Goal: Use online tool/utility: Utilize a website feature to perform a specific function

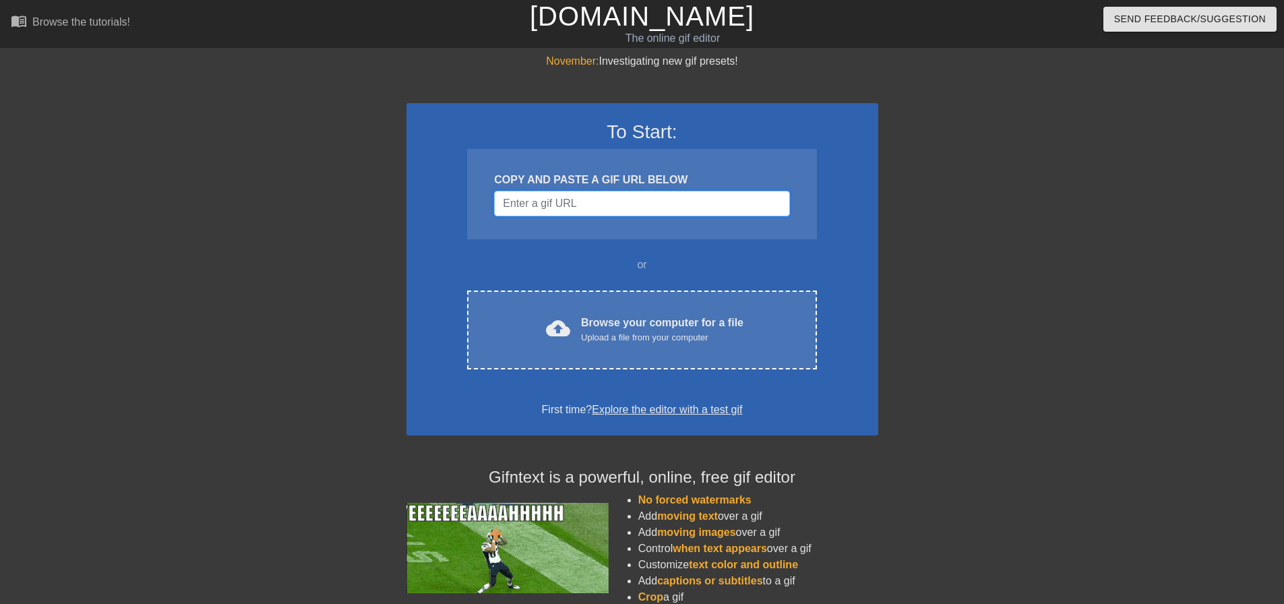
click at [573, 196] on input "Username" at bounding box center [641, 204] width 295 height 26
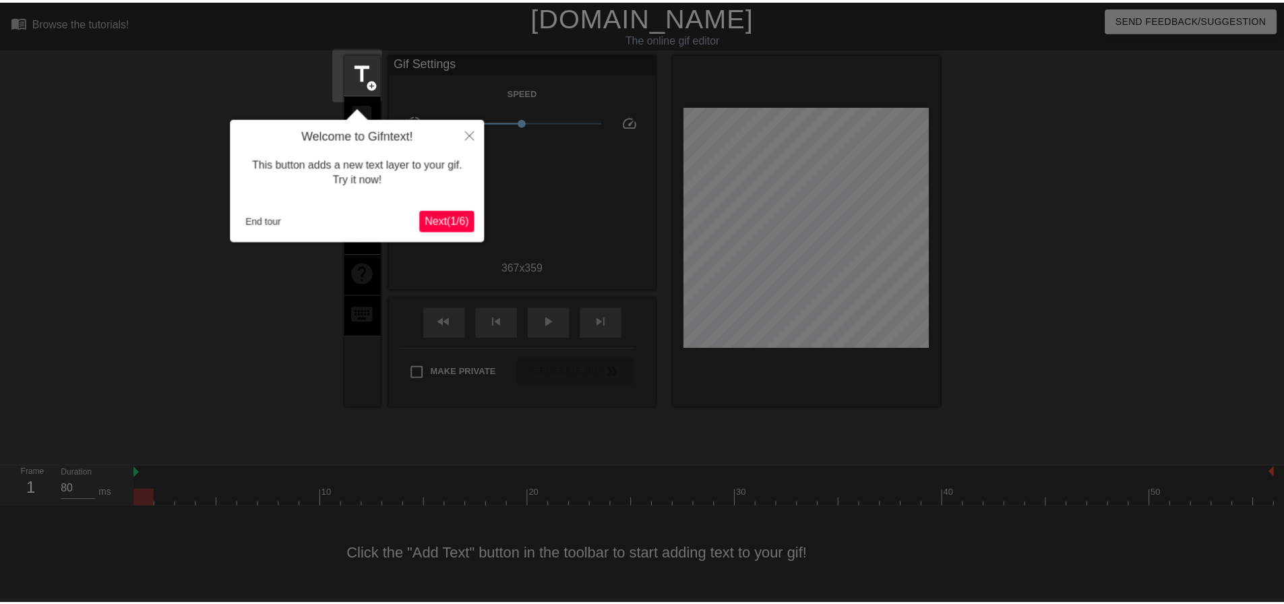
scroll to position [7, 0]
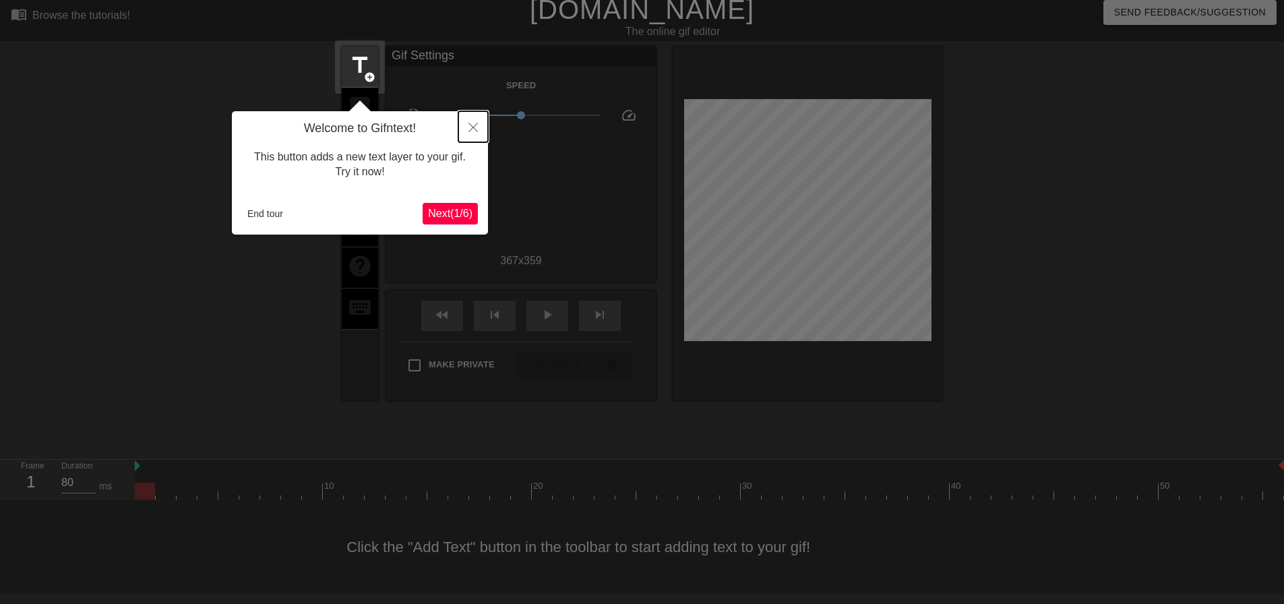
click at [479, 127] on button "Close" at bounding box center [473, 126] width 30 height 31
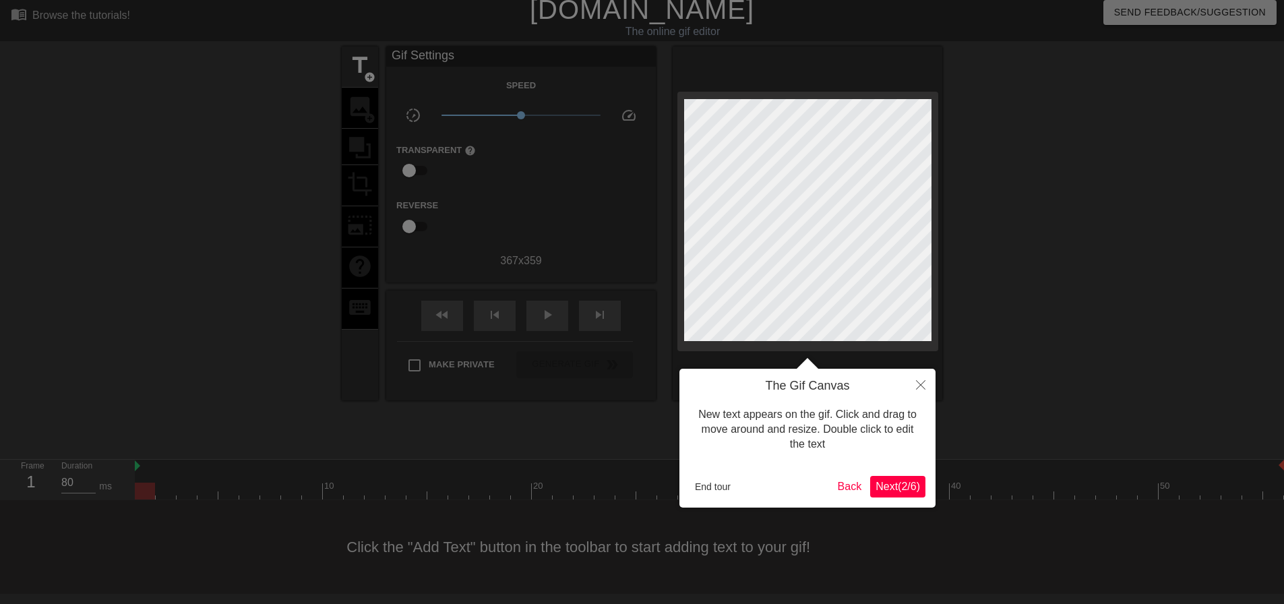
scroll to position [0, 0]
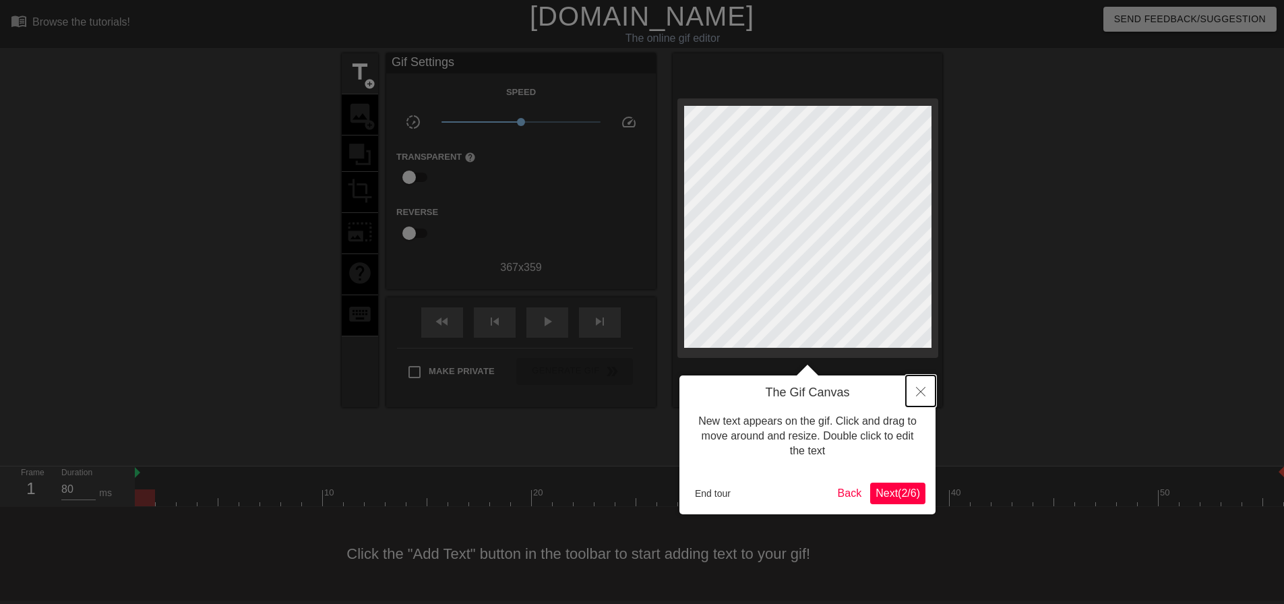
click at [933, 403] on button "Close" at bounding box center [921, 390] width 30 height 31
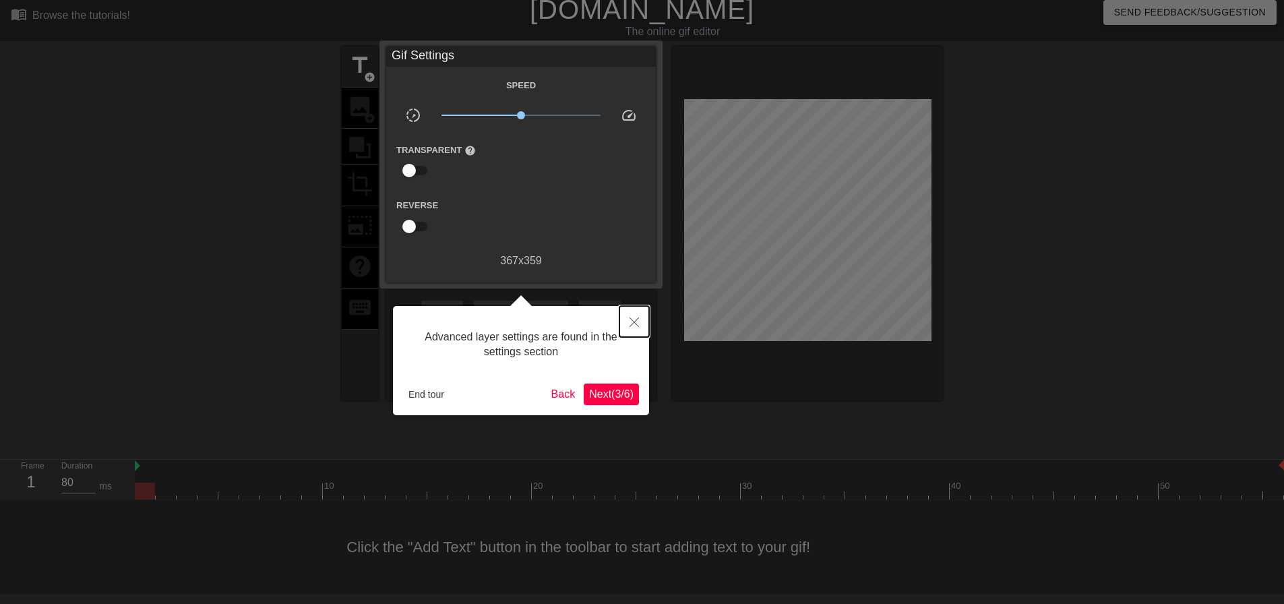
click at [623, 320] on button "Close" at bounding box center [634, 321] width 30 height 31
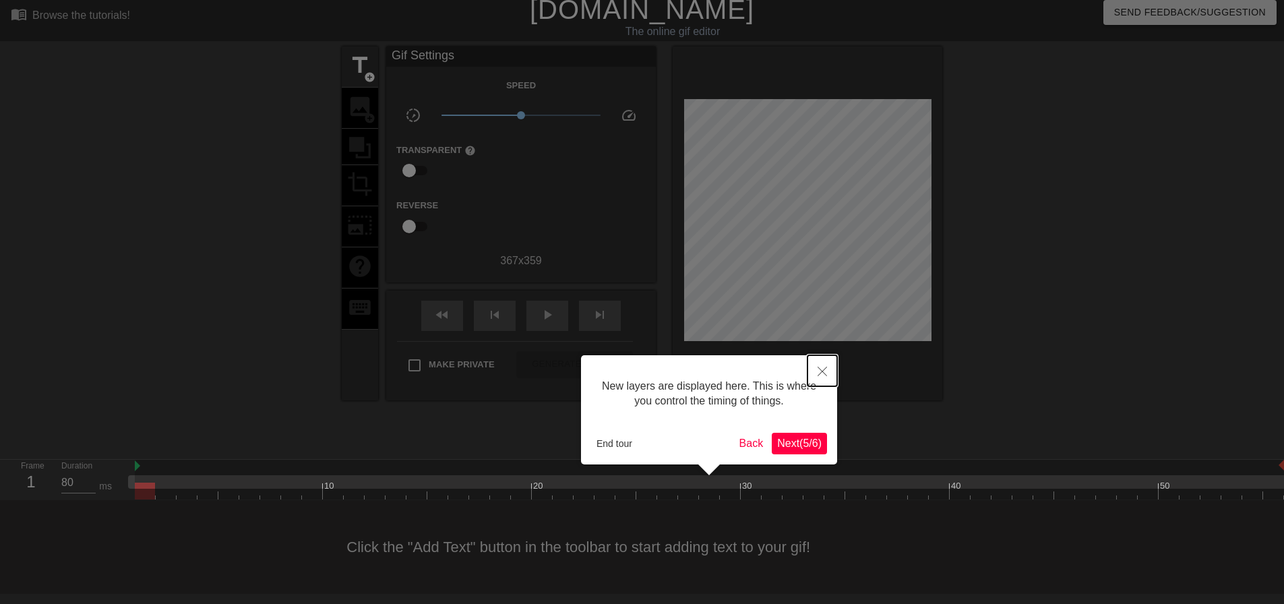
click at [812, 361] on button "Close" at bounding box center [822, 370] width 30 height 31
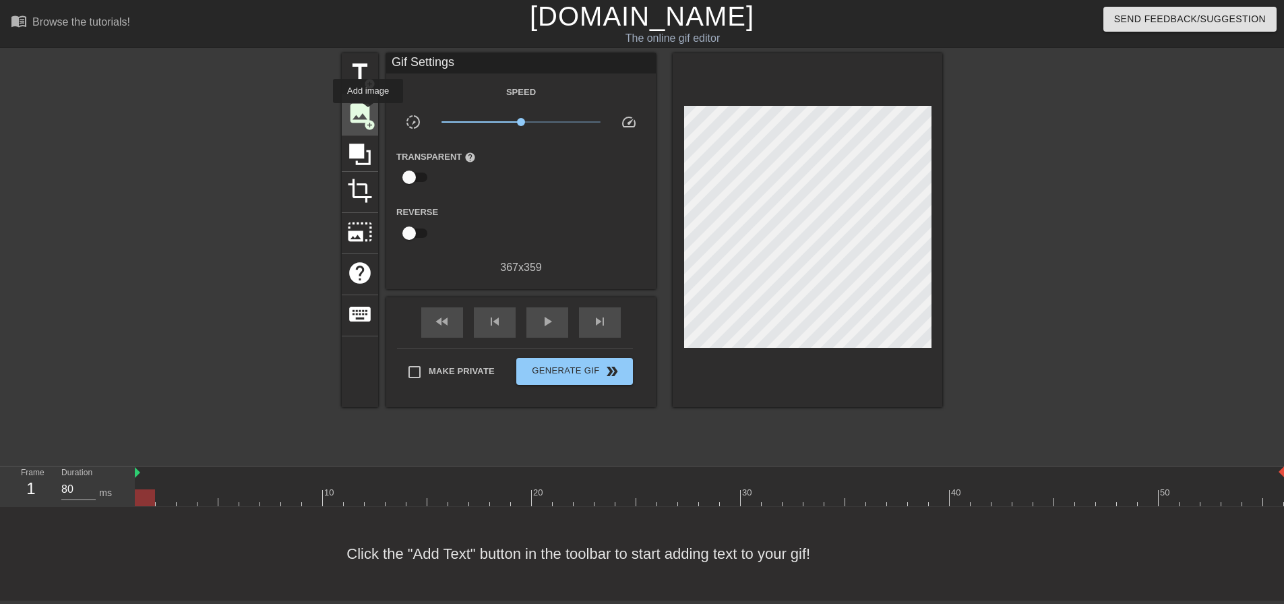
click at [368, 119] on span "add_circle" at bounding box center [369, 124] width 11 height 11
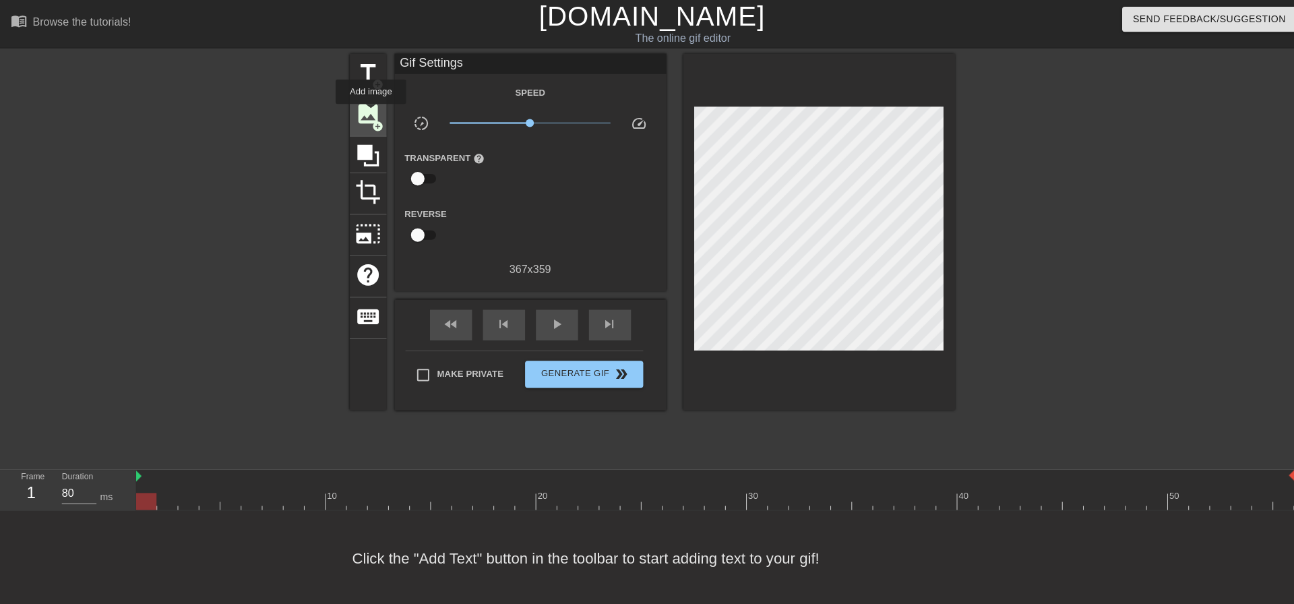
scroll to position [0, 0]
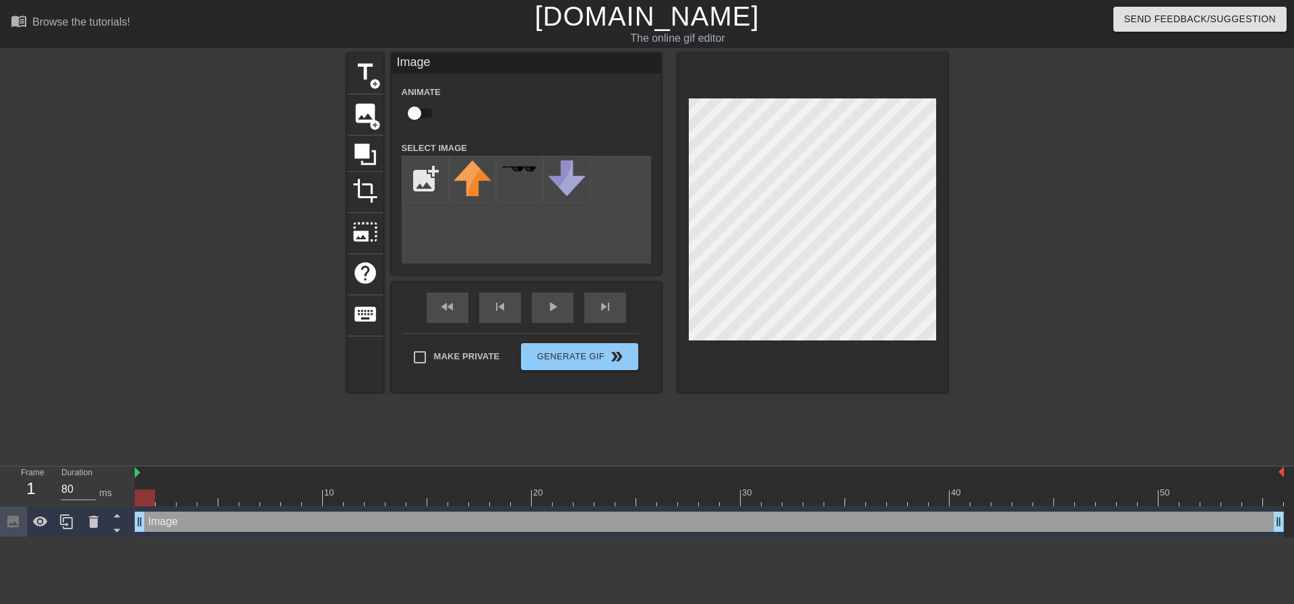
click at [425, 117] on input "checkbox" at bounding box center [414, 113] width 77 height 26
checkbox input "true"
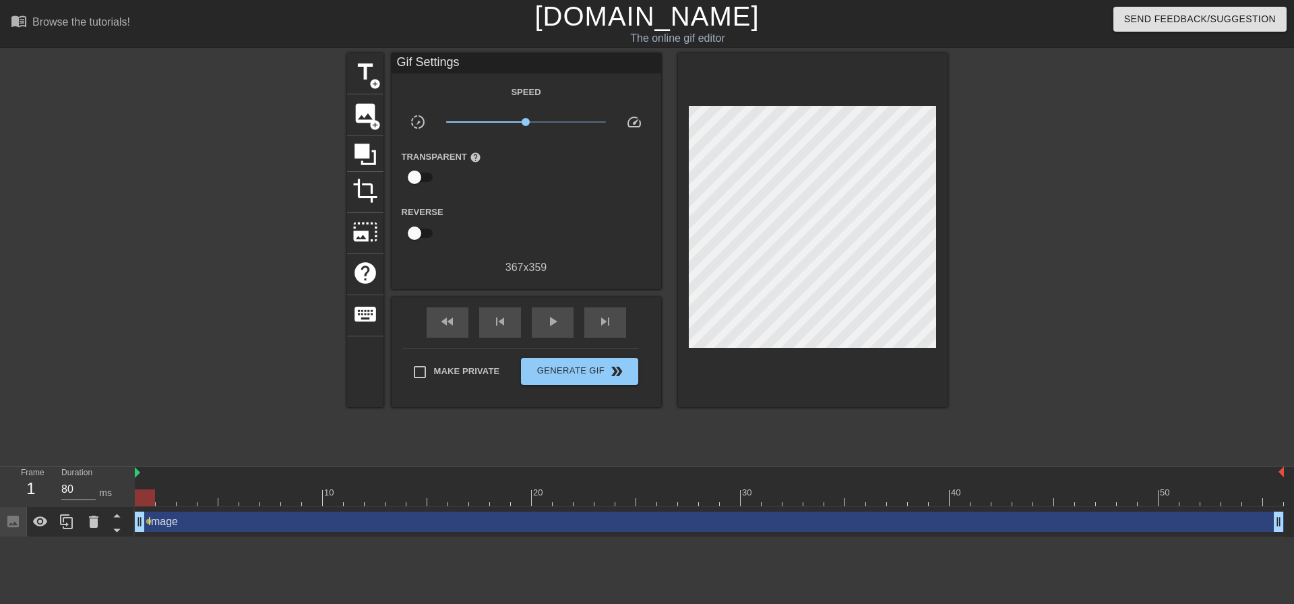
click at [538, 302] on div "fast_rewind skip_previous play_arrow skip_next" at bounding box center [527, 322] width 220 height 51
click at [555, 318] on span "play_arrow" at bounding box center [553, 321] width 16 height 16
drag, startPoint x: 532, startPoint y: 117, endPoint x: 580, endPoint y: 122, distance: 47.4
click at [580, 122] on span "x4.68" at bounding box center [526, 122] width 160 height 16
drag, startPoint x: 580, startPoint y: 122, endPoint x: 526, endPoint y: 128, distance: 53.6
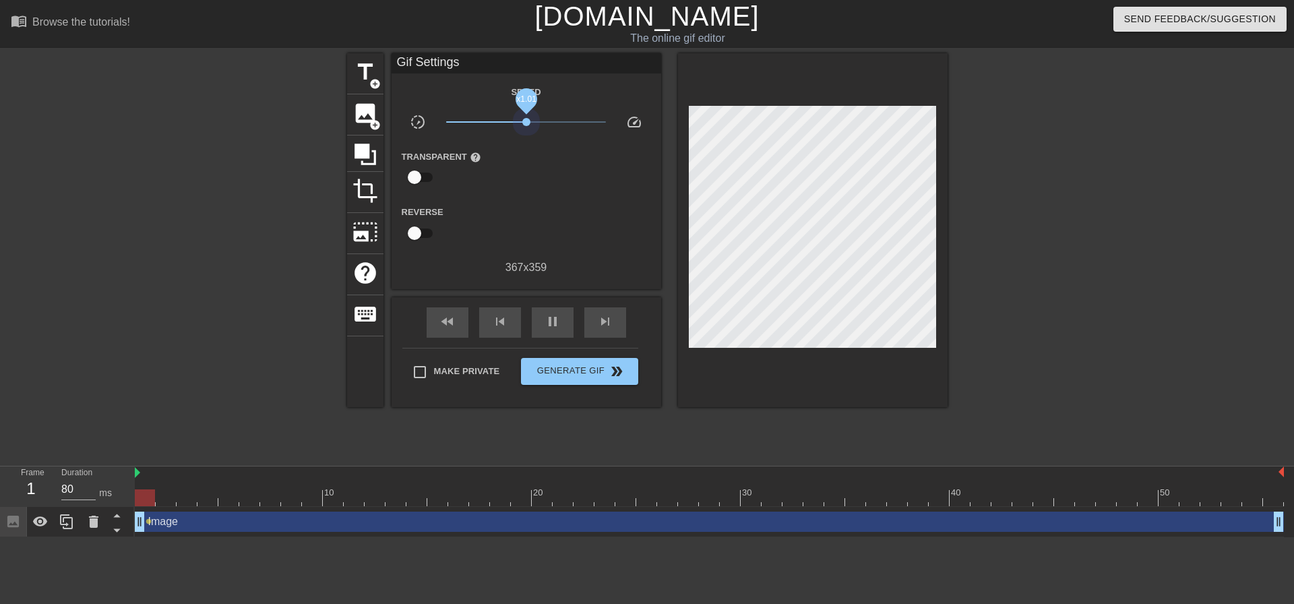
click at [526, 128] on span "x1.01" at bounding box center [526, 122] width 160 height 16
click at [361, 130] on div "image add_circle" at bounding box center [365, 114] width 36 height 41
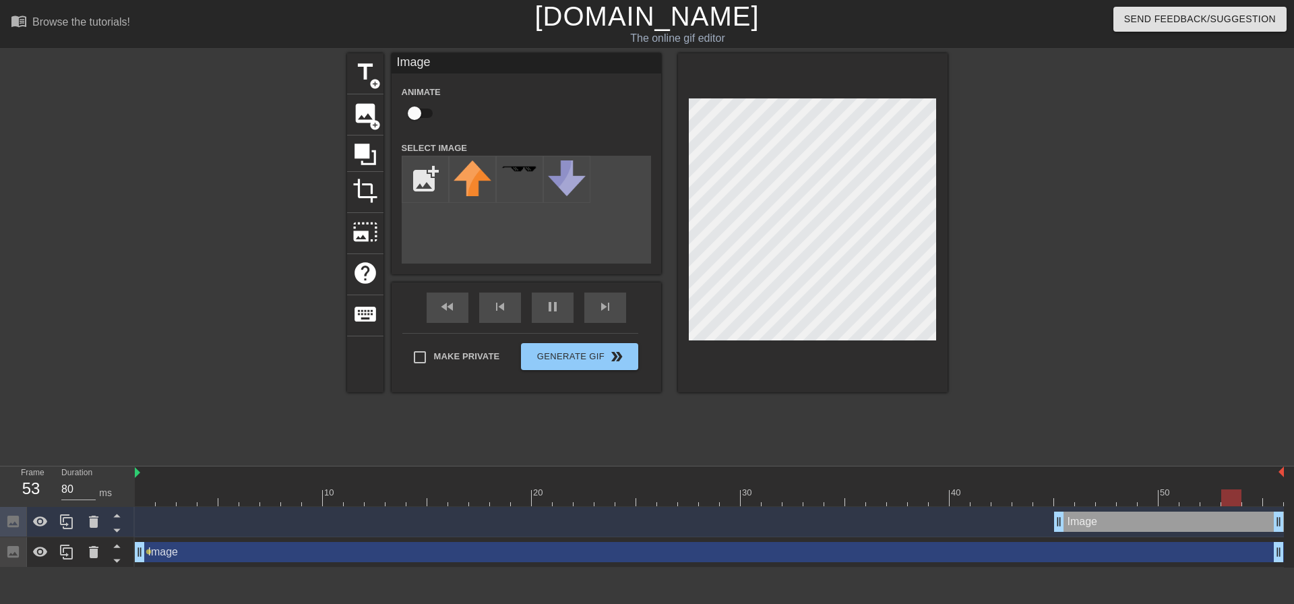
click at [429, 119] on input "checkbox" at bounding box center [414, 113] width 77 height 26
checkbox input "true"
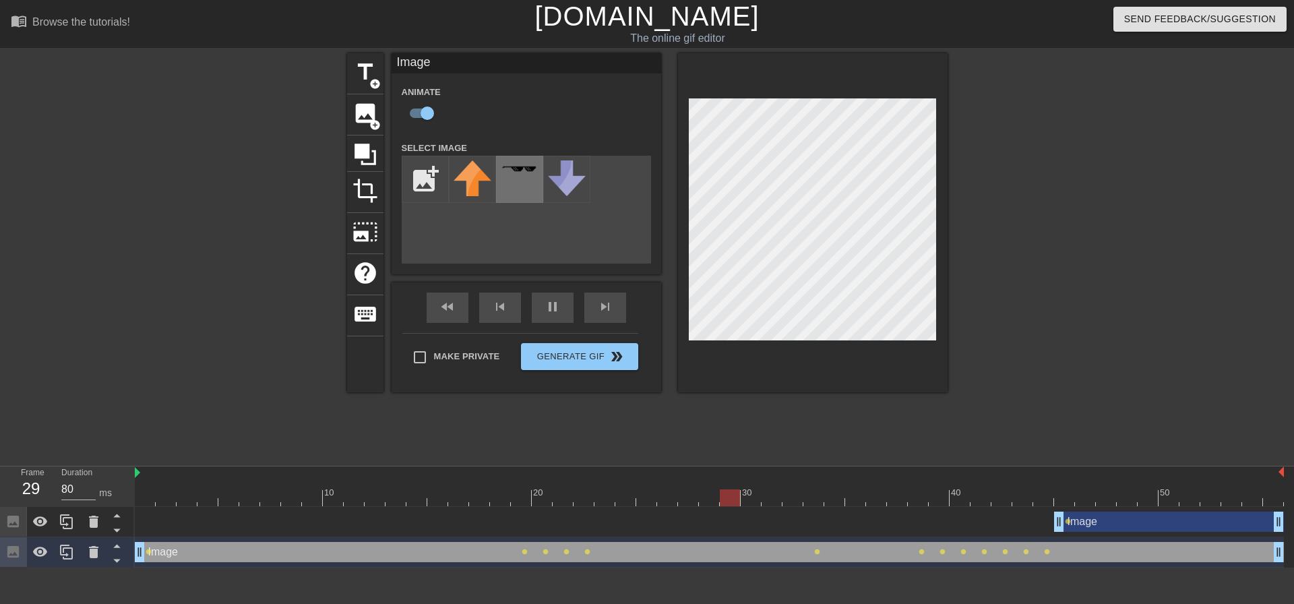
click at [528, 181] on div at bounding box center [519, 179] width 47 height 47
click at [562, 177] on img at bounding box center [567, 178] width 38 height 36
click at [534, 183] on div at bounding box center [519, 179] width 47 height 47
click at [414, 175] on input "file" at bounding box center [425, 179] width 46 height 46
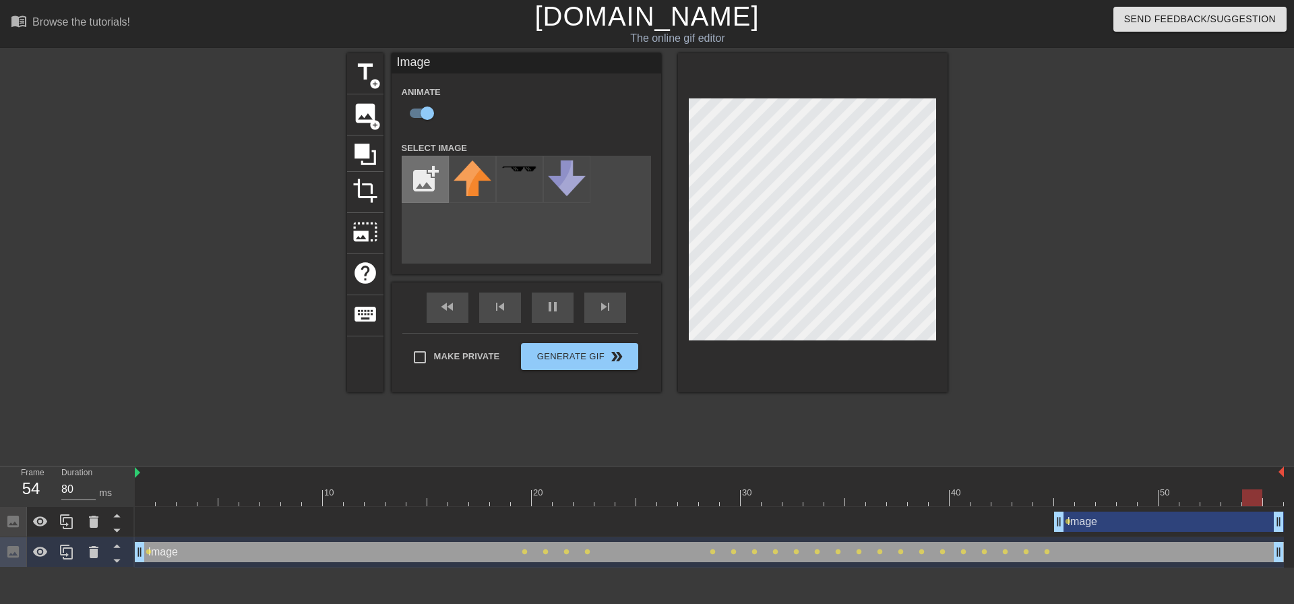
type input "C:\fakepath\output-onlinepngtools (1).png"
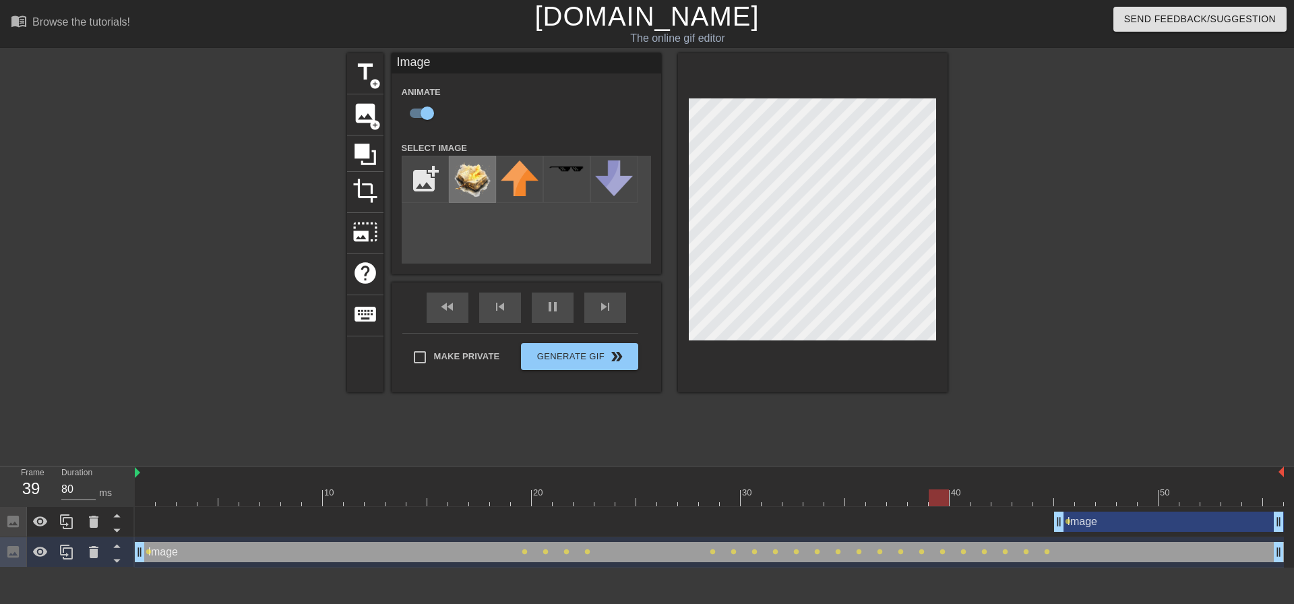
click at [472, 183] on img at bounding box center [473, 179] width 38 height 38
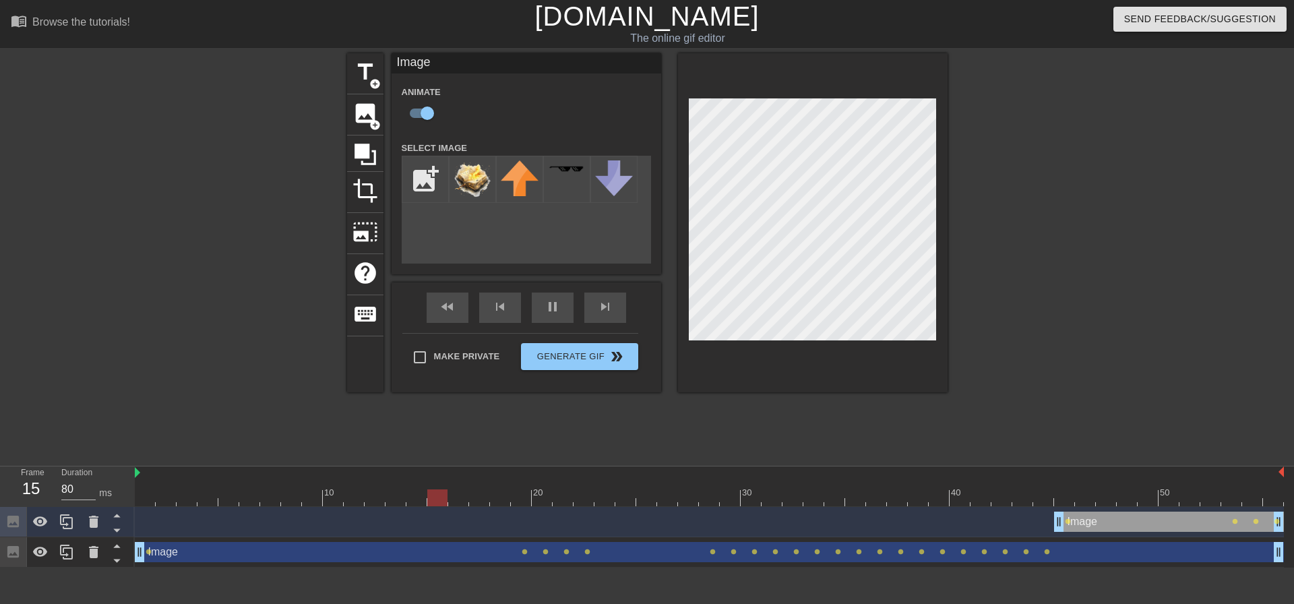
click at [521, 249] on div "title add_circle image add_circle crop photo_size_select_large help keyboard Im…" at bounding box center [647, 222] width 600 height 339
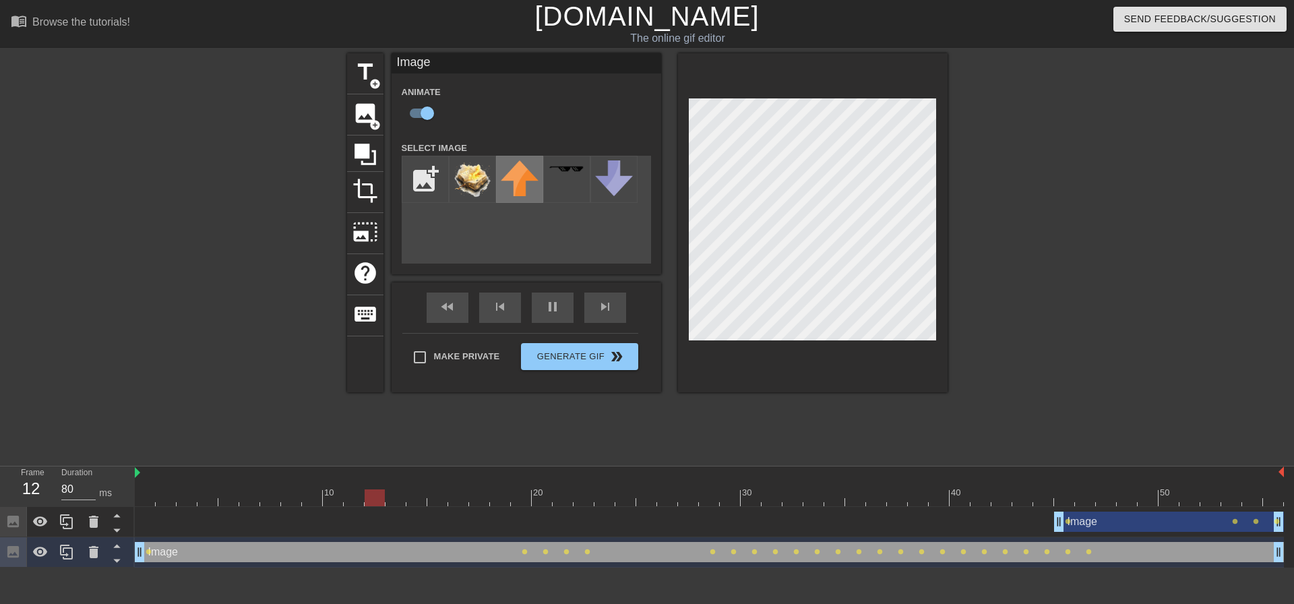
click at [530, 186] on img at bounding box center [520, 178] width 38 height 36
click at [530, 185] on img at bounding box center [520, 178] width 38 height 36
click at [530, 184] on img at bounding box center [520, 178] width 38 height 36
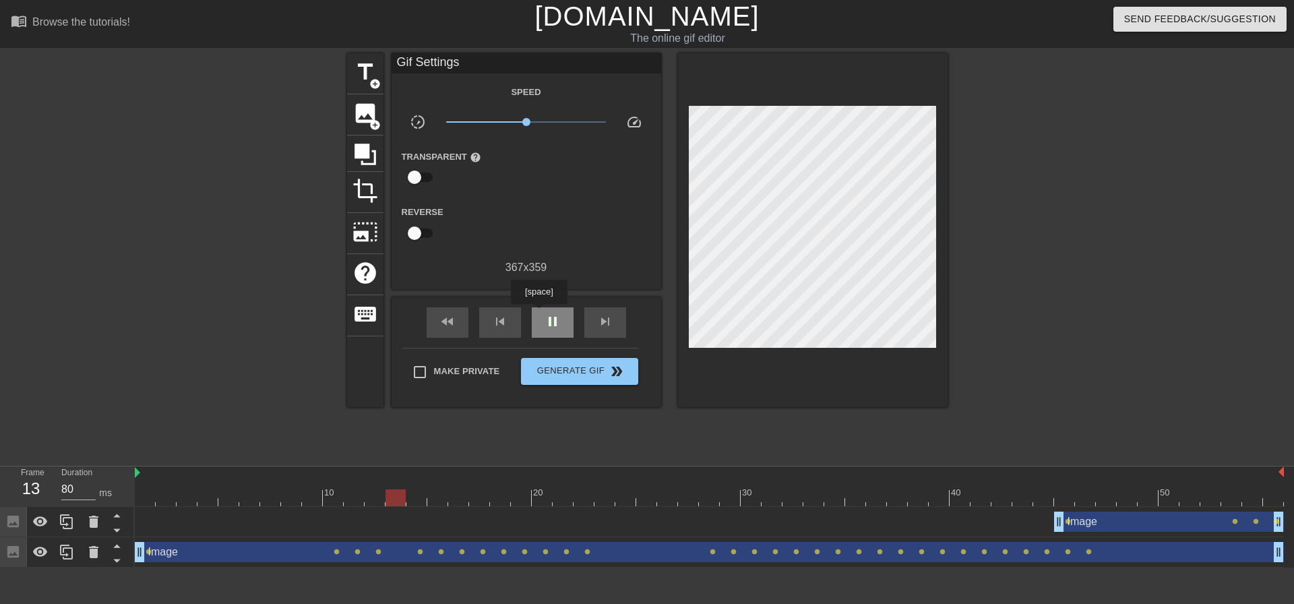
click at [538, 313] on div "pause" at bounding box center [553, 322] width 42 height 30
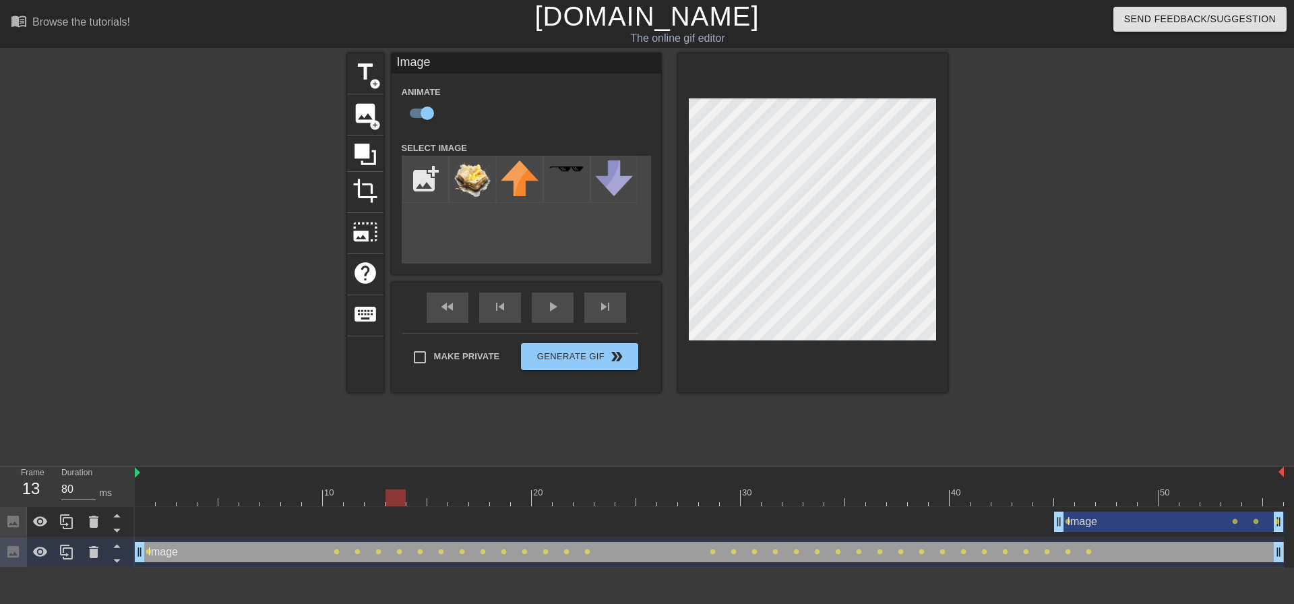
click at [935, 423] on div "title add_circle image add_circle crop photo_size_select_large help keyboard Im…" at bounding box center [647, 255] width 600 height 404
click at [1095, 519] on div "Image drag_handle drag_handle" at bounding box center [1169, 522] width 230 height 20
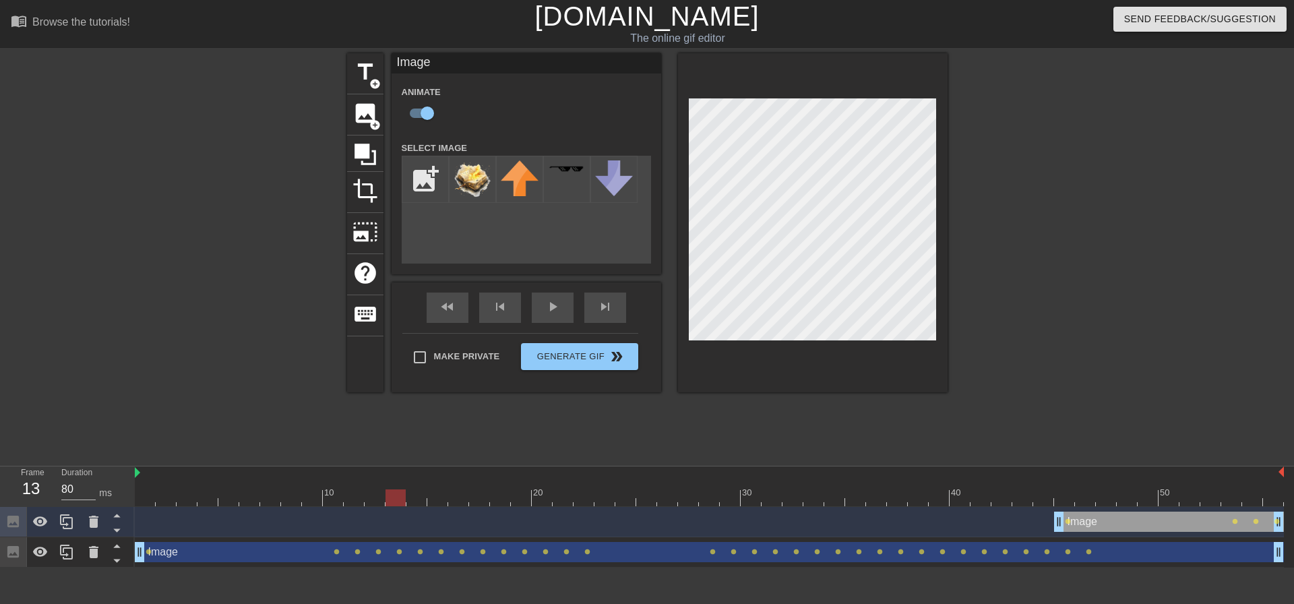
click at [1085, 526] on div "Image drag_handle drag_handle" at bounding box center [1169, 522] width 230 height 20
drag, startPoint x: 1080, startPoint y: 526, endPoint x: 1035, endPoint y: 524, distance: 45.9
click at [1035, 524] on div "Image drag_handle drag_handle" at bounding box center [1127, 522] width 230 height 20
click at [89, 524] on icon at bounding box center [94, 522] width 16 height 16
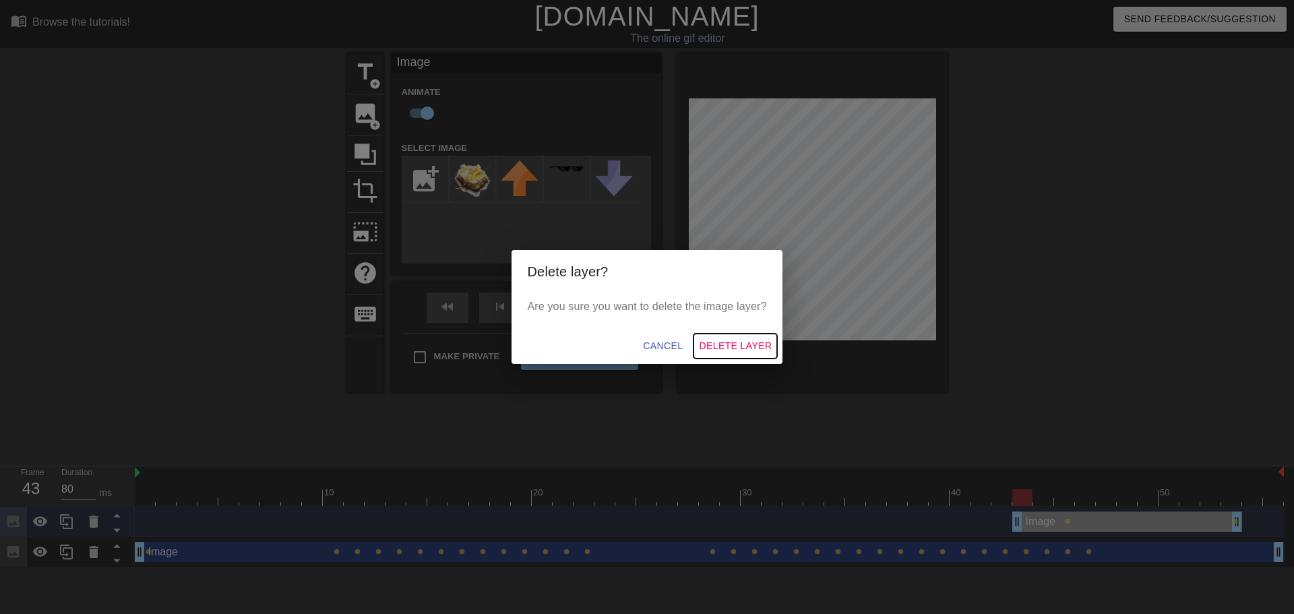
click at [713, 346] on span "Delete Layer" at bounding box center [735, 346] width 73 height 17
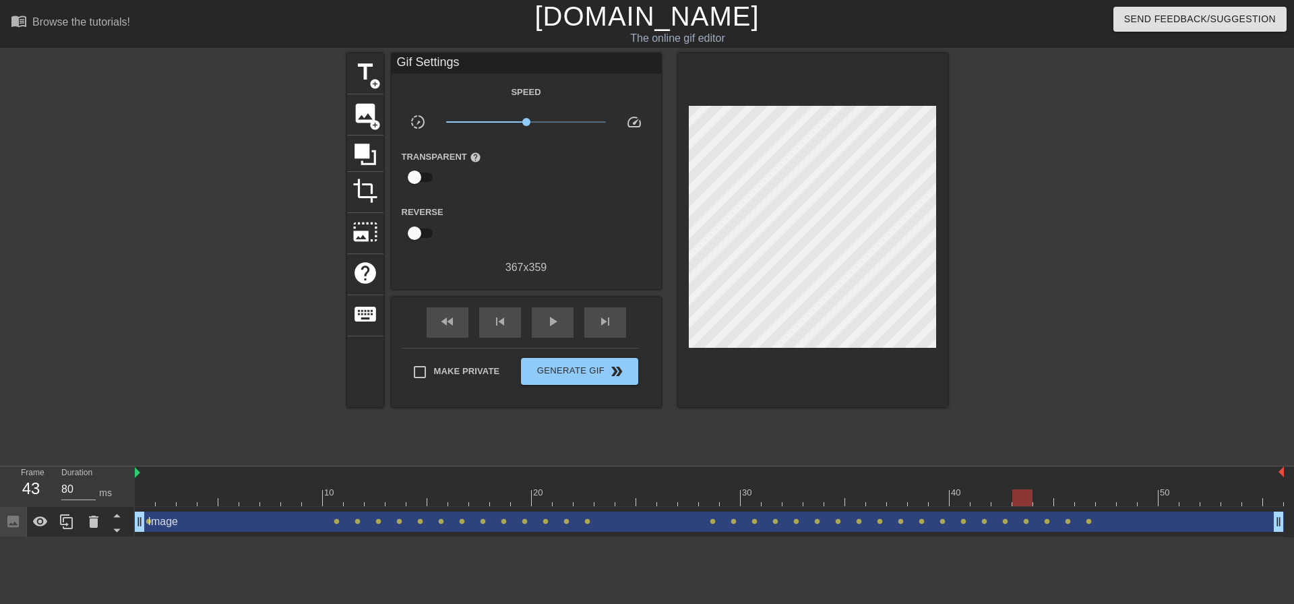
click at [250, 529] on div "Image drag_handle drag_handle" at bounding box center [709, 522] width 1149 height 20
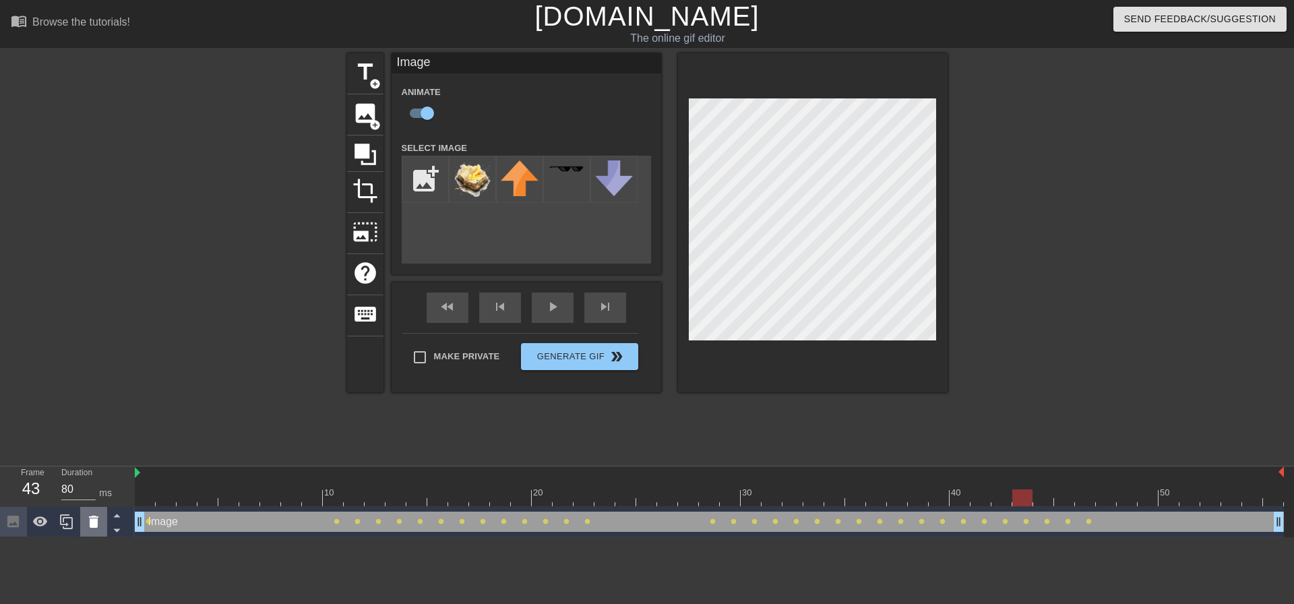
click at [103, 521] on div at bounding box center [93, 522] width 27 height 30
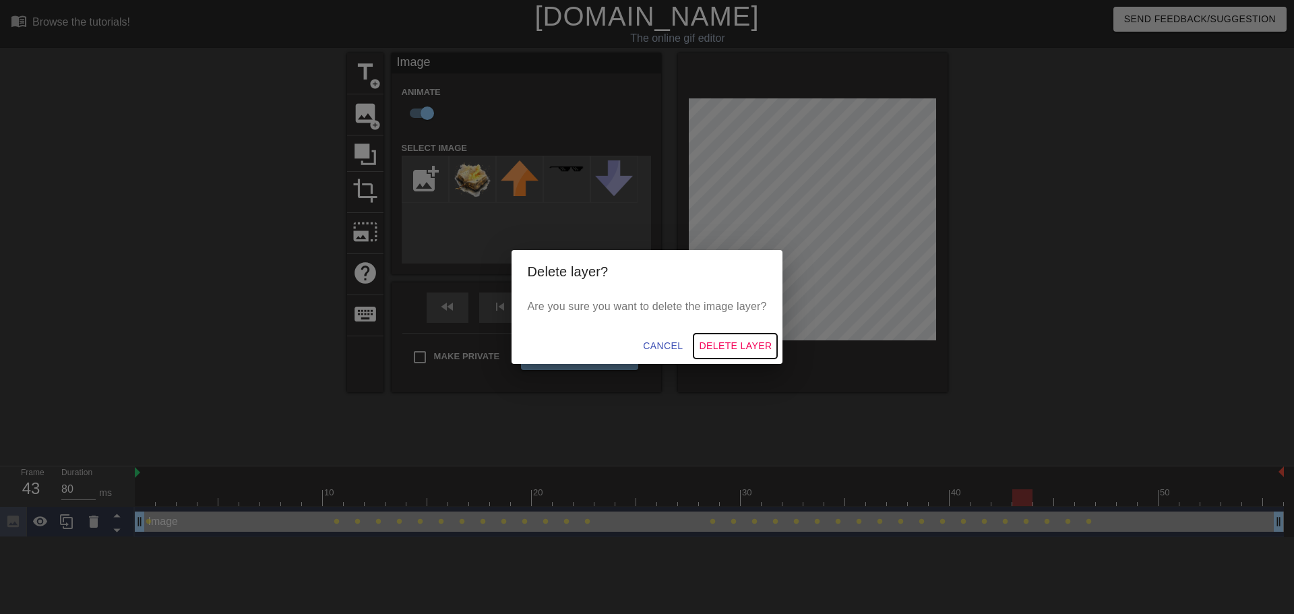
click at [742, 342] on span "Delete Layer" at bounding box center [735, 346] width 73 height 17
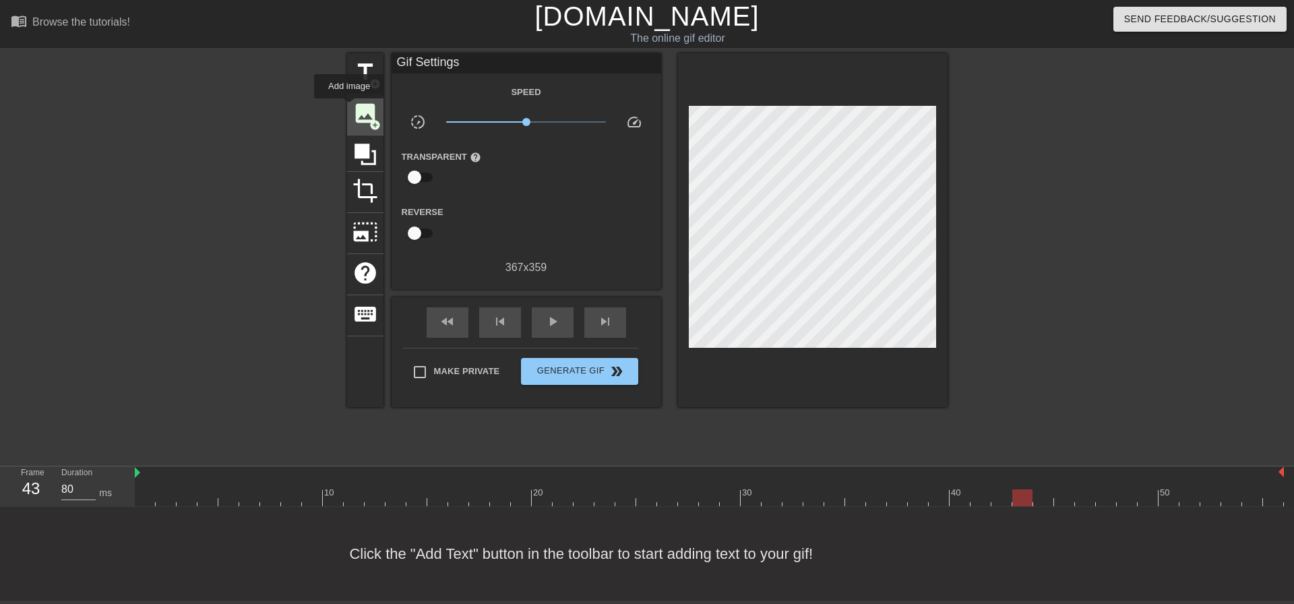
click at [349, 108] on div "image add_circle" at bounding box center [365, 114] width 36 height 41
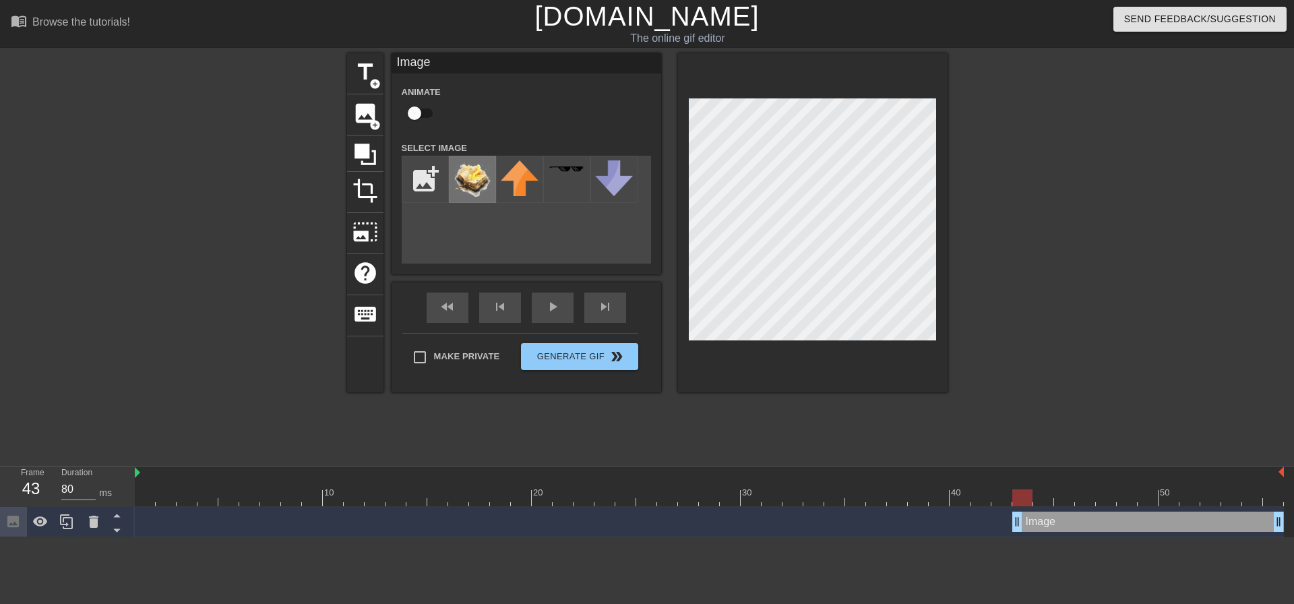
click at [467, 177] on img at bounding box center [473, 179] width 38 height 38
click at [1101, 516] on div "Image drag_handle drag_handle" at bounding box center [1148, 522] width 272 height 20
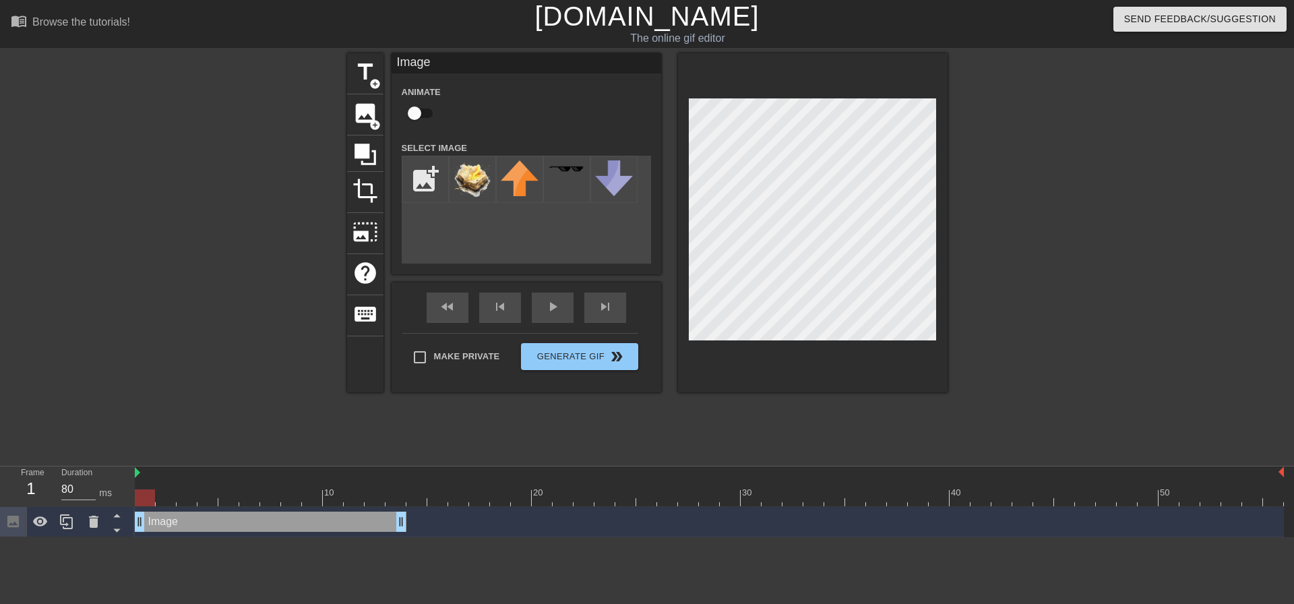
drag, startPoint x: 1115, startPoint y: 523, endPoint x: 218, endPoint y: 538, distance: 897.8
click at [218, 537] on html "menu_book Browse the tutorials! Gifntext.com The online gif editor Send Feedbac…" at bounding box center [647, 268] width 1294 height 537
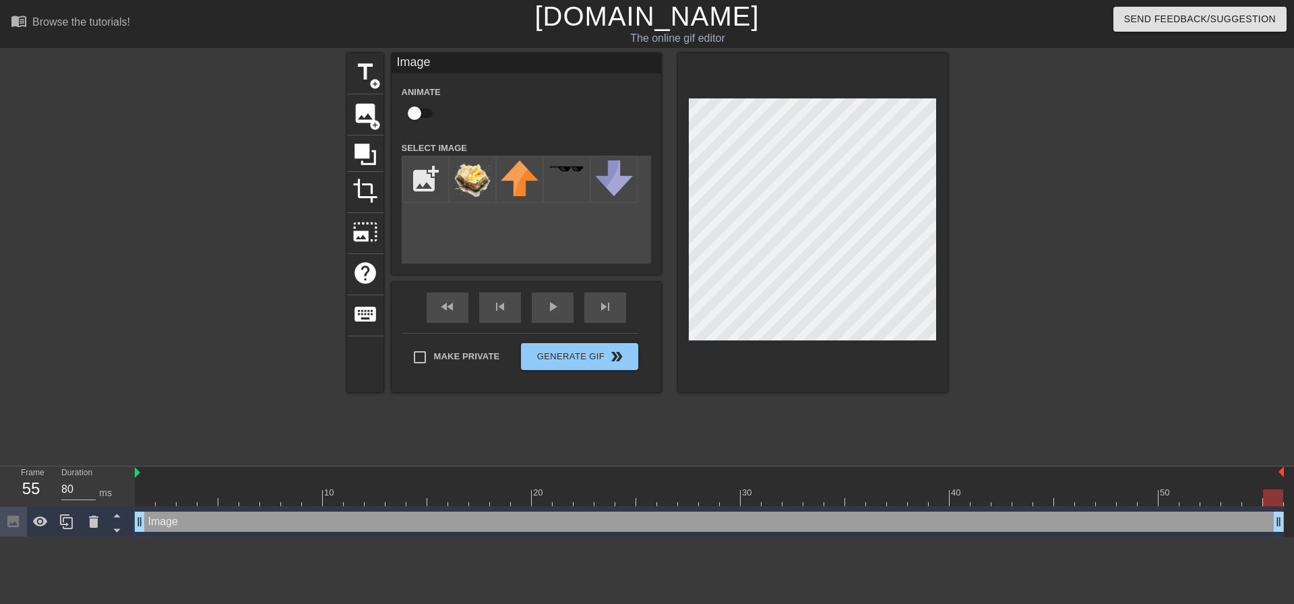
drag, startPoint x: 398, startPoint y: 526, endPoint x: 1293, endPoint y: 549, distance: 895.3
click at [1293, 537] on html "menu_book Browse the tutorials! Gifntext.com The online gif editor Send Feedbac…" at bounding box center [647, 268] width 1294 height 537
click at [227, 519] on div "Image drag_handle drag_handle" at bounding box center [709, 522] width 1149 height 20
click at [543, 505] on div at bounding box center [709, 497] width 1149 height 17
click at [524, 522] on div "Image drag_handle drag_handle" at bounding box center [709, 522] width 1149 height 20
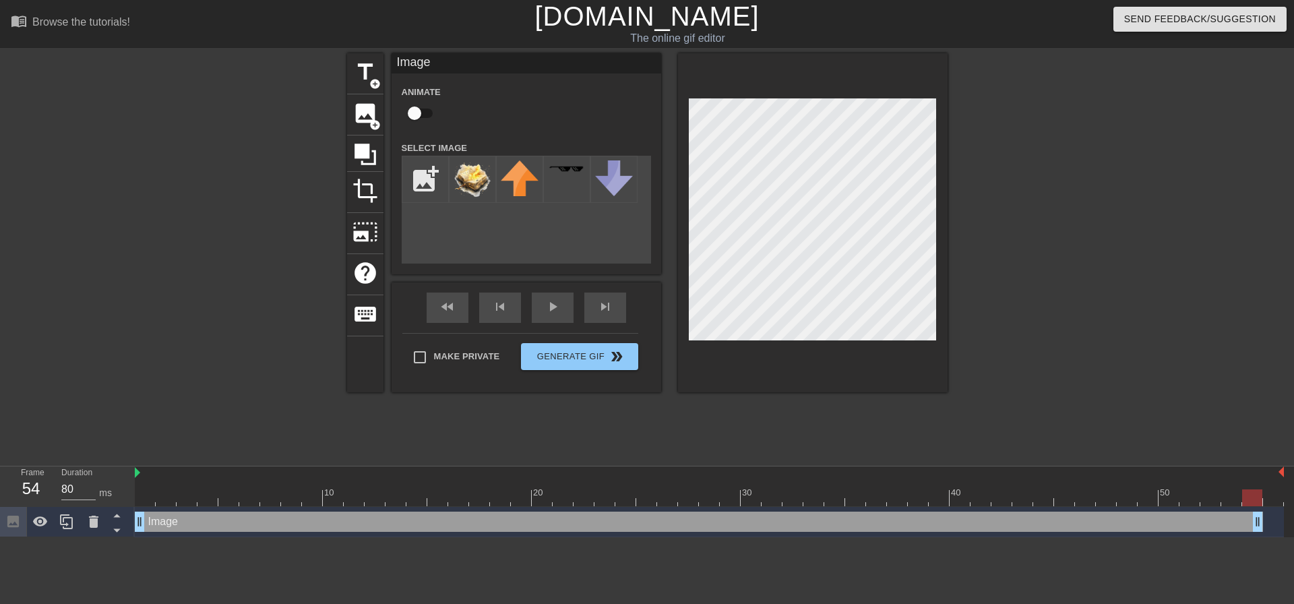
drag, startPoint x: 1282, startPoint y: 526, endPoint x: 1273, endPoint y: 526, distance: 8.8
click at [140, 474] on img at bounding box center [137, 472] width 5 height 11
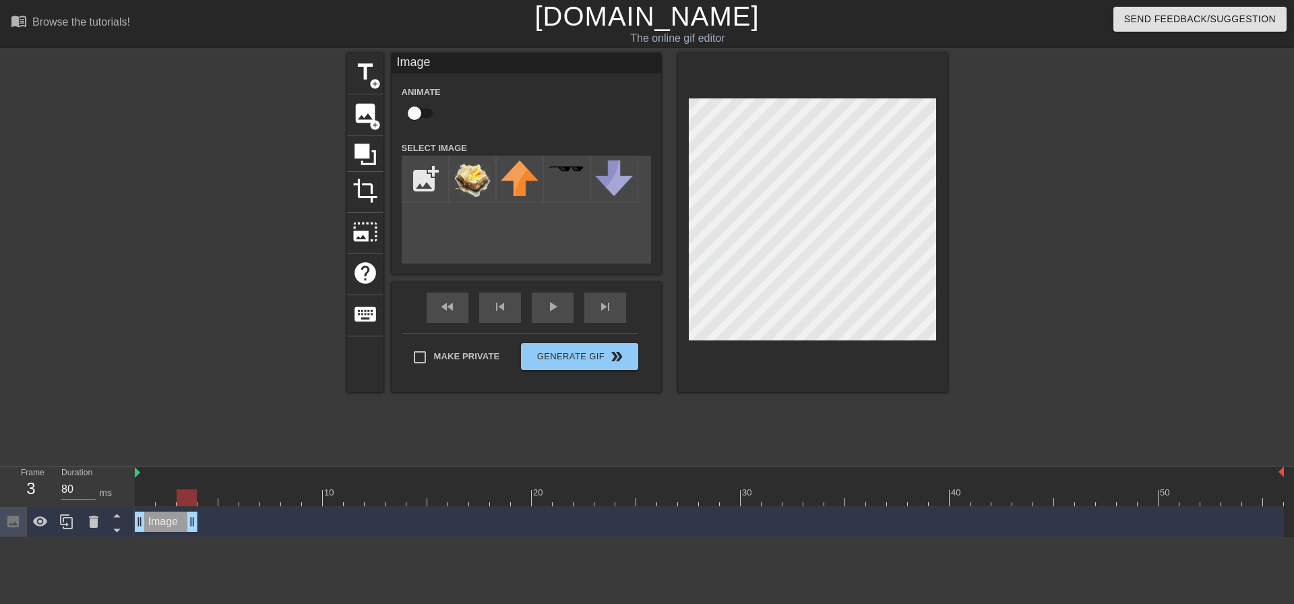
drag, startPoint x: 1278, startPoint y: 525, endPoint x: 544, endPoint y: 371, distance: 750.5
click at [134, 486] on div "Frame 3 Duration 80 ms" at bounding box center [67, 486] width 135 height 40
click at [136, 489] on div "10 20 30 40 50" at bounding box center [709, 486] width 1149 height 40
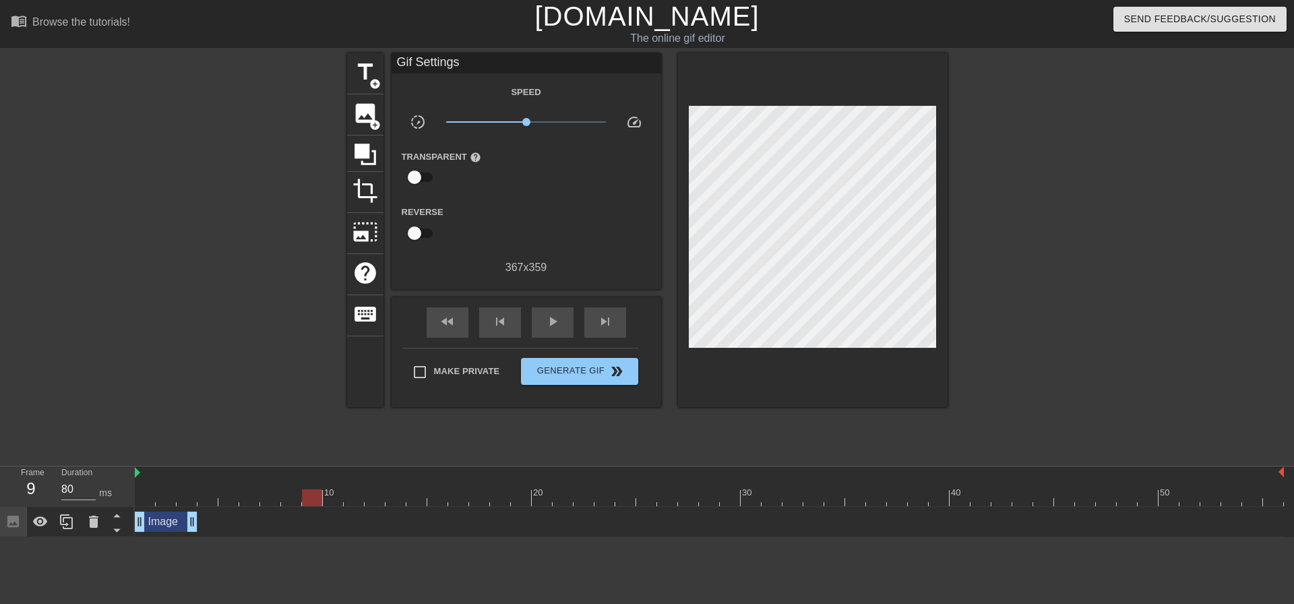
click at [224, 482] on div at bounding box center [228, 488] width 21 height 17
click at [140, 472] on img at bounding box center [137, 472] width 5 height 11
drag, startPoint x: 192, startPoint y: 520, endPoint x: 464, endPoint y: 516, distance: 272.3
click at [361, 525] on div "Image drag_handle drag_handle" at bounding box center [302, 522] width 334 height 20
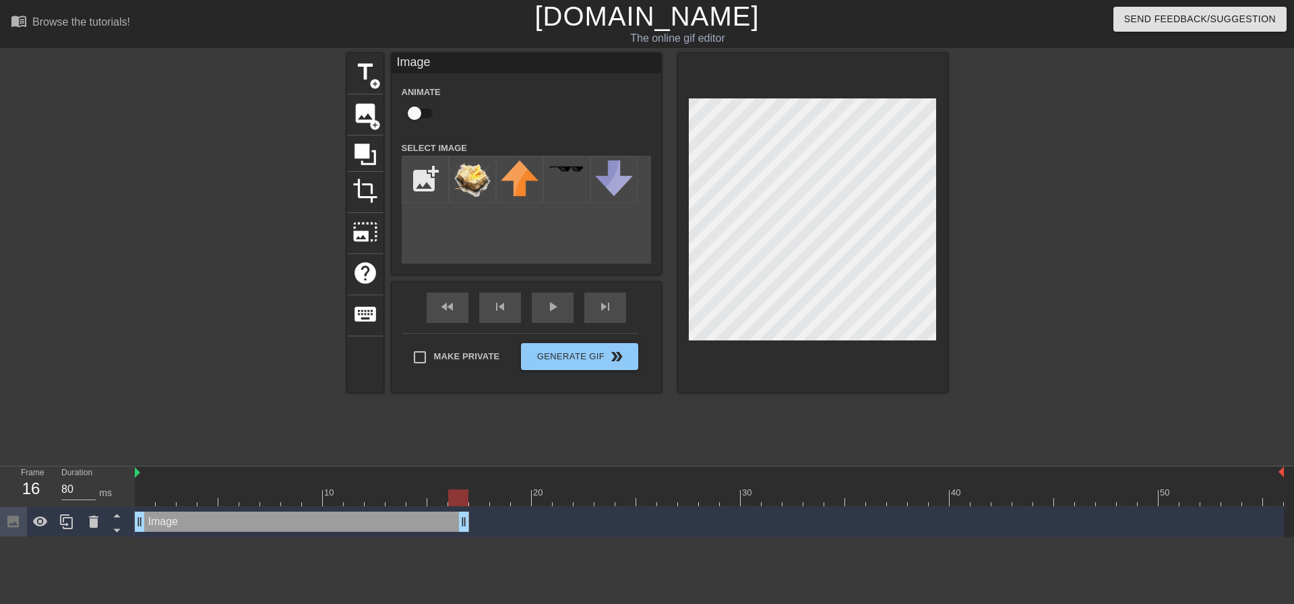
click at [445, 483] on div at bounding box center [437, 488] width 21 height 17
click at [61, 520] on icon at bounding box center [66, 521] width 13 height 15
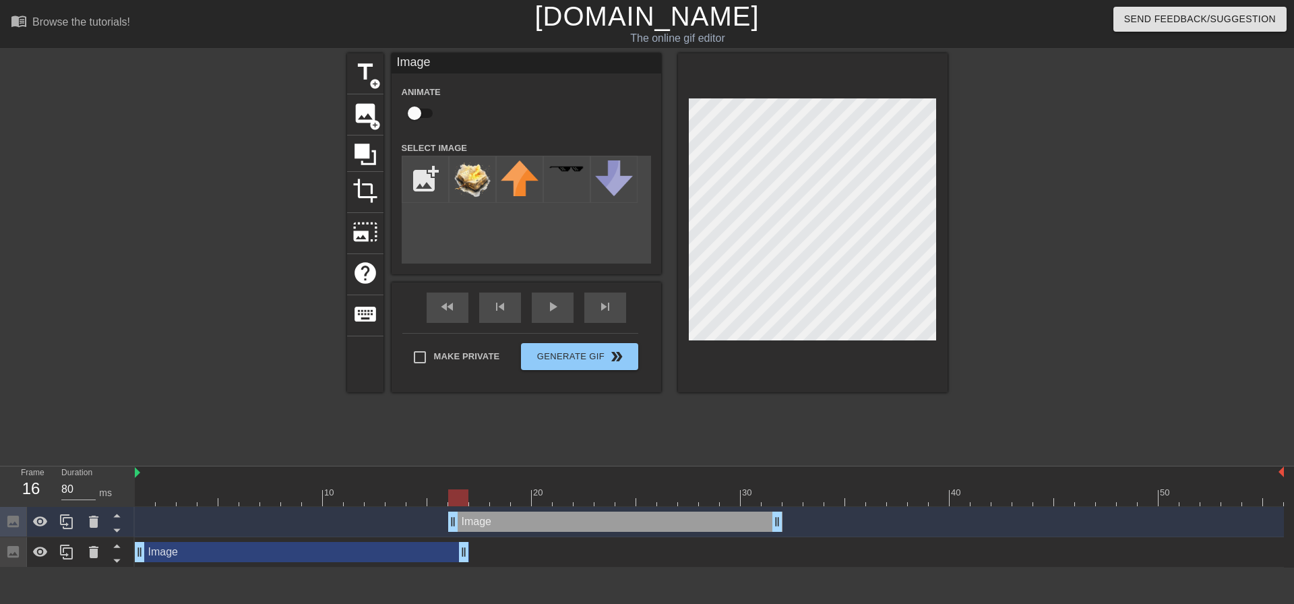
drag, startPoint x: 348, startPoint y: 521, endPoint x: 668, endPoint y: 529, distance: 319.6
click at [668, 529] on div "Image drag_handle drag_handle" at bounding box center [615, 522] width 334 height 20
click at [434, 515] on div "Image drag_handle drag_handle" at bounding box center [709, 522] width 1149 height 20
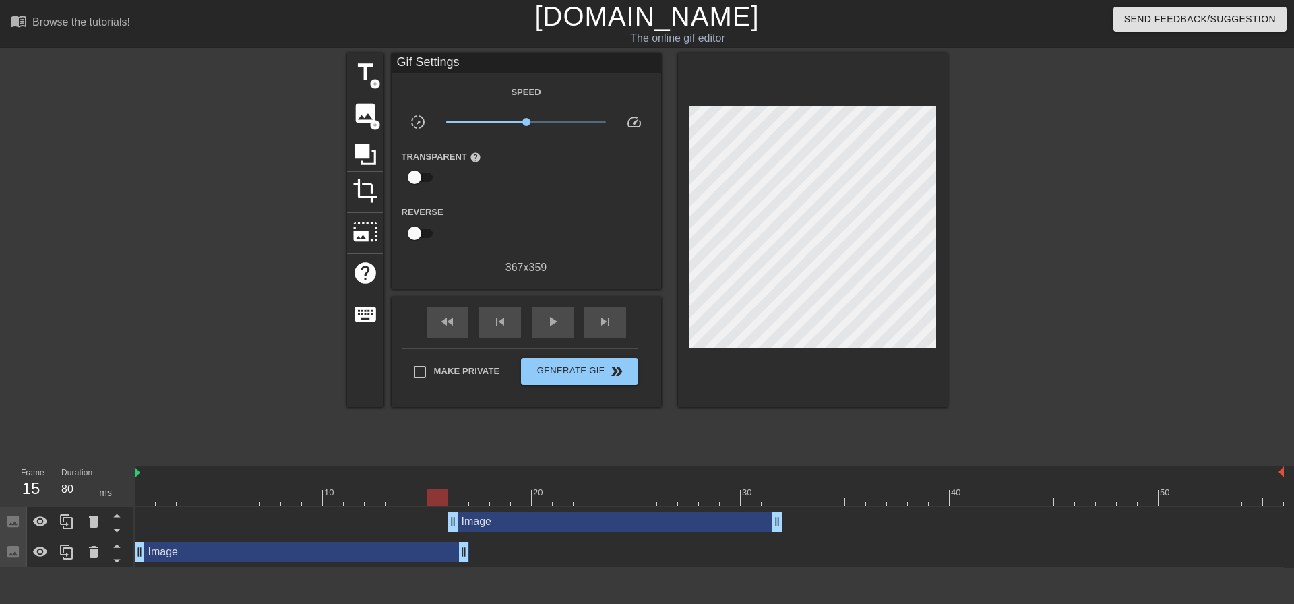
click at [437, 490] on div at bounding box center [709, 497] width 1149 height 17
click at [534, 520] on div "Image drag_handle drag_handle" at bounding box center [615, 522] width 334 height 20
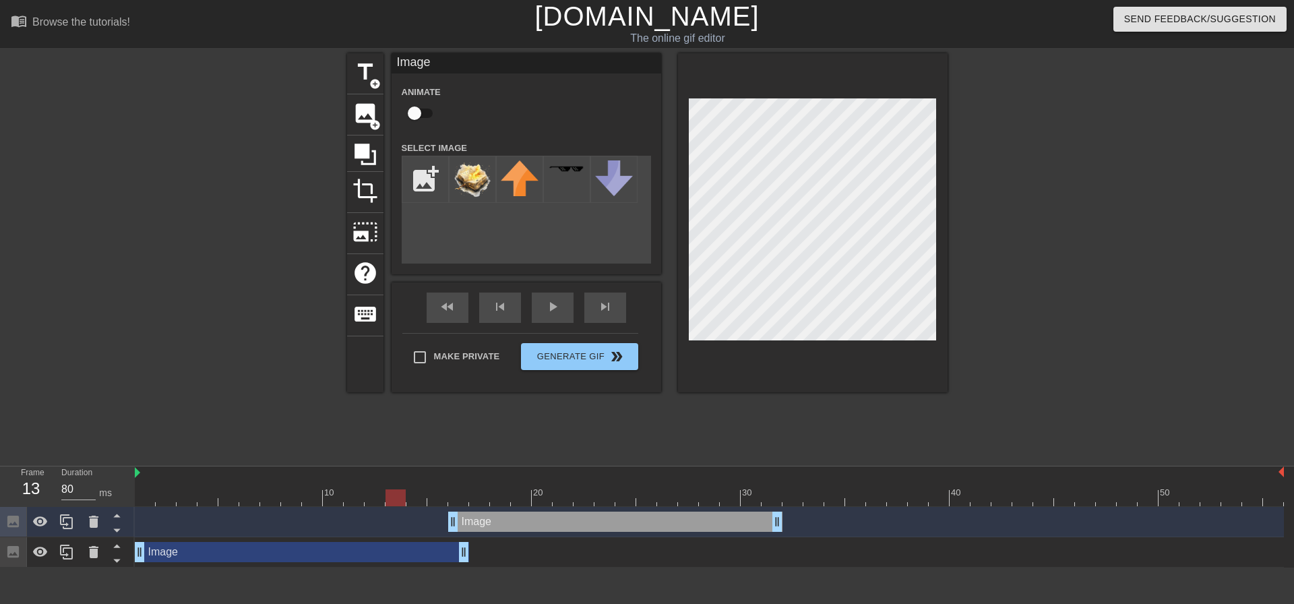
click at [399, 489] on div at bounding box center [709, 497] width 1149 height 17
drag, startPoint x: 777, startPoint y: 526, endPoint x: 580, endPoint y: 541, distance: 197.4
click at [580, 541] on div "Image drag_handle drag_handle Image drag_handle drag_handle" at bounding box center [714, 537] width 1159 height 61
click at [404, 491] on div at bounding box center [709, 497] width 1149 height 17
click at [280, 481] on div at bounding box center [270, 488] width 21 height 17
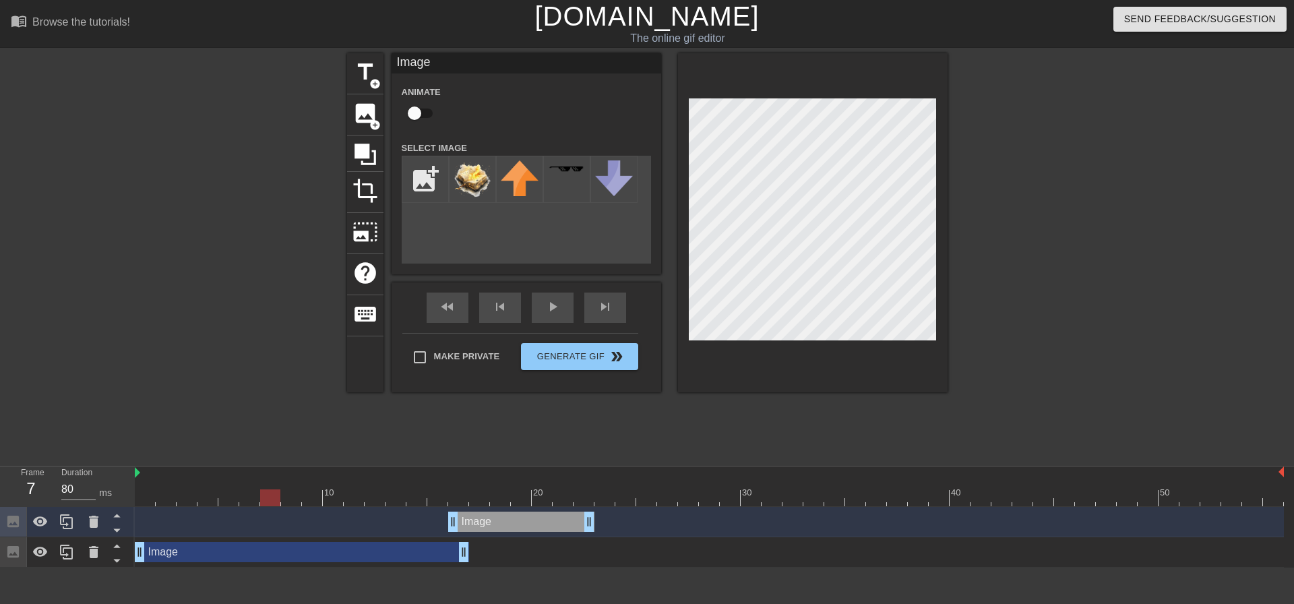
click at [151, 485] on div at bounding box center [145, 488] width 21 height 17
click at [501, 516] on div "Image drag_handle drag_handle" at bounding box center [521, 522] width 146 height 20
click at [499, 526] on div "Image drag_handle drag_handle" at bounding box center [521, 522] width 146 height 20
click at [82, 522] on div at bounding box center [93, 522] width 27 height 30
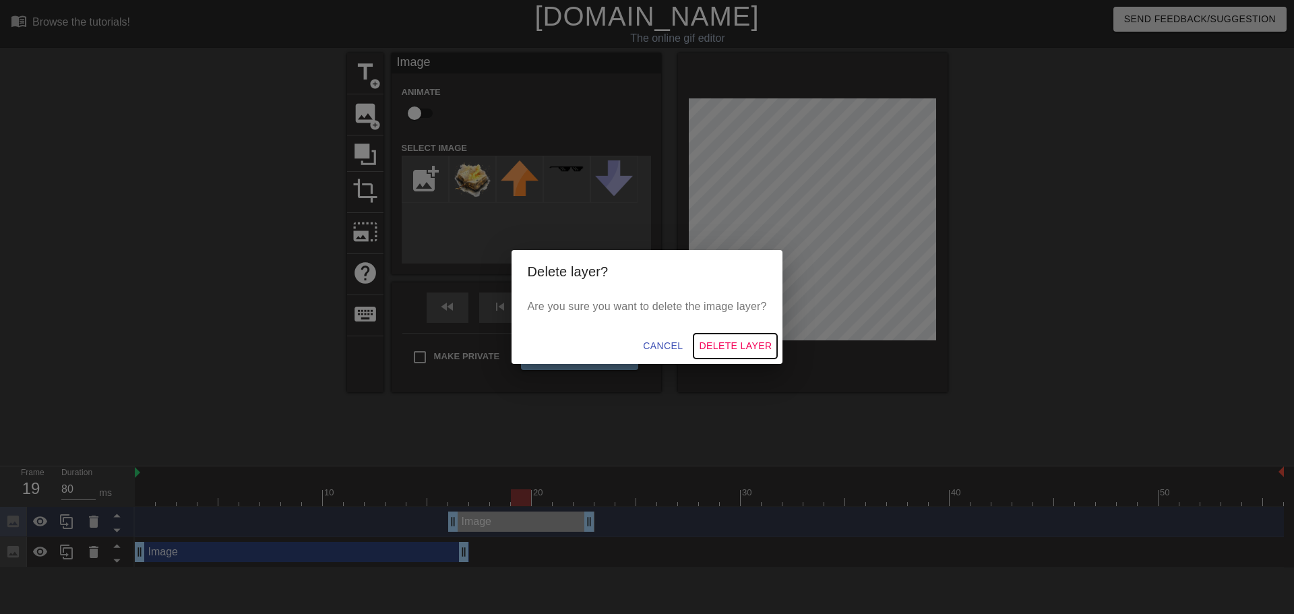
click at [745, 348] on span "Delete Layer" at bounding box center [735, 346] width 73 height 17
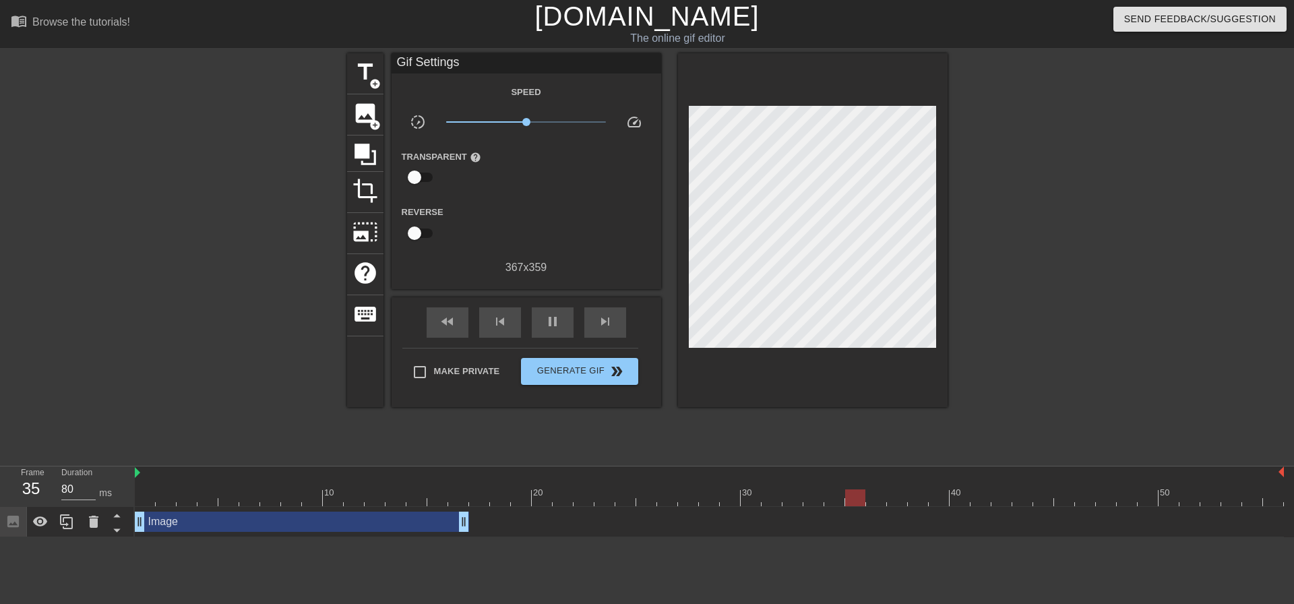
click at [235, 521] on div "Image drag_handle drag_handle" at bounding box center [302, 522] width 334 height 20
click at [239, 528] on div "Image drag_handle drag_handle" at bounding box center [302, 522] width 334 height 20
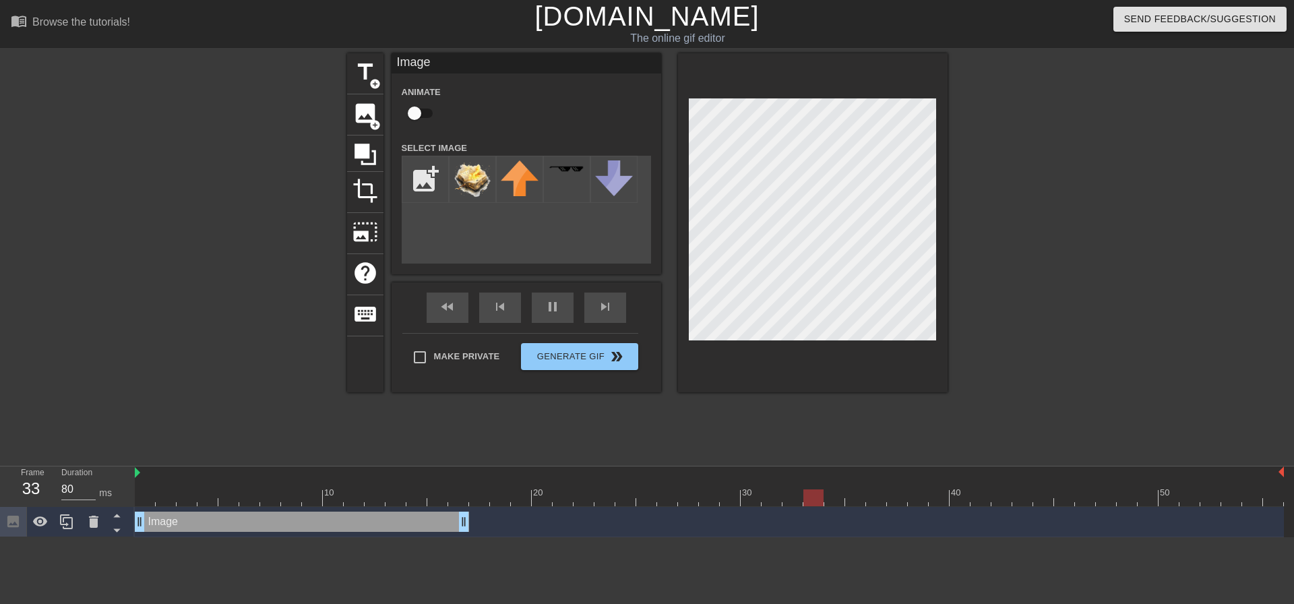
click at [417, 517] on div "Image drag_handle drag_handle" at bounding box center [302, 522] width 334 height 20
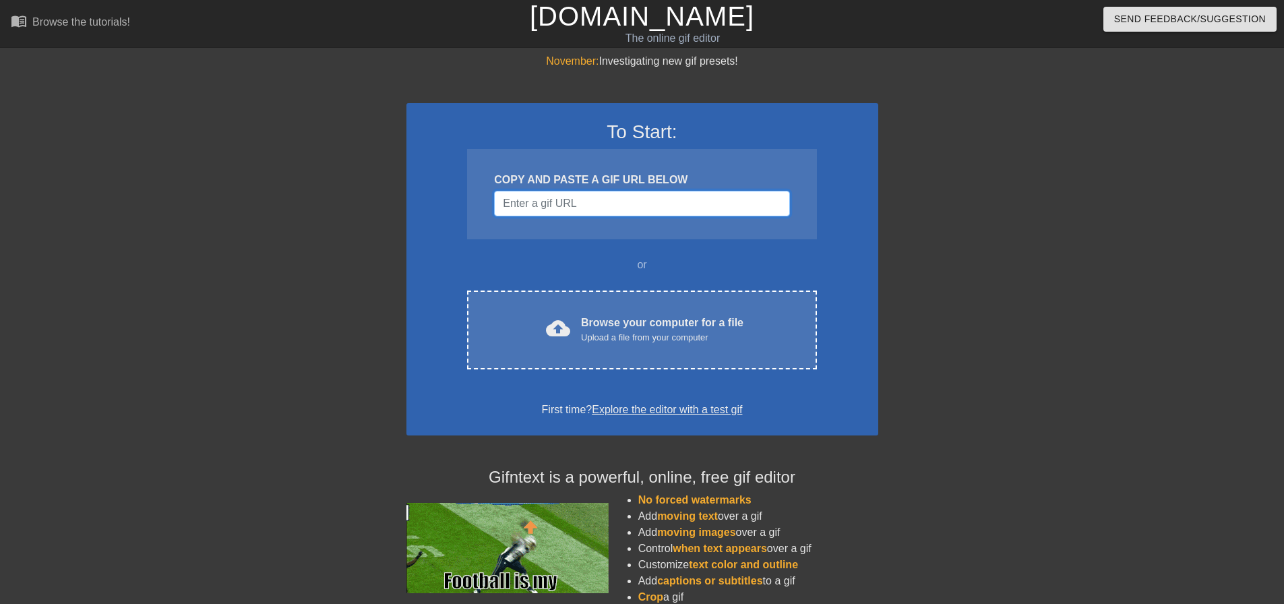
click at [590, 204] on input "Username" at bounding box center [641, 204] width 295 height 26
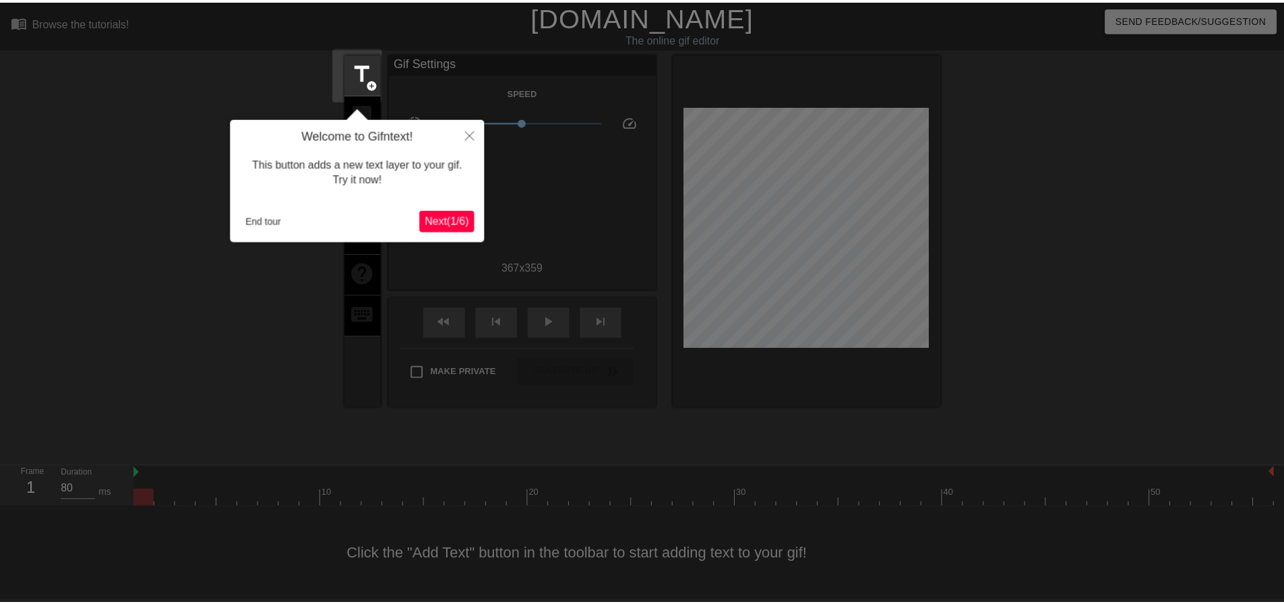
scroll to position [7, 0]
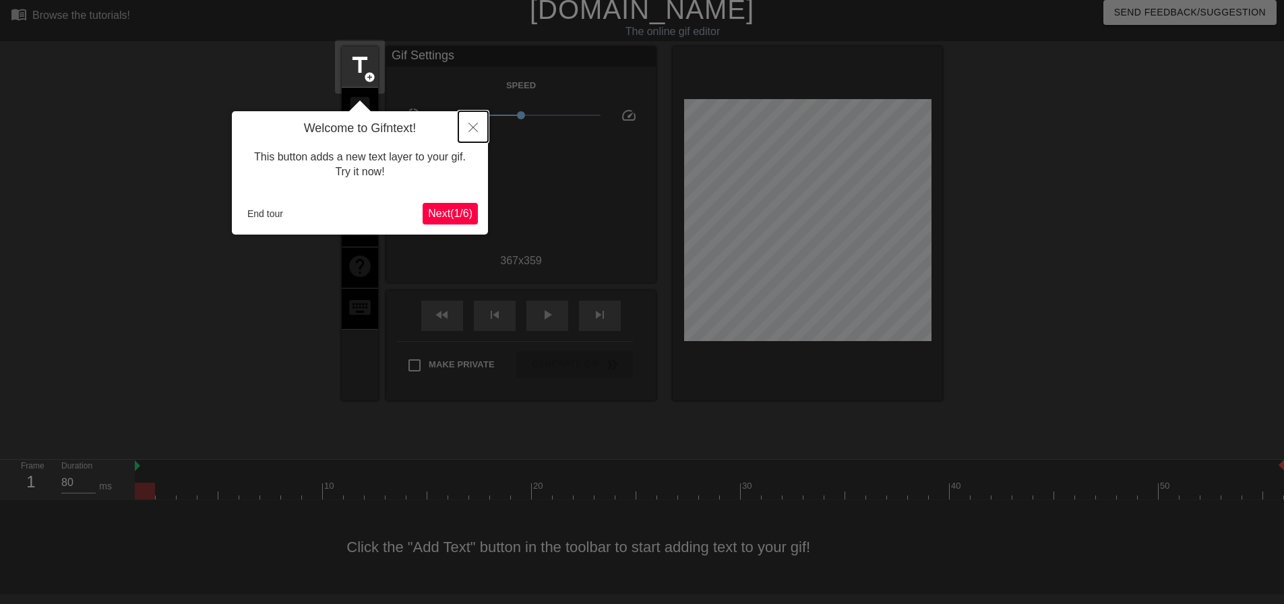
click at [470, 121] on button "Close" at bounding box center [473, 126] width 30 height 31
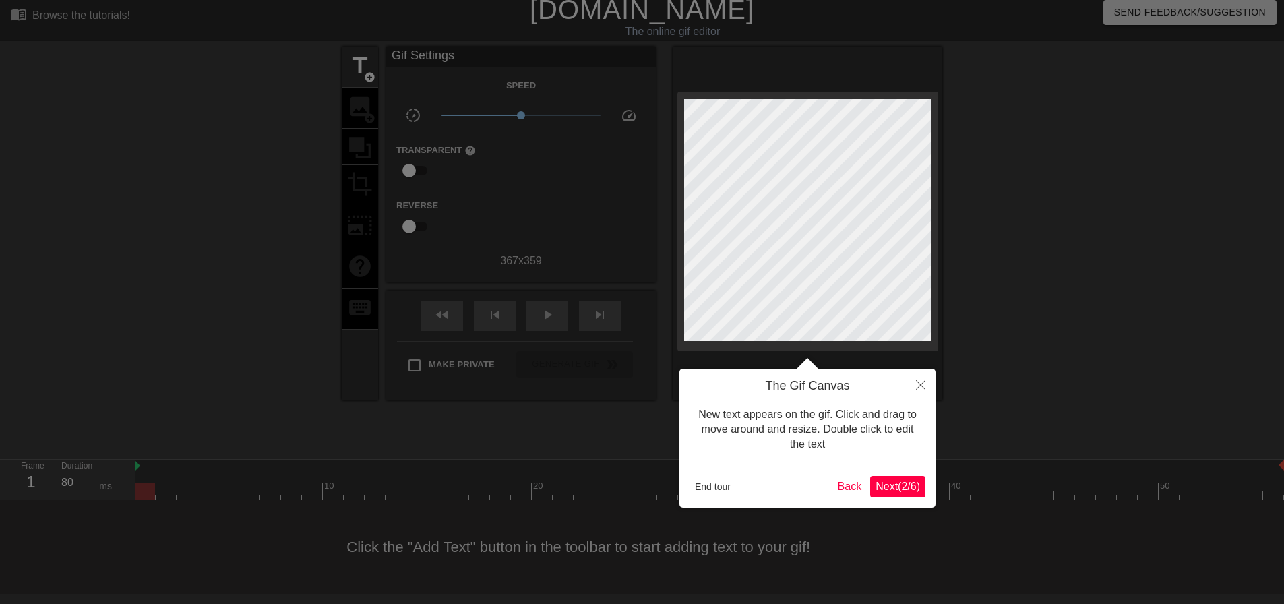
scroll to position [0, 0]
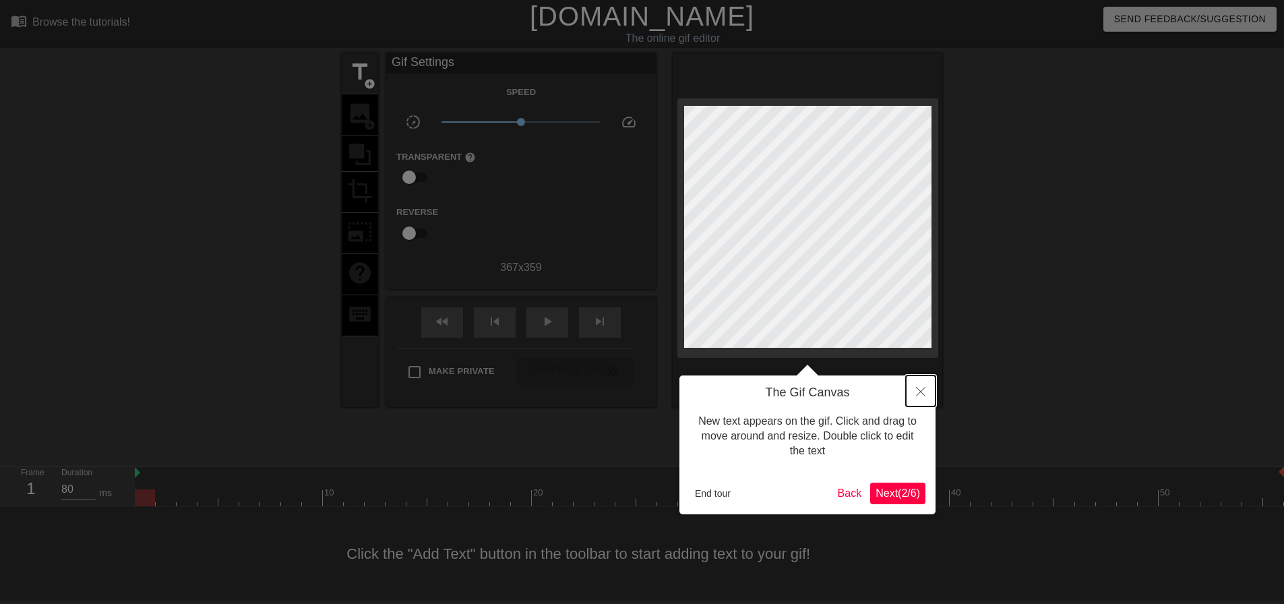
click at [928, 393] on button "Close" at bounding box center [921, 390] width 30 height 31
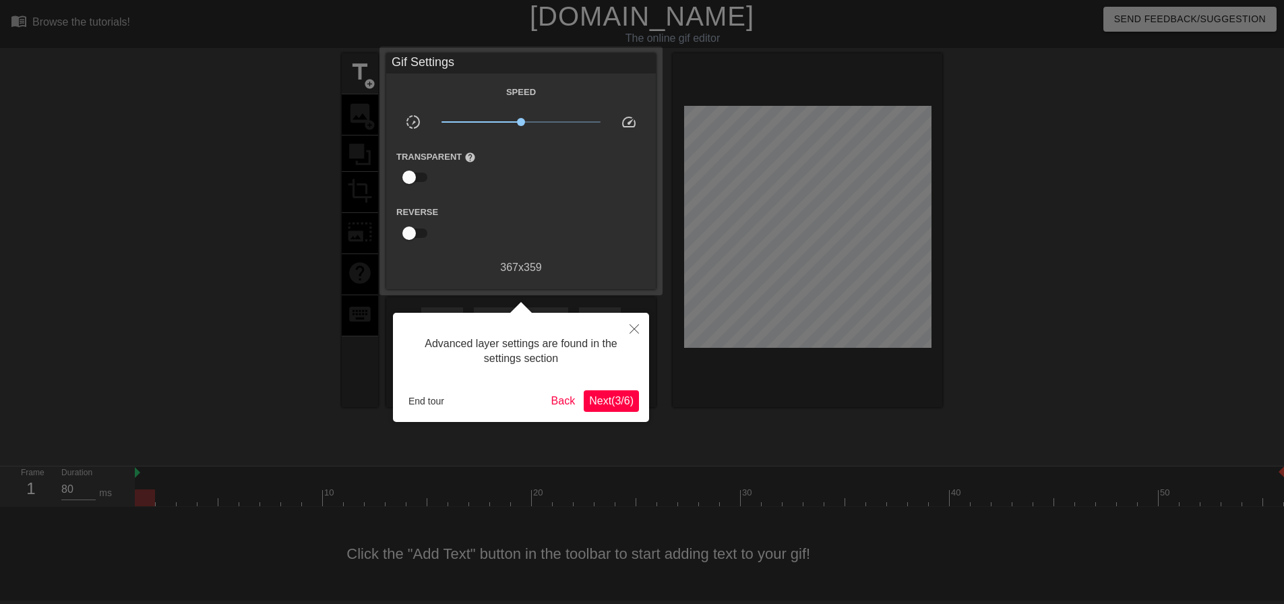
scroll to position [7, 0]
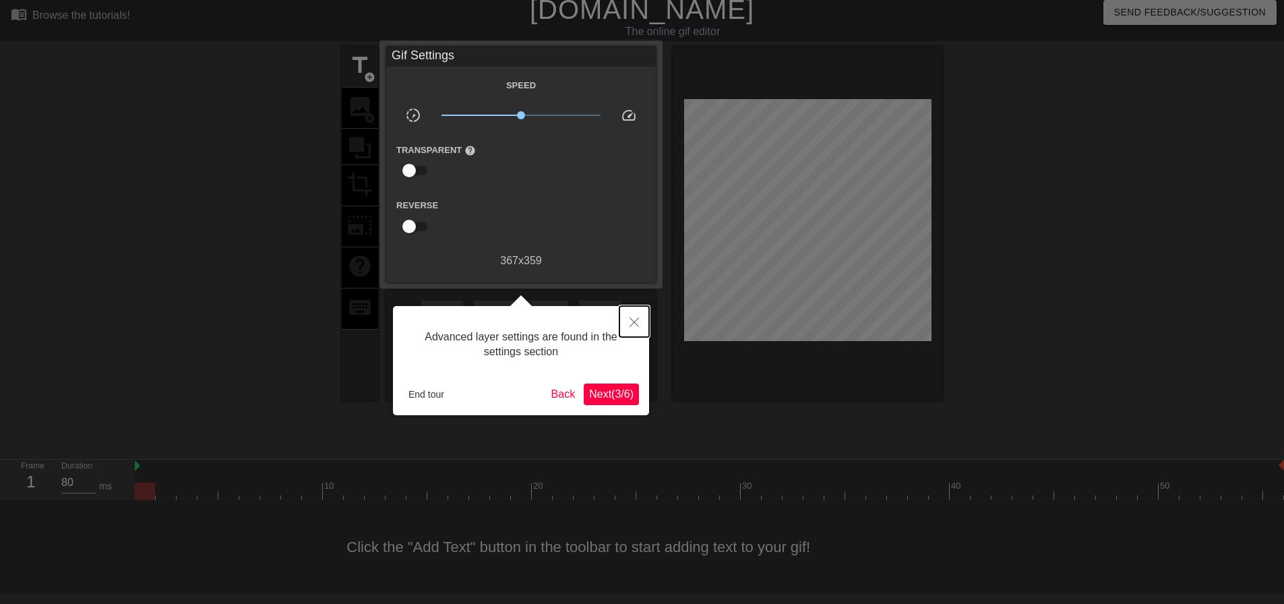
click at [636, 323] on icon "Close" at bounding box center [633, 321] width 9 height 9
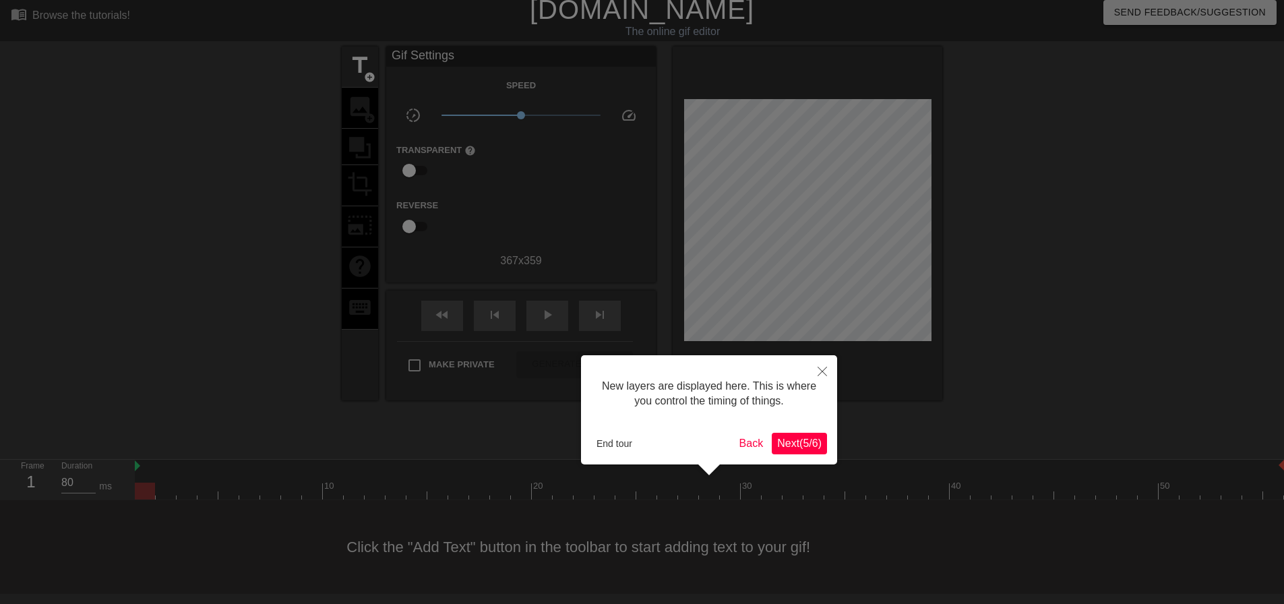
scroll to position [11, 0]
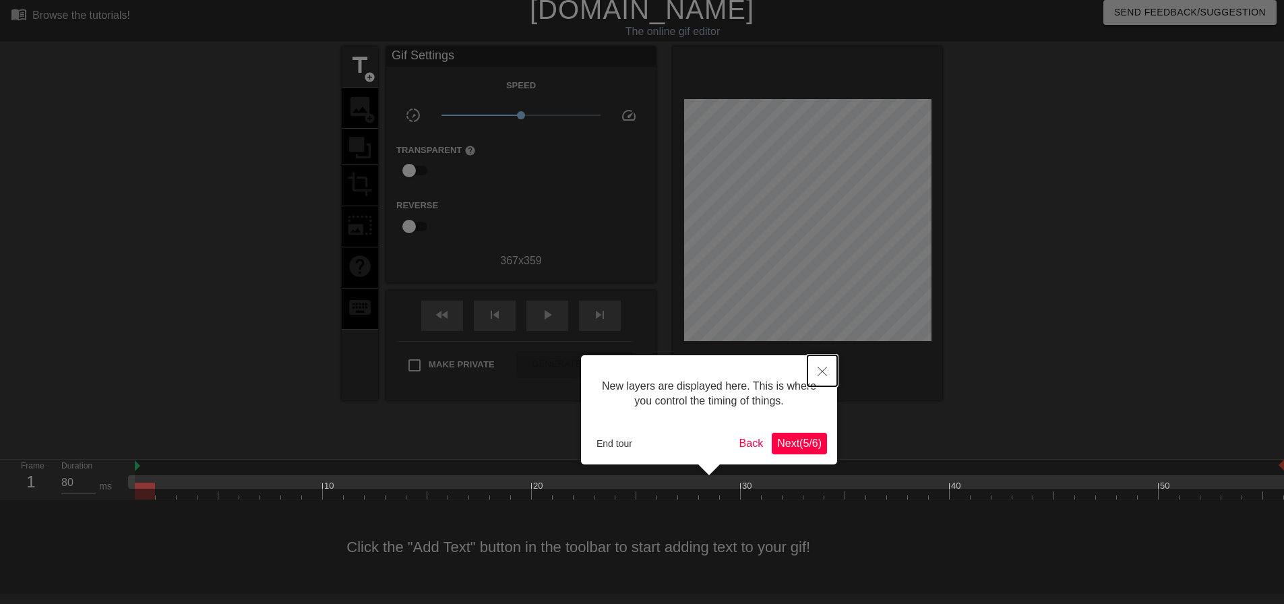
click at [822, 367] on button "Close" at bounding box center [822, 370] width 30 height 31
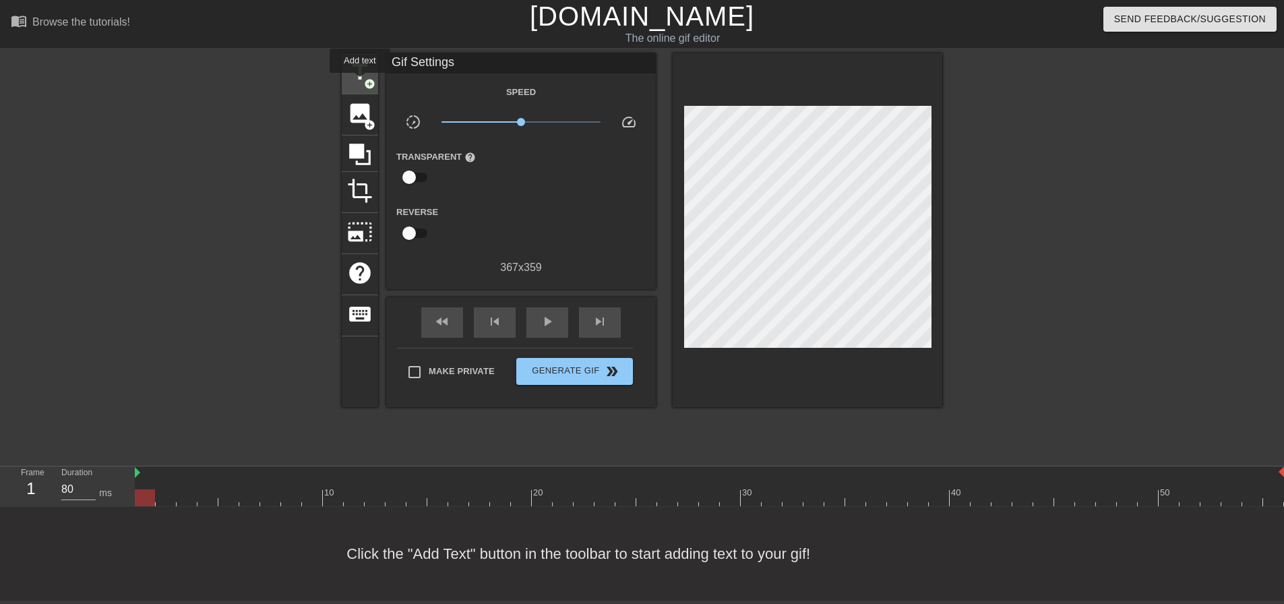
drag, startPoint x: 360, startPoint y: 82, endPoint x: 373, endPoint y: 78, distance: 13.4
click at [360, 82] on div "title add_circle" at bounding box center [360, 73] width 36 height 41
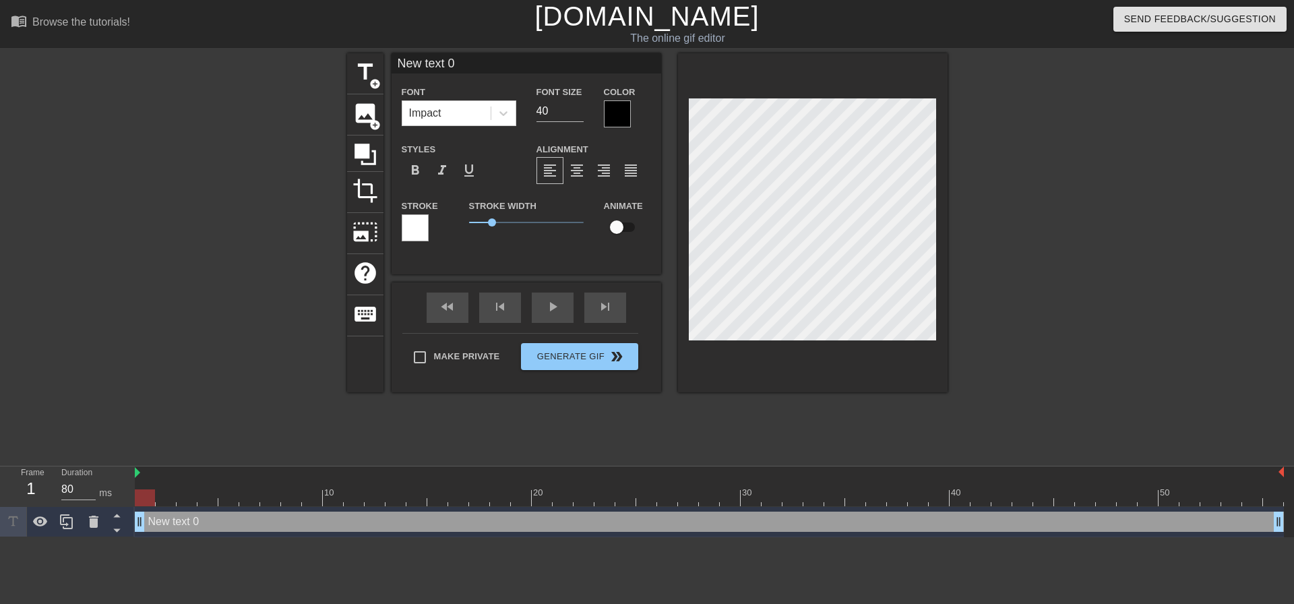
scroll to position [2, 3]
type input "N"
type textarea "N"
type input "NG"
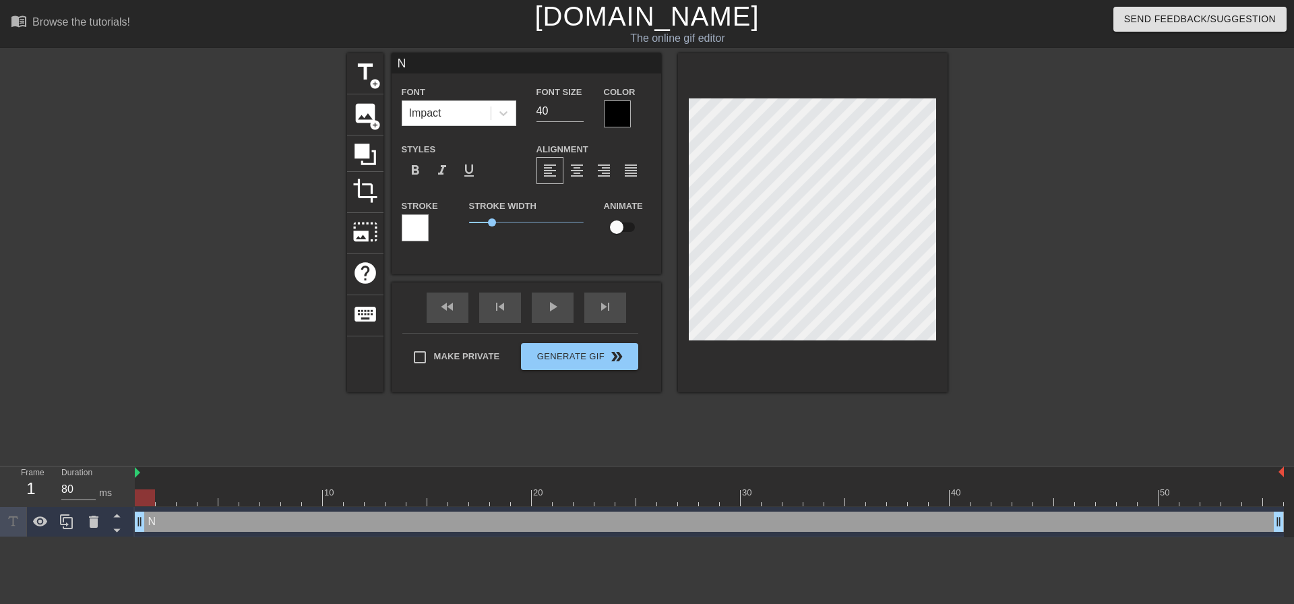
type textarea "NG"
type input "NGD"
type textarea "NGD"
type input "NGDC"
type textarea "NGDC"
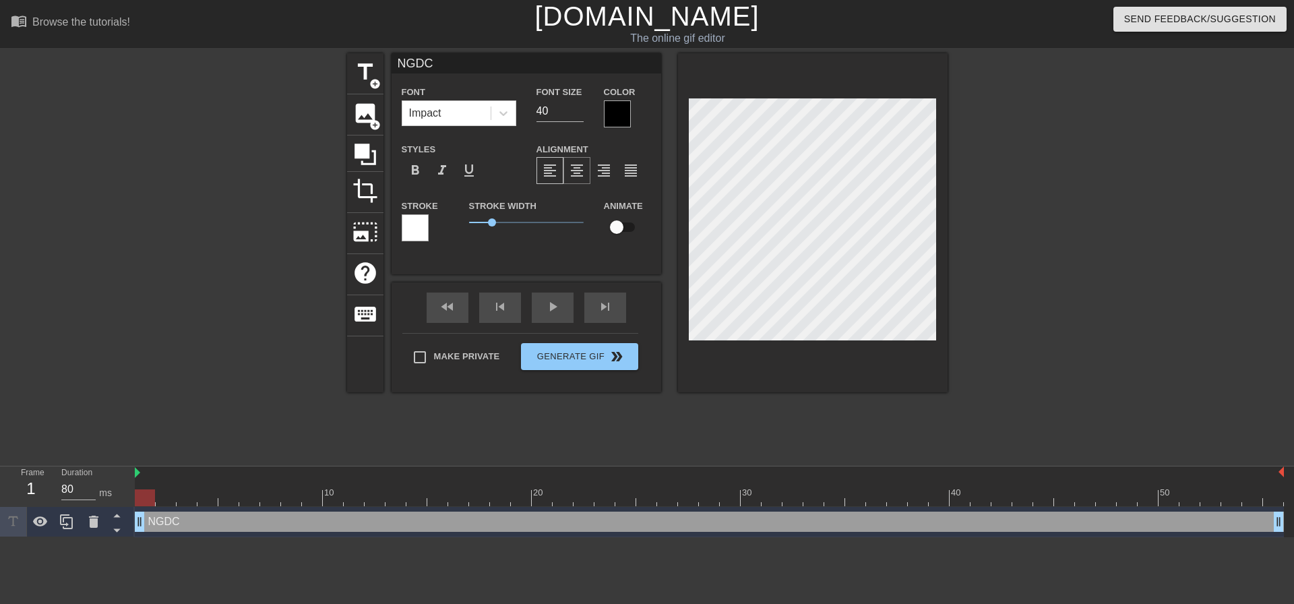
click at [574, 179] on div "format_align_center" at bounding box center [576, 170] width 27 height 27
click at [555, 178] on span "format_align_left" at bounding box center [550, 170] width 16 height 16
click at [507, 152] on div "Styles format_bold format_italic format_underline" at bounding box center [459, 163] width 135 height 44
click at [380, 69] on div "title add_circle" at bounding box center [365, 73] width 36 height 41
type input "New text 1"
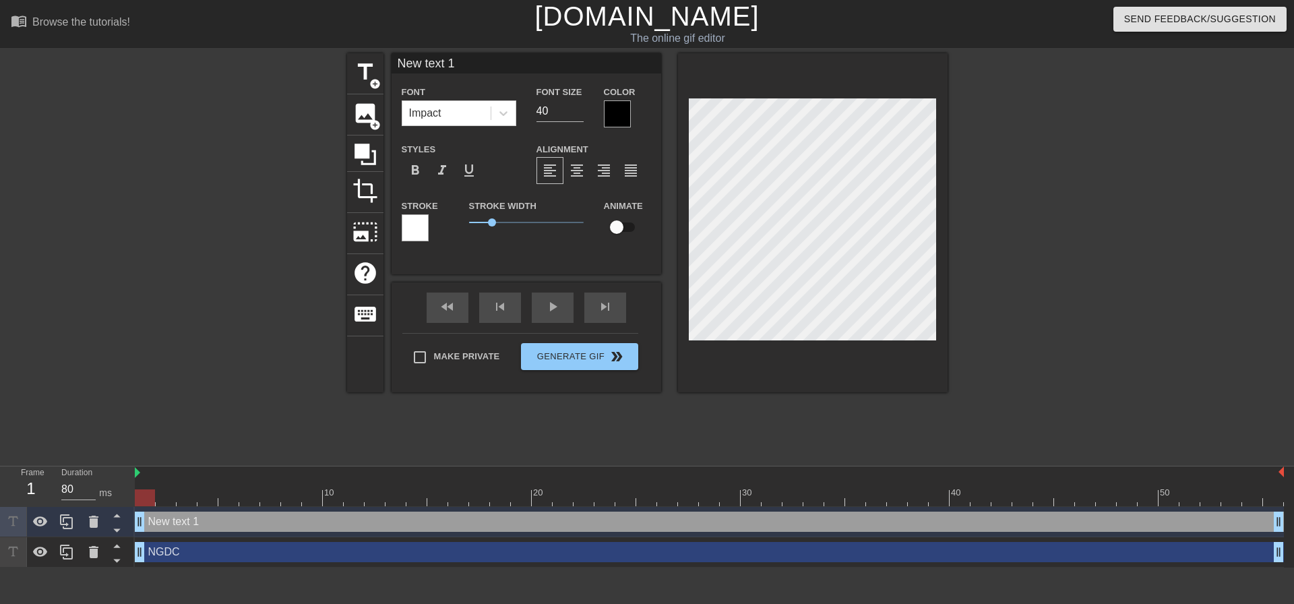
type input "P"
type textarea "P"
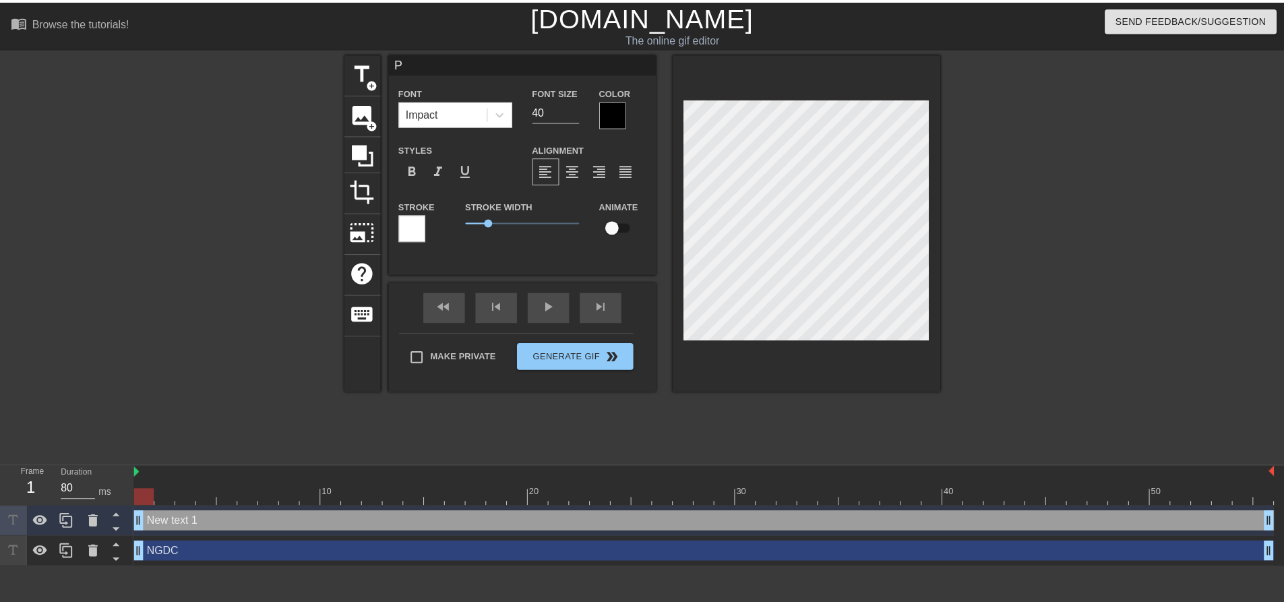
scroll to position [2, 1]
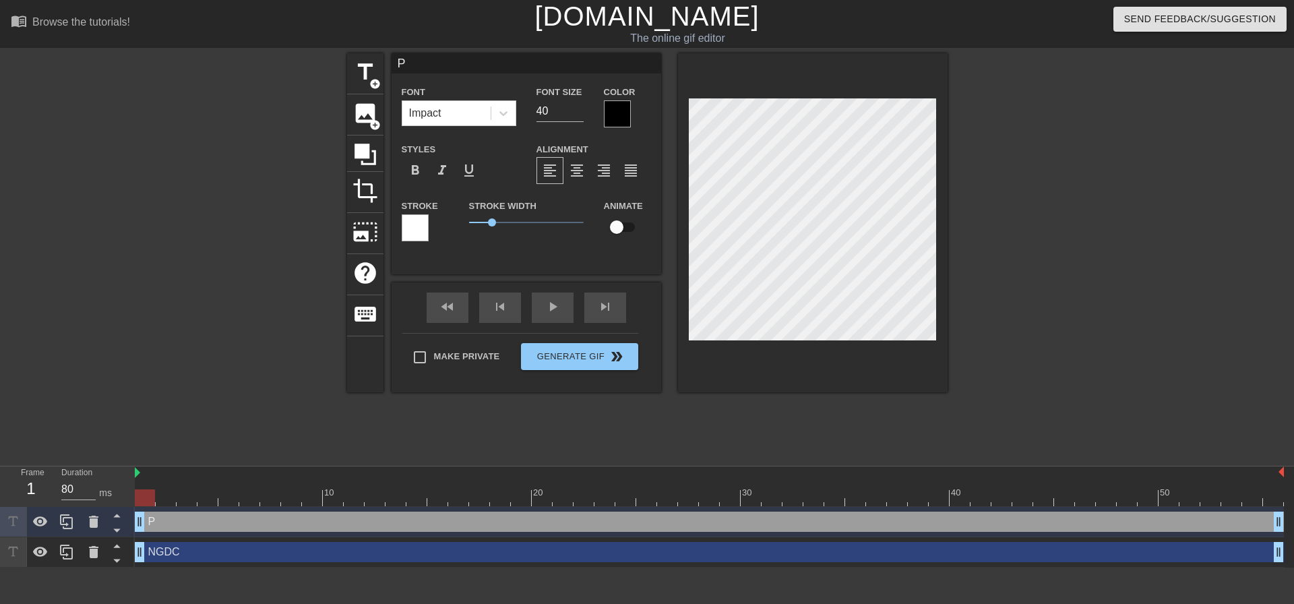
type input "Pr"
type textarea "Pr"
type input "Pro"
type textarea "Pro"
type input "Proj"
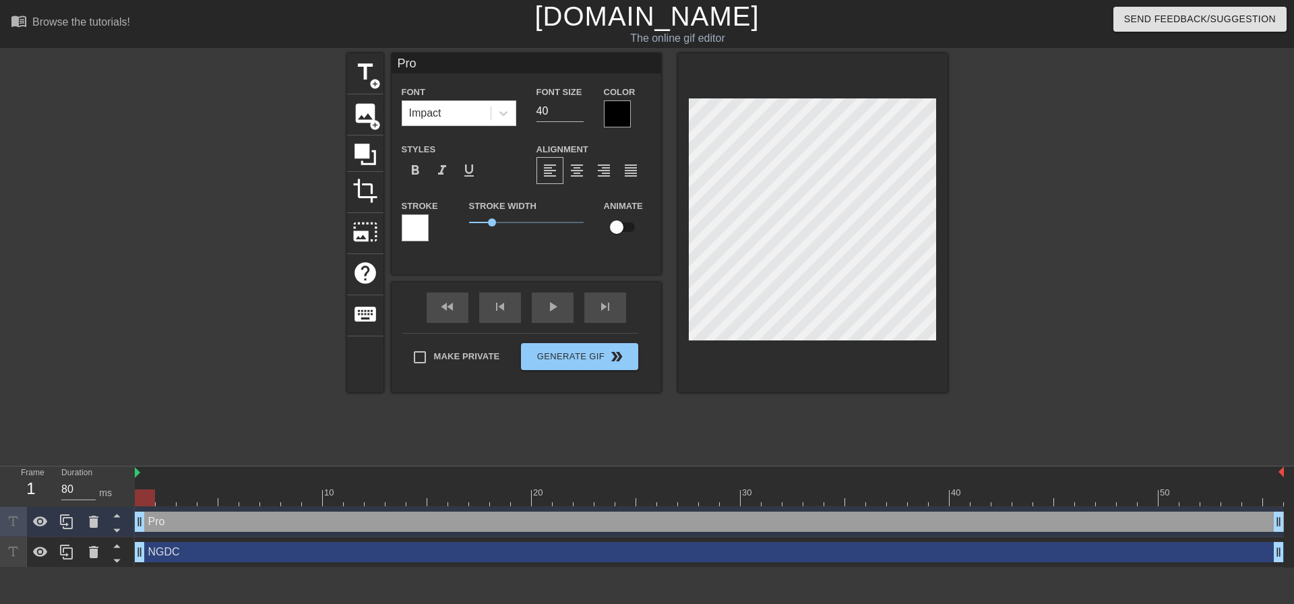
type textarea "Proj"
type input "Proje"
type textarea "Proje"
type input "Projet"
type textarea "Projet"
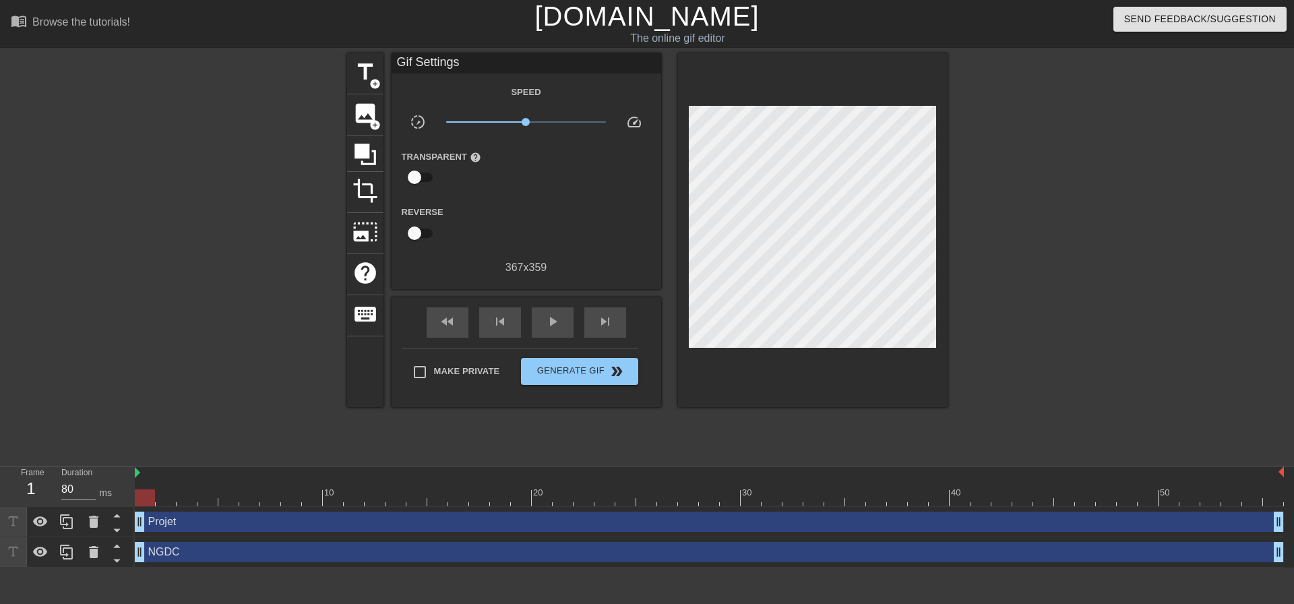
click at [1060, 131] on div at bounding box center [1065, 255] width 202 height 404
click at [142, 509] on div "Projet drag_handle drag_handle" at bounding box center [709, 522] width 1149 height 30
click at [47, 524] on icon at bounding box center [40, 522] width 16 height 16
click at [355, 312] on span "keyboard" at bounding box center [365, 314] width 26 height 26
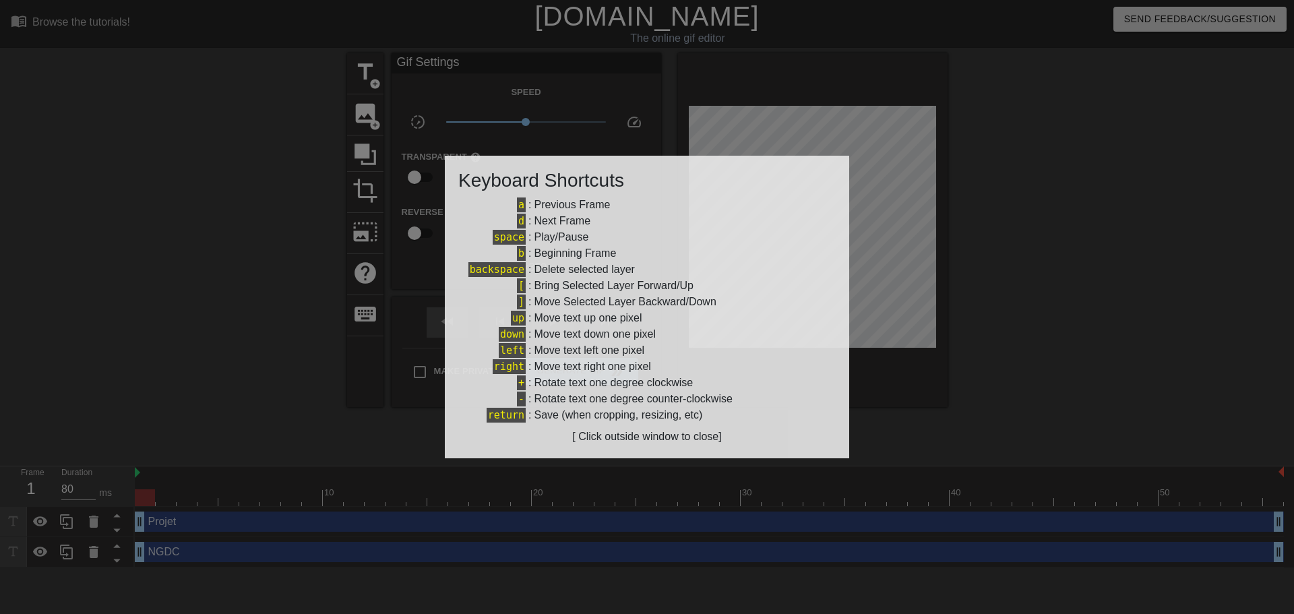
click at [359, 278] on div at bounding box center [647, 307] width 1294 height 614
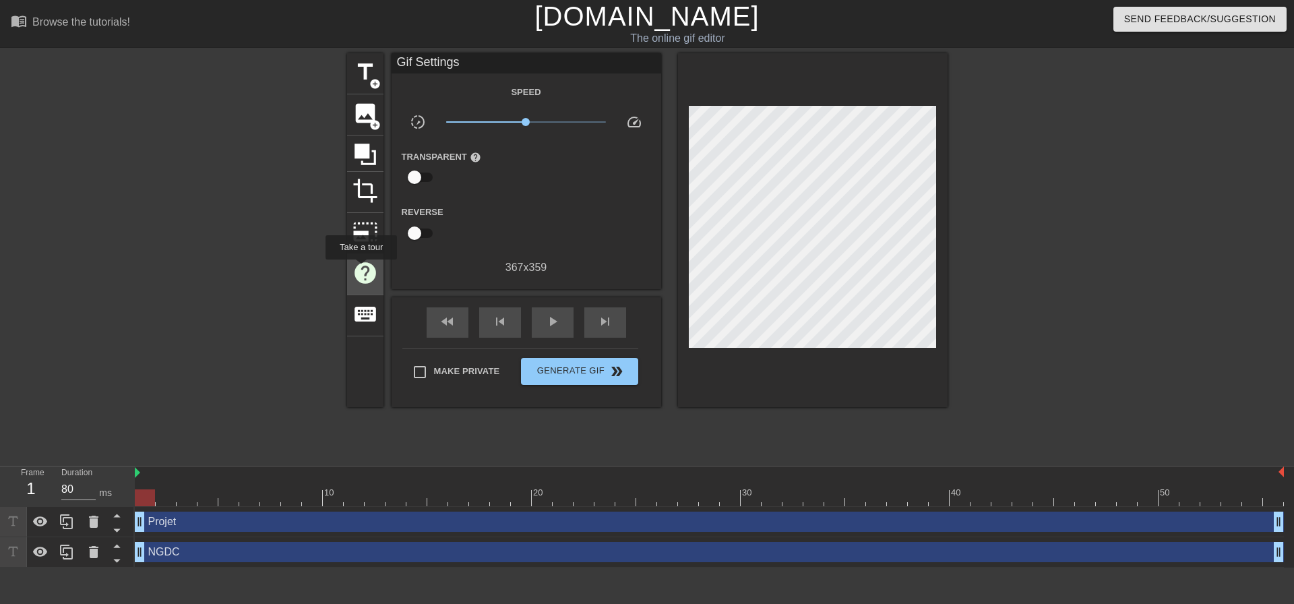
click at [361, 271] on span "help" at bounding box center [365, 273] width 26 height 26
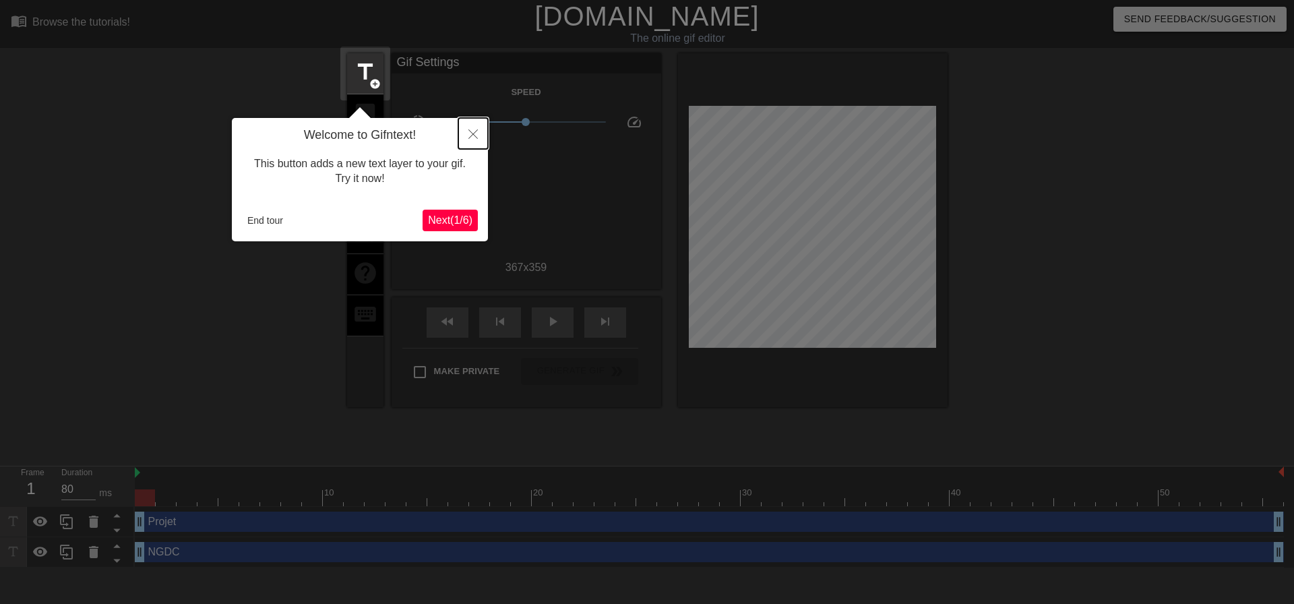
click at [479, 132] on button "Close" at bounding box center [473, 133] width 30 height 31
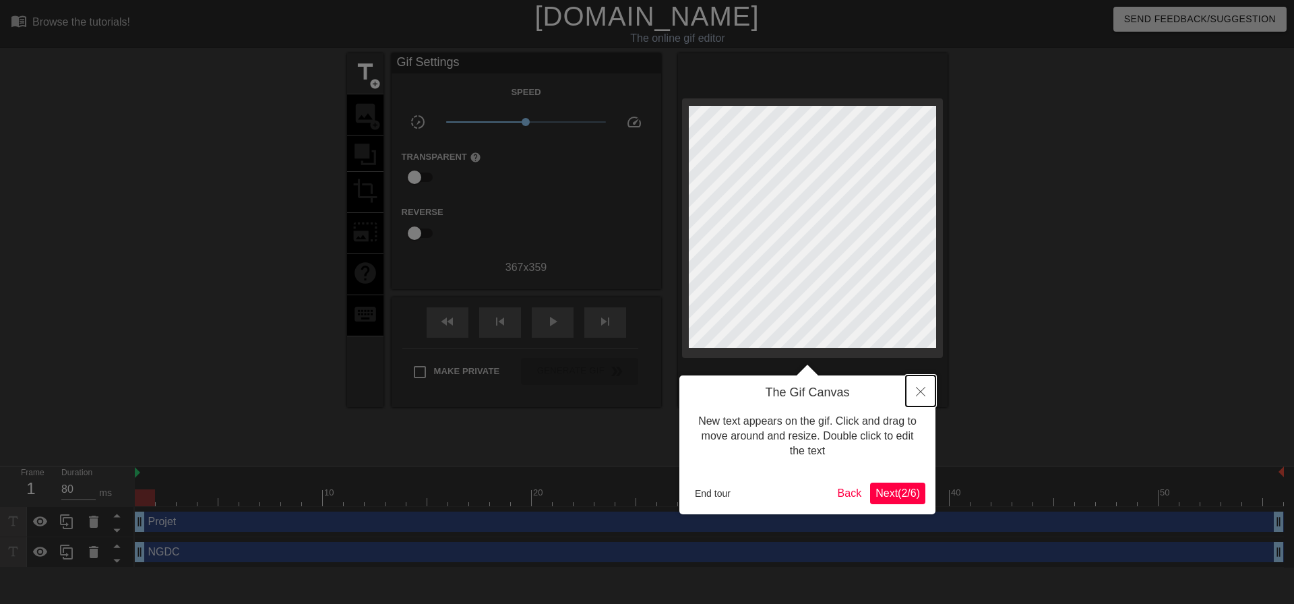
click at [917, 398] on button "Close" at bounding box center [921, 390] width 30 height 31
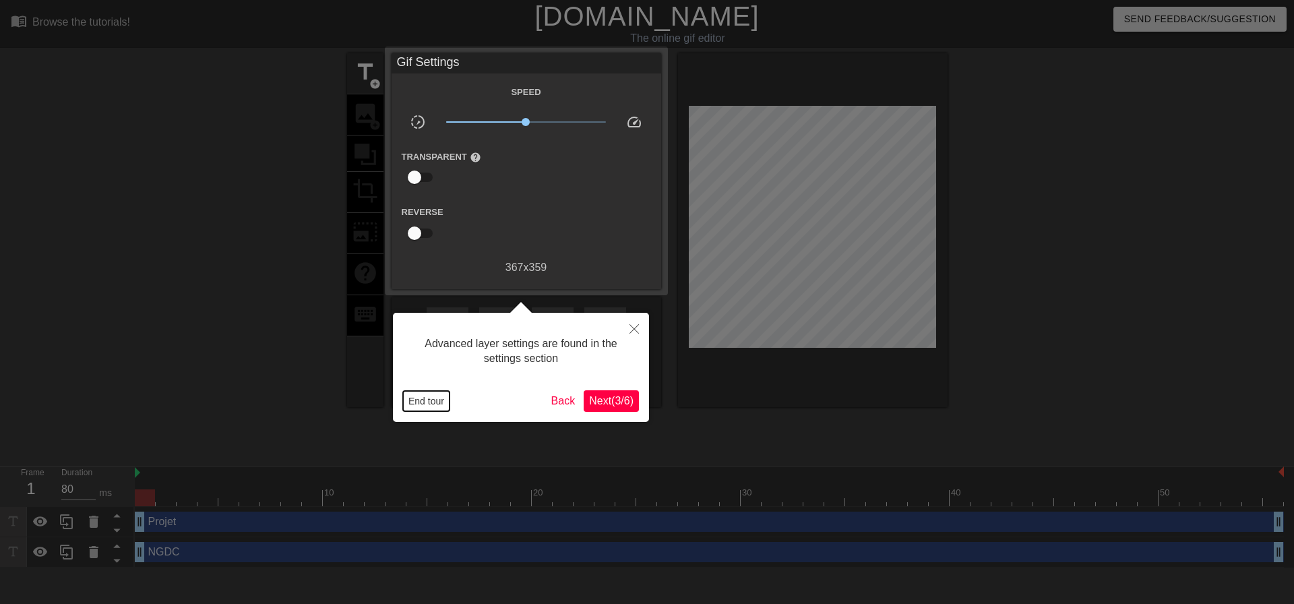
click at [442, 404] on button "End tour" at bounding box center [426, 401] width 47 height 20
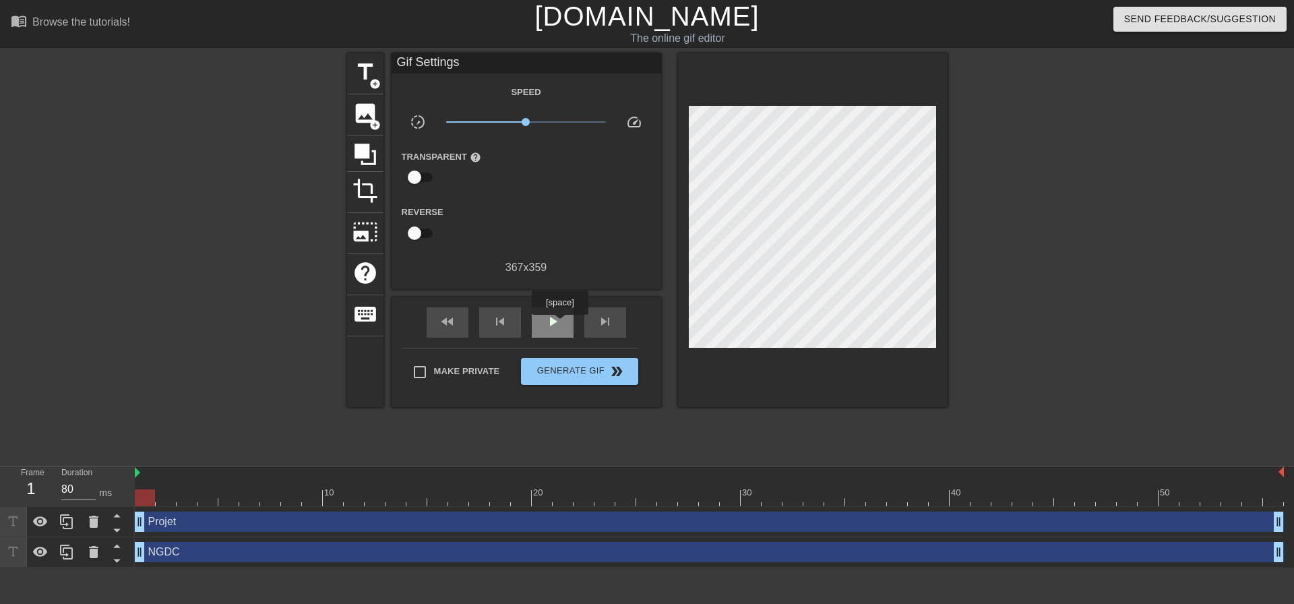
click at [559, 320] on span "play_arrow" at bounding box center [553, 321] width 16 height 16
click at [367, 162] on icon at bounding box center [366, 155] width 22 height 22
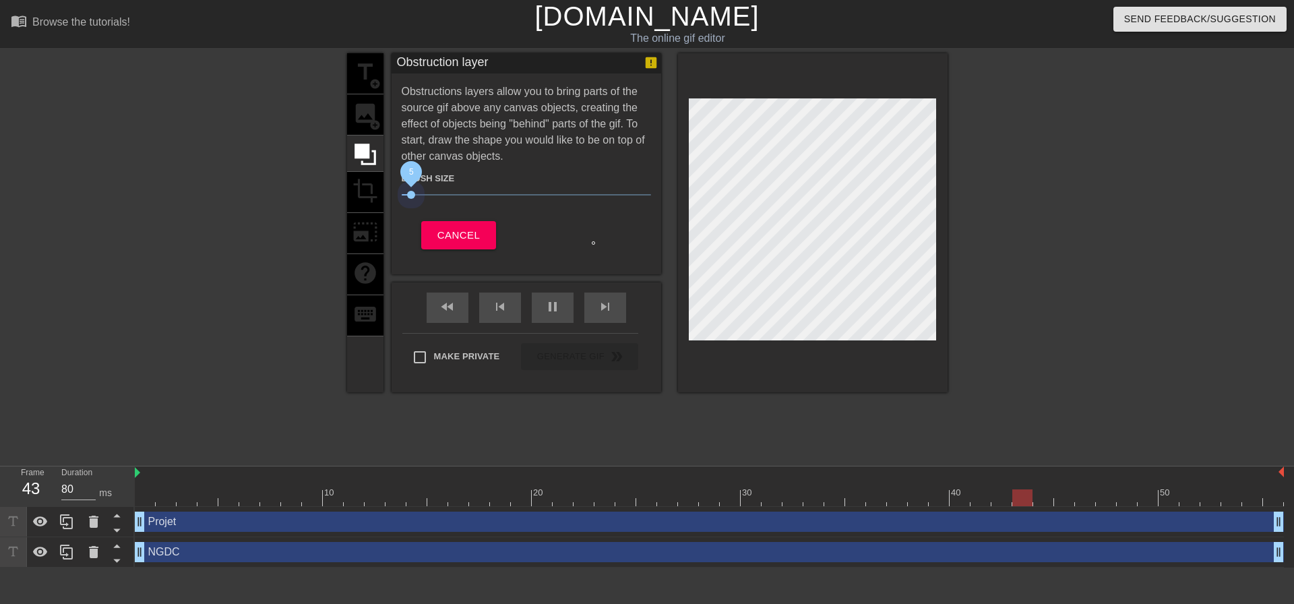
drag, startPoint x: 474, startPoint y: 195, endPoint x: 412, endPoint y: 202, distance: 61.7
click at [412, 202] on span "5" at bounding box center [526, 195] width 249 height 16
click at [454, 238] on span "Cancel" at bounding box center [458, 235] width 42 height 18
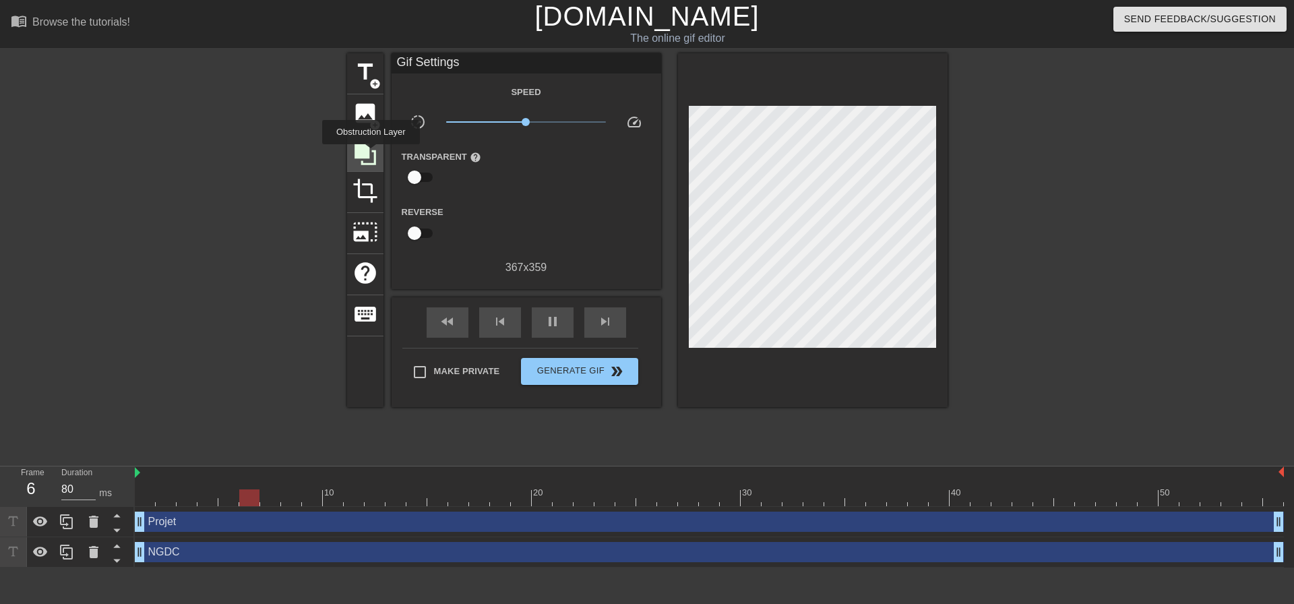
click at [371, 154] on icon at bounding box center [365, 155] width 26 height 26
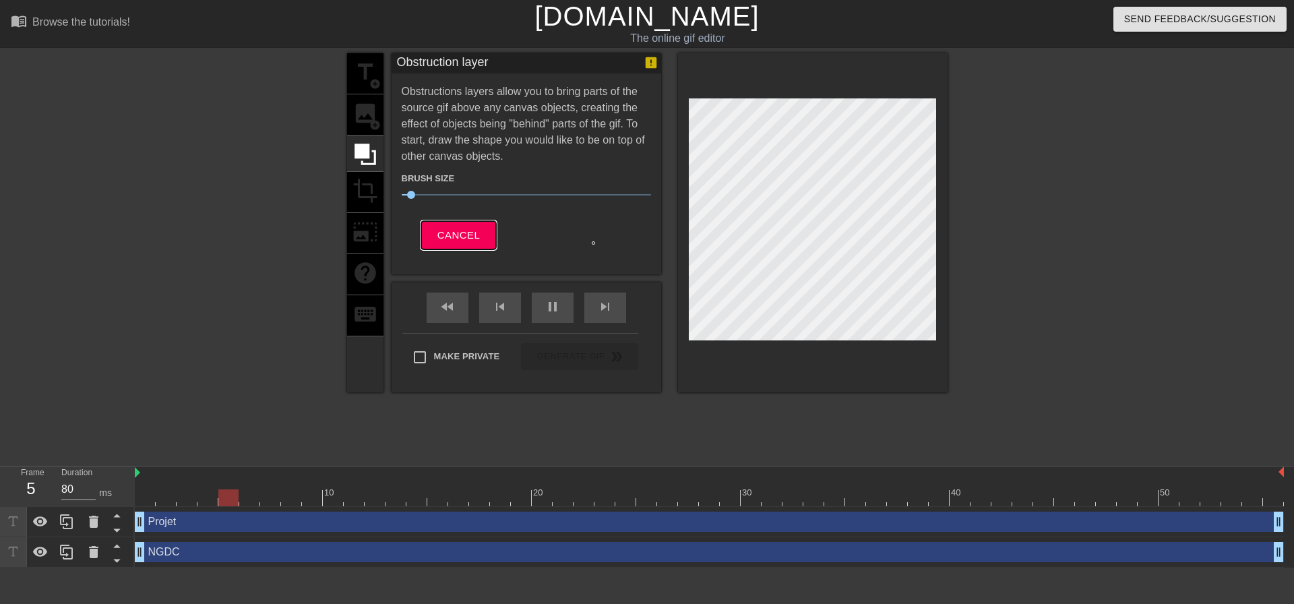
click at [468, 234] on span "Cancel" at bounding box center [458, 235] width 42 height 18
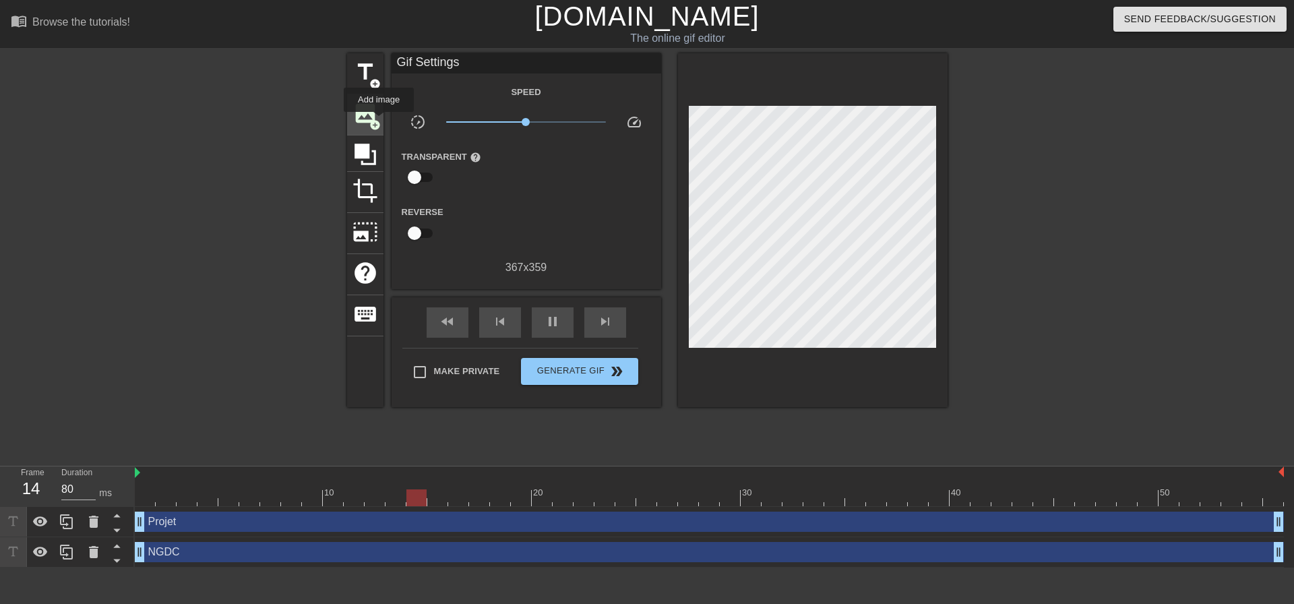
click at [379, 121] on span "add_circle" at bounding box center [374, 124] width 11 height 11
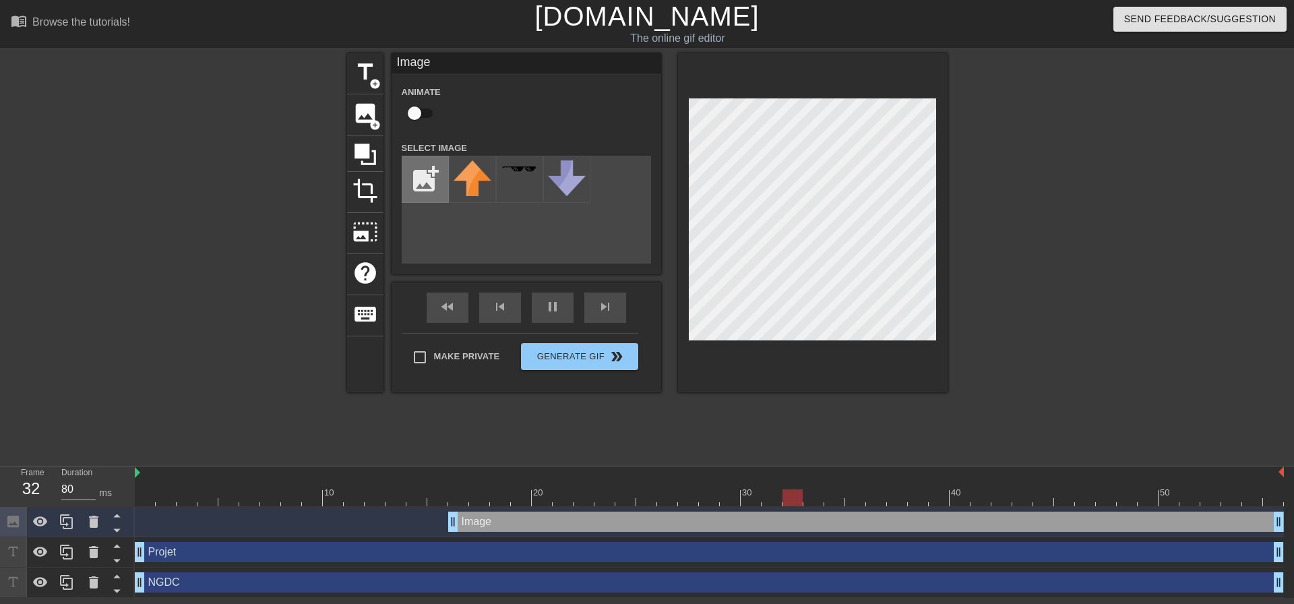
click at [431, 186] on input "file" at bounding box center [425, 179] width 46 height 46
type input "C:\fakepath\output-onlinepngtools (1).png"
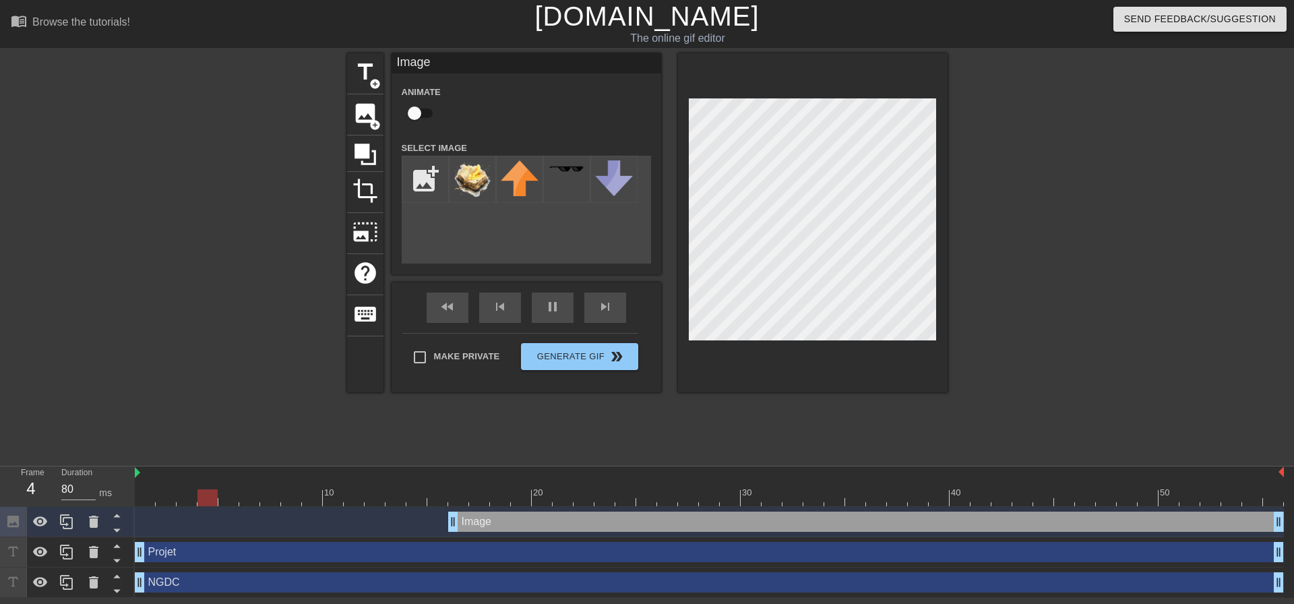
click at [509, 524] on div "Image drag_handle drag_handle" at bounding box center [866, 522] width 836 height 20
click at [109, 530] on icon at bounding box center [117, 530] width 17 height 17
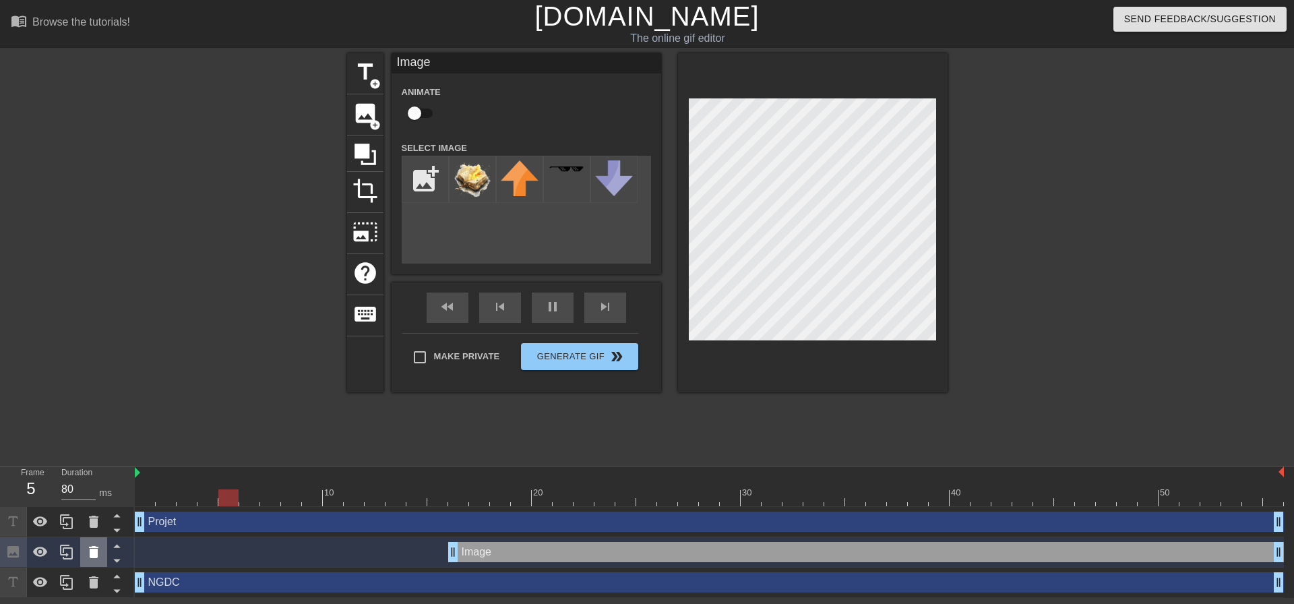
click at [97, 552] on icon at bounding box center [93, 552] width 9 height 12
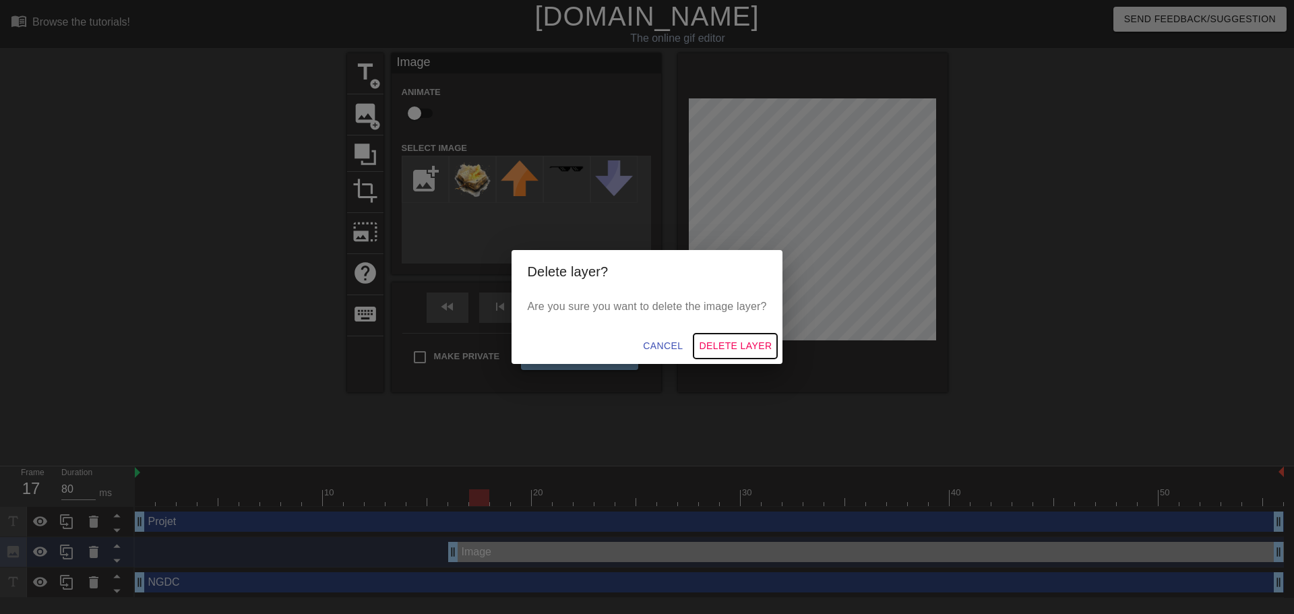
click at [740, 346] on span "Delete Layer" at bounding box center [735, 346] width 73 height 17
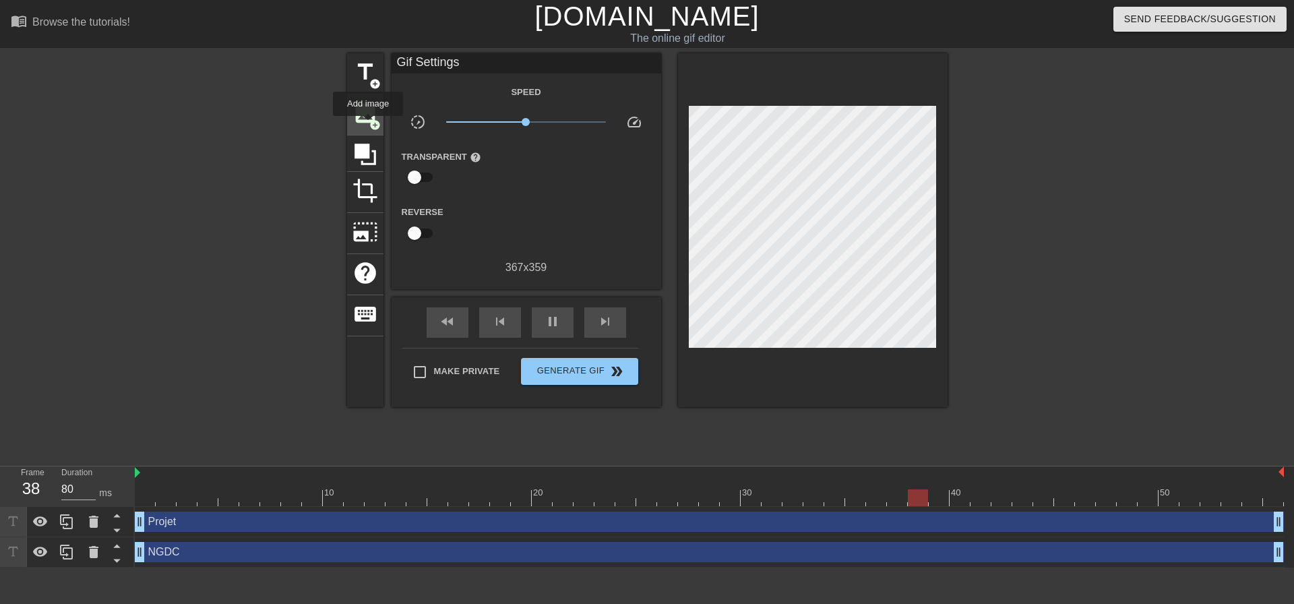
click at [368, 125] on span "image" at bounding box center [365, 113] width 26 height 26
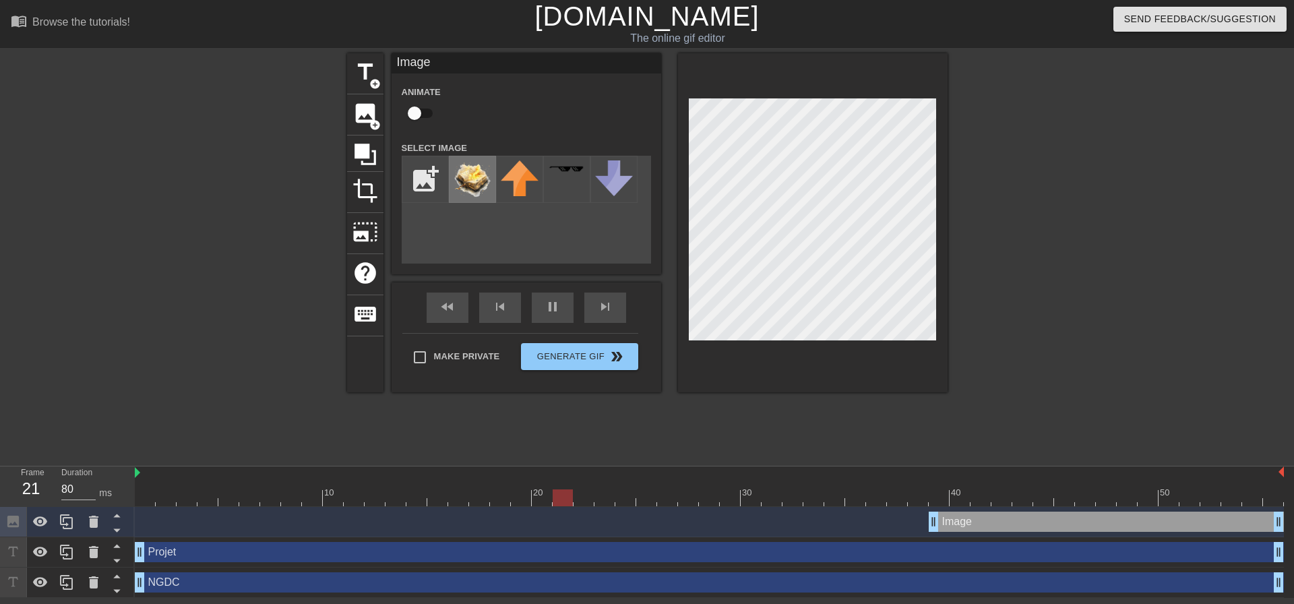
click at [489, 177] on img at bounding box center [473, 179] width 38 height 38
click at [558, 313] on span "pause" at bounding box center [553, 307] width 16 height 16
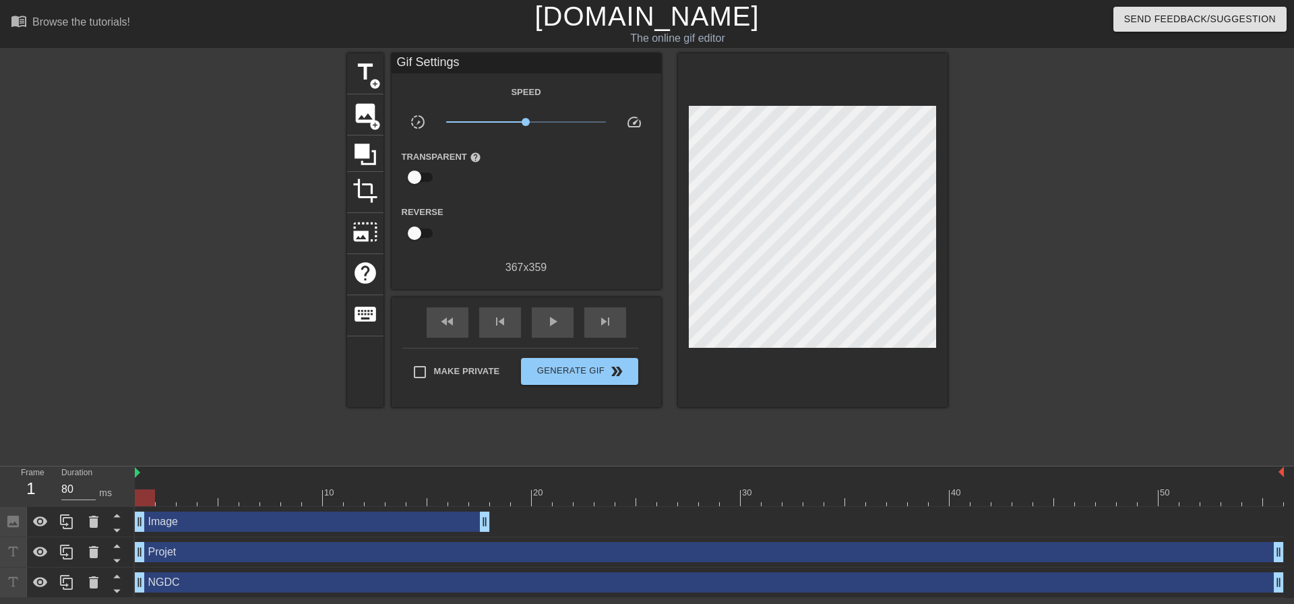
drag, startPoint x: 996, startPoint y: 520, endPoint x: 179, endPoint y: 530, distance: 817.6
click at [179, 530] on div "Image drag_handle drag_handle" at bounding box center [312, 522] width 355 height 20
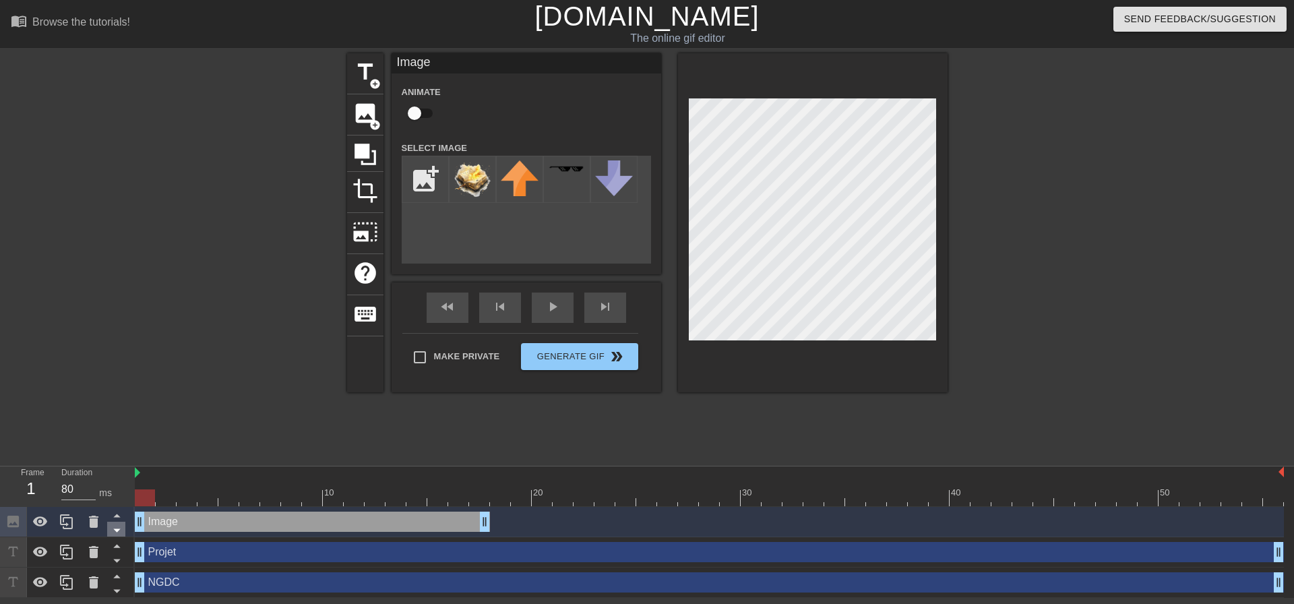
click at [113, 534] on icon at bounding box center [117, 530] width 17 height 17
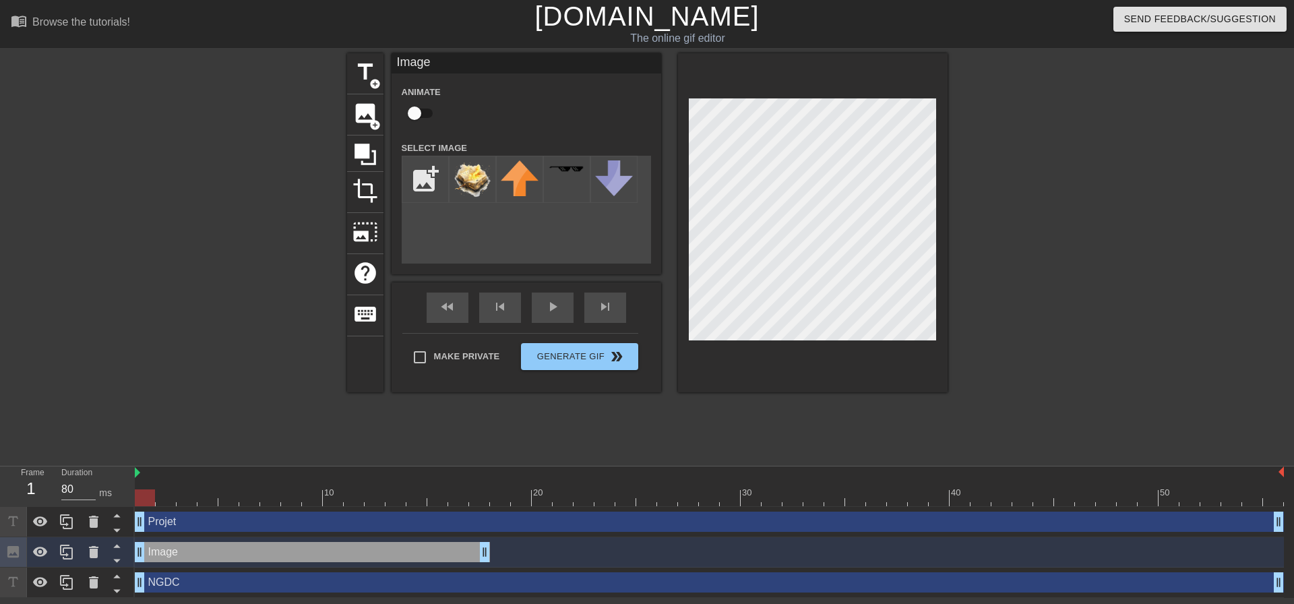
click at [113, 534] on icon at bounding box center [117, 530] width 17 height 17
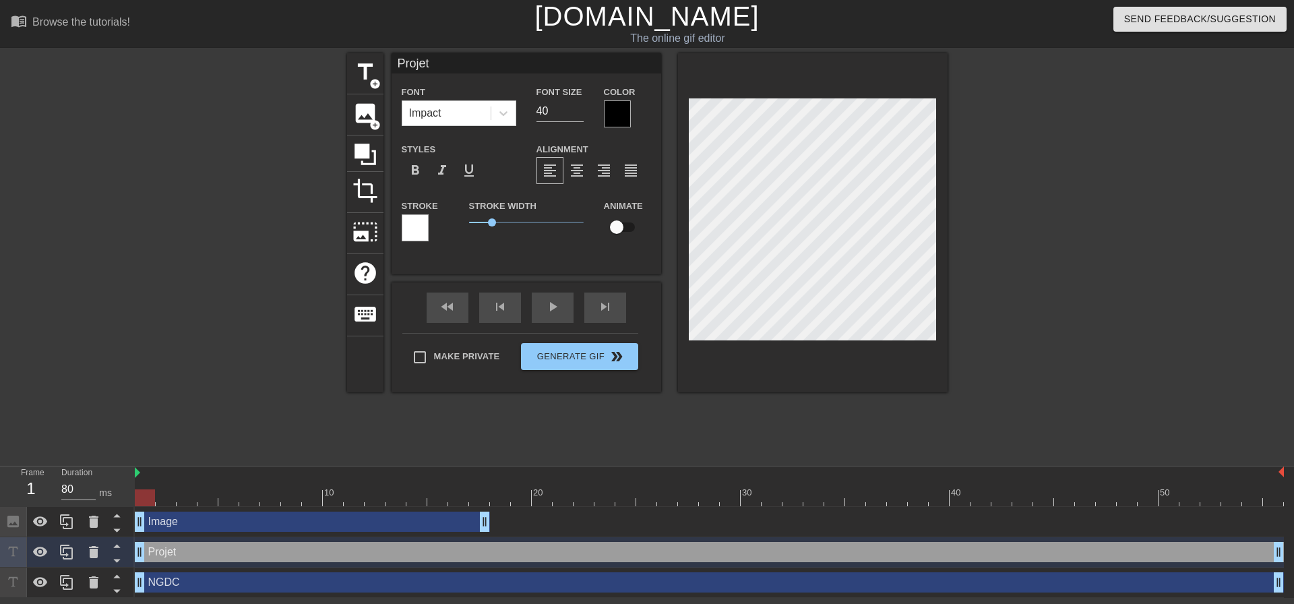
click at [152, 520] on div "Image drag_handle drag_handle" at bounding box center [312, 522] width 355 height 20
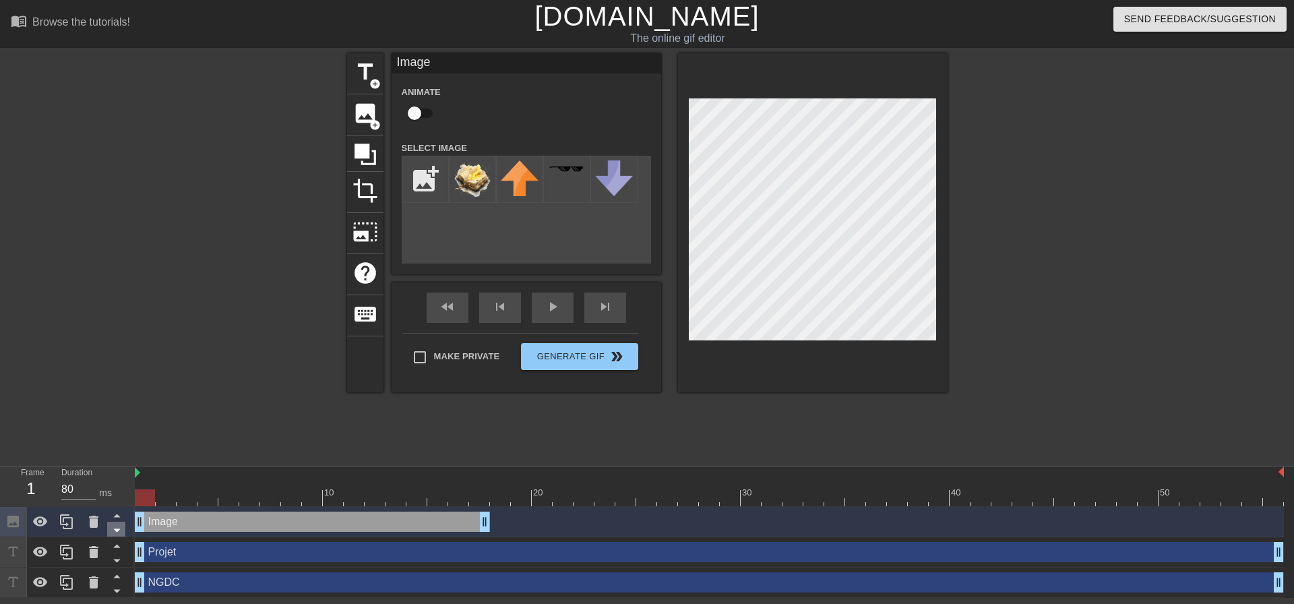
click at [118, 531] on icon at bounding box center [116, 530] width 7 height 3
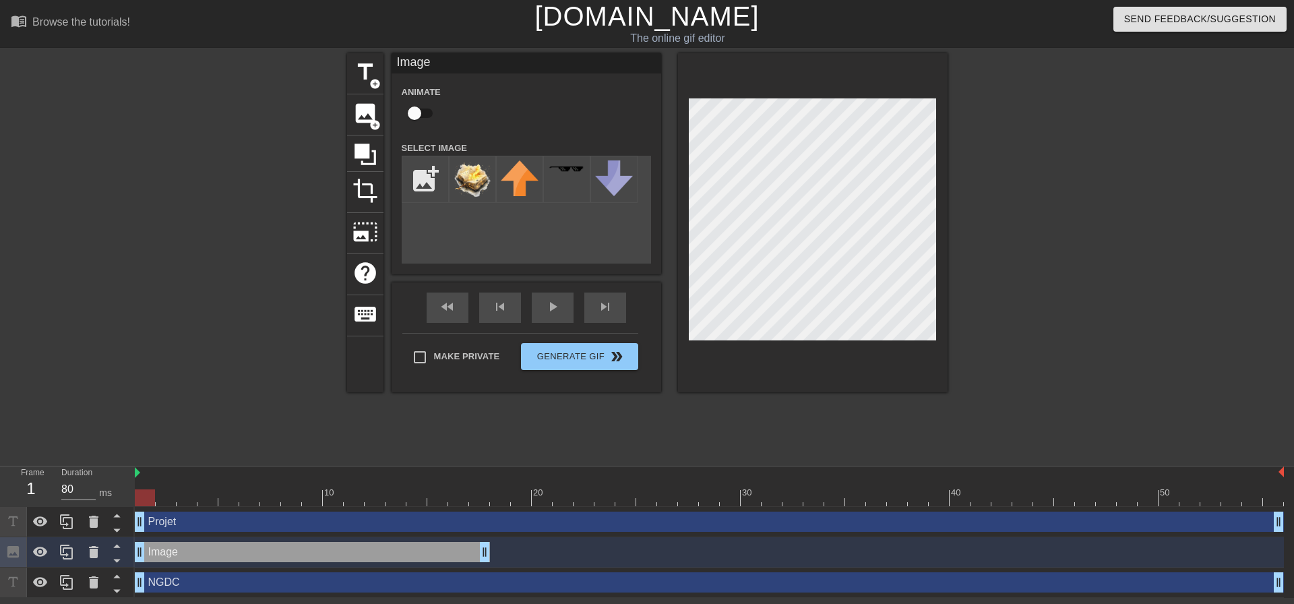
click at [173, 553] on div "Image drag_handle drag_handle" at bounding box center [312, 552] width 355 height 20
click at [115, 558] on icon at bounding box center [117, 560] width 17 height 17
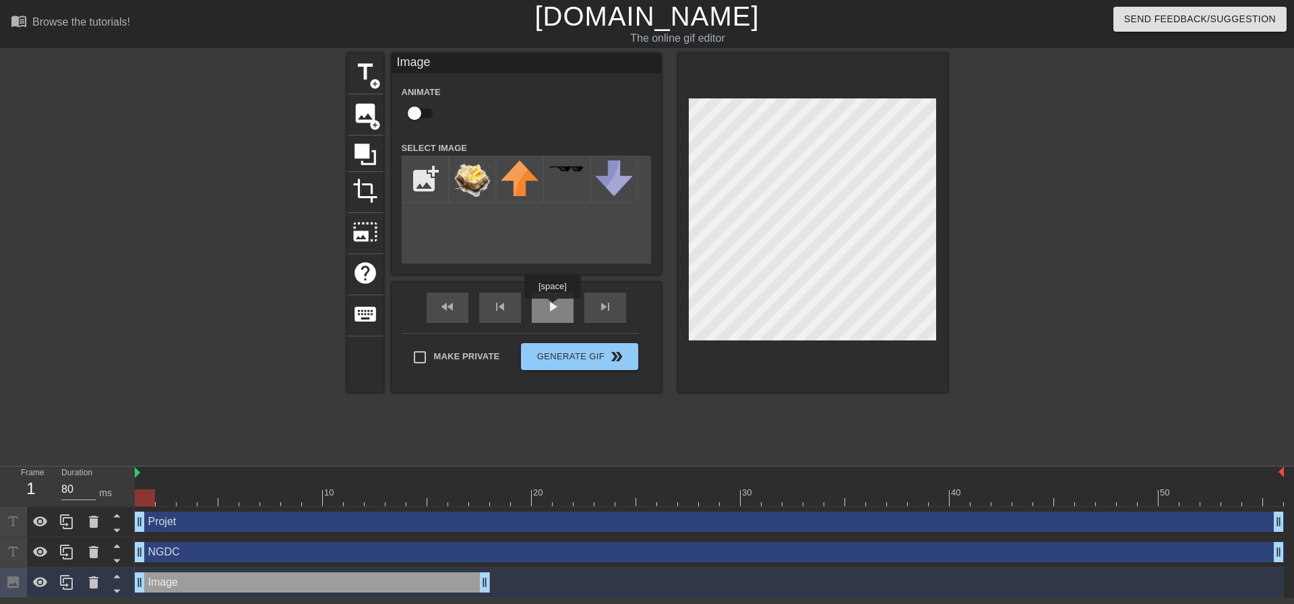
click at [552, 308] on div "play_arrow" at bounding box center [553, 307] width 42 height 30
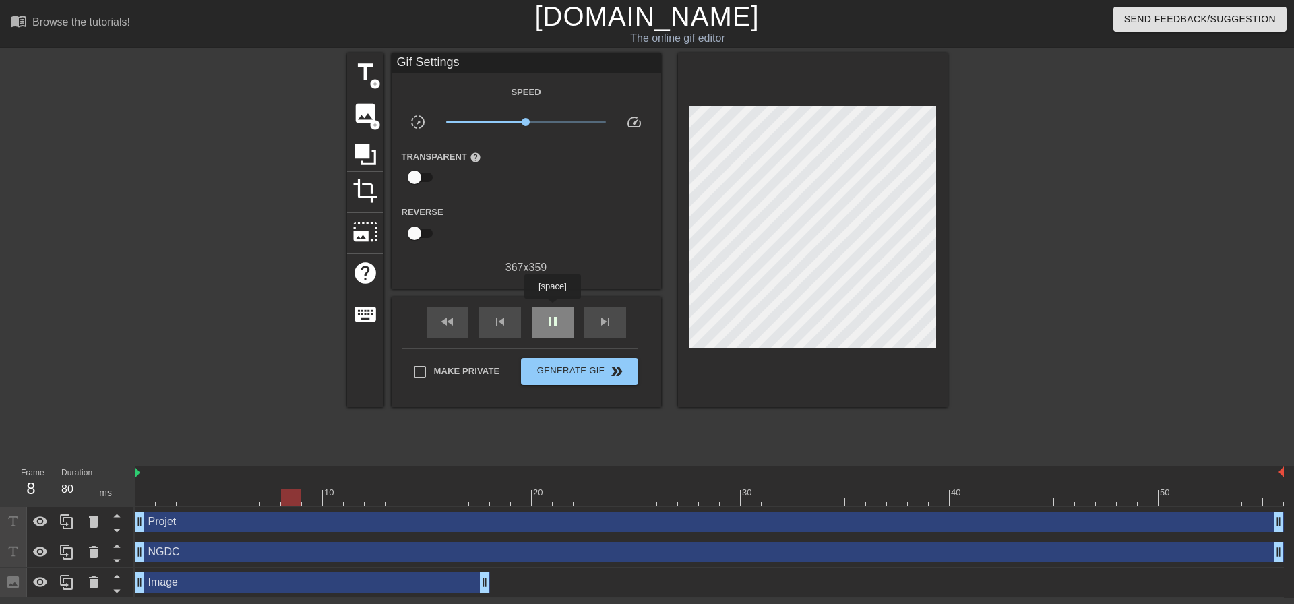
click at [552, 308] on div "pause" at bounding box center [553, 322] width 42 height 30
click at [432, 591] on div "Image drag_handle drag_handle" at bounding box center [312, 582] width 355 height 20
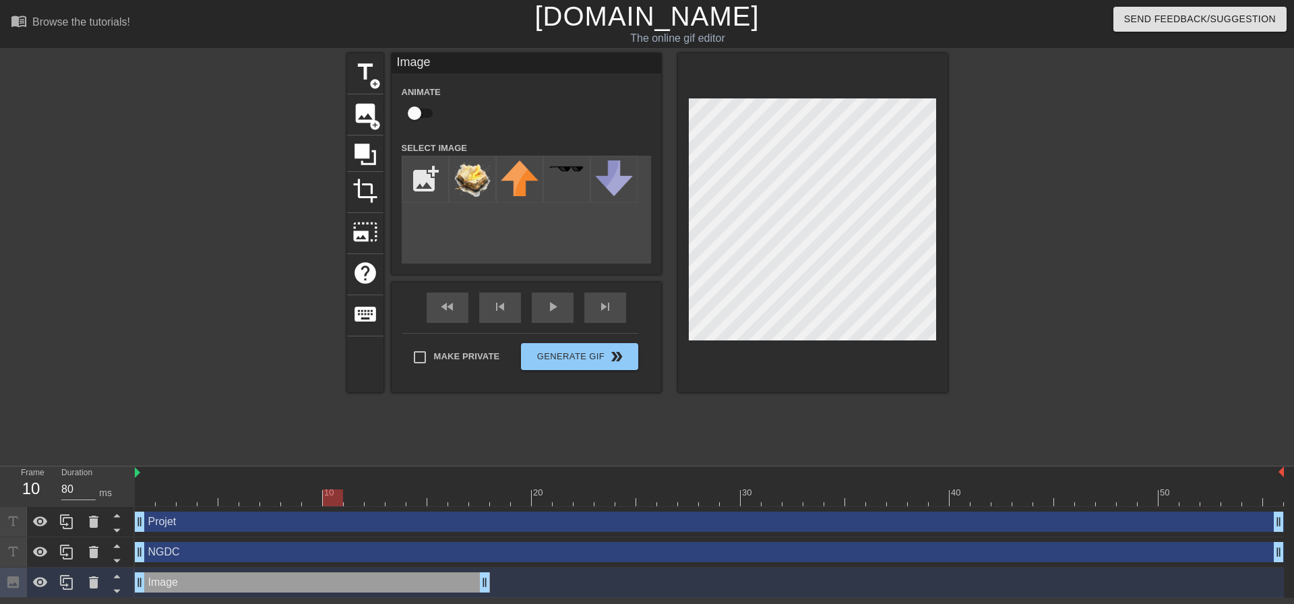
click at [434, 117] on input "checkbox" at bounding box center [414, 113] width 77 height 26
checkbox input "true"
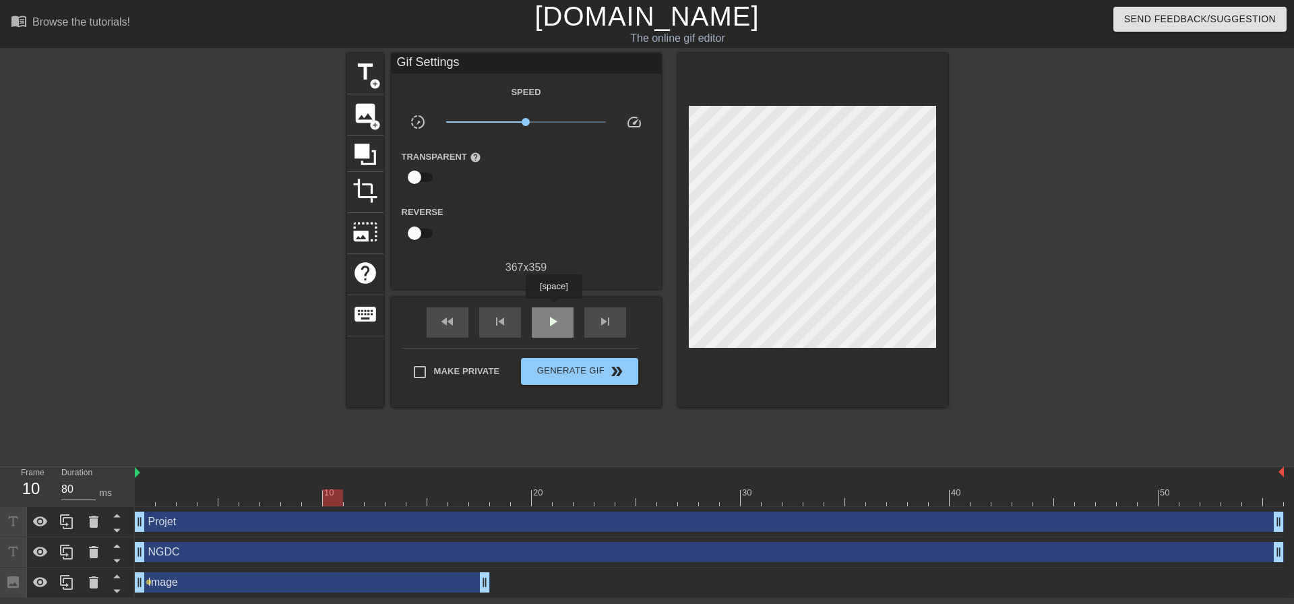
click at [553, 308] on div "play_arrow" at bounding box center [553, 322] width 42 height 30
click at [553, 311] on div "pause" at bounding box center [553, 322] width 42 height 30
click at [382, 588] on div "Image drag_handle drag_handle" at bounding box center [312, 582] width 355 height 20
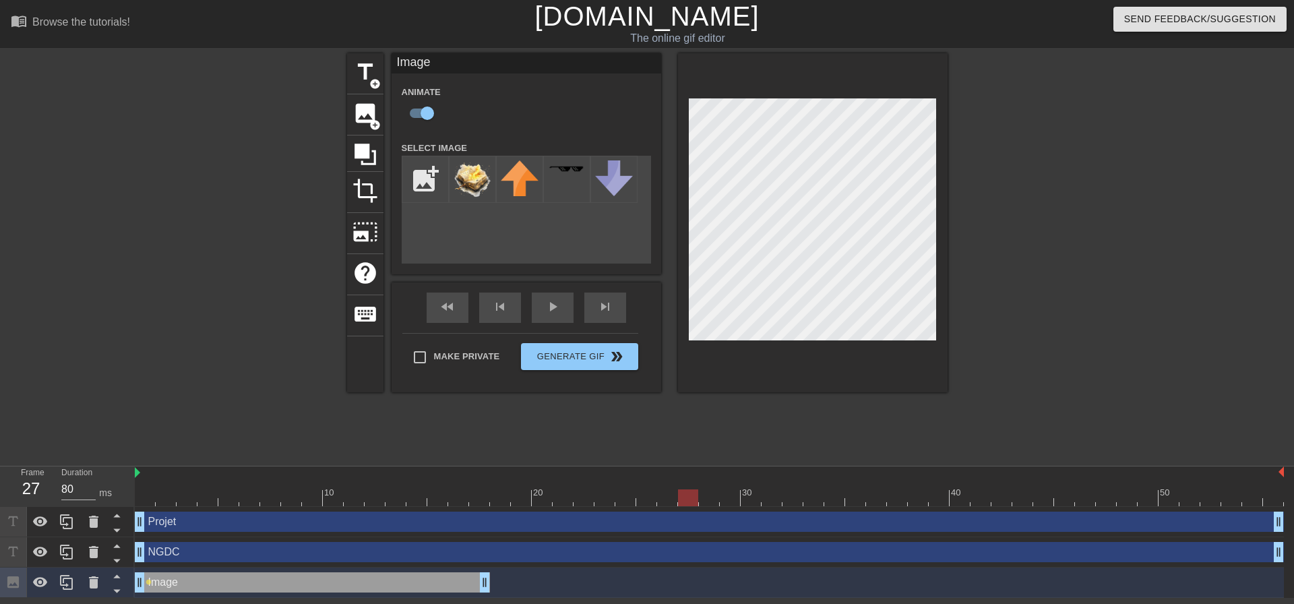
click at [431, 578] on div "Image drag_handle drag_handle" at bounding box center [312, 582] width 355 height 20
click at [68, 574] on div at bounding box center [66, 582] width 27 height 30
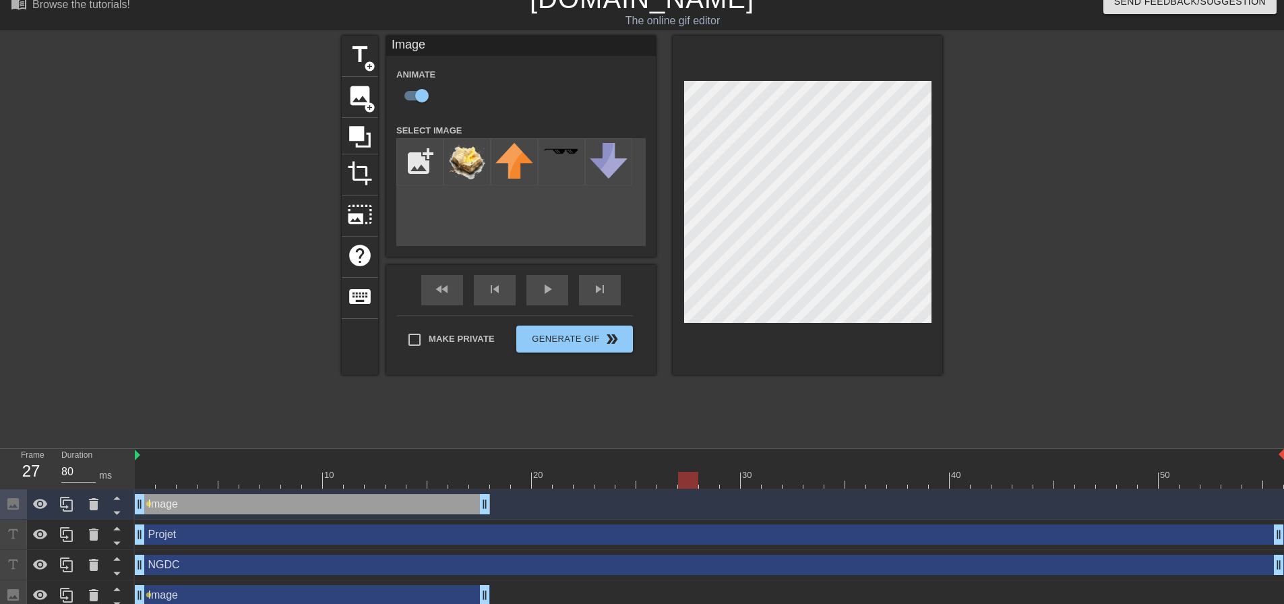
scroll to position [27, 0]
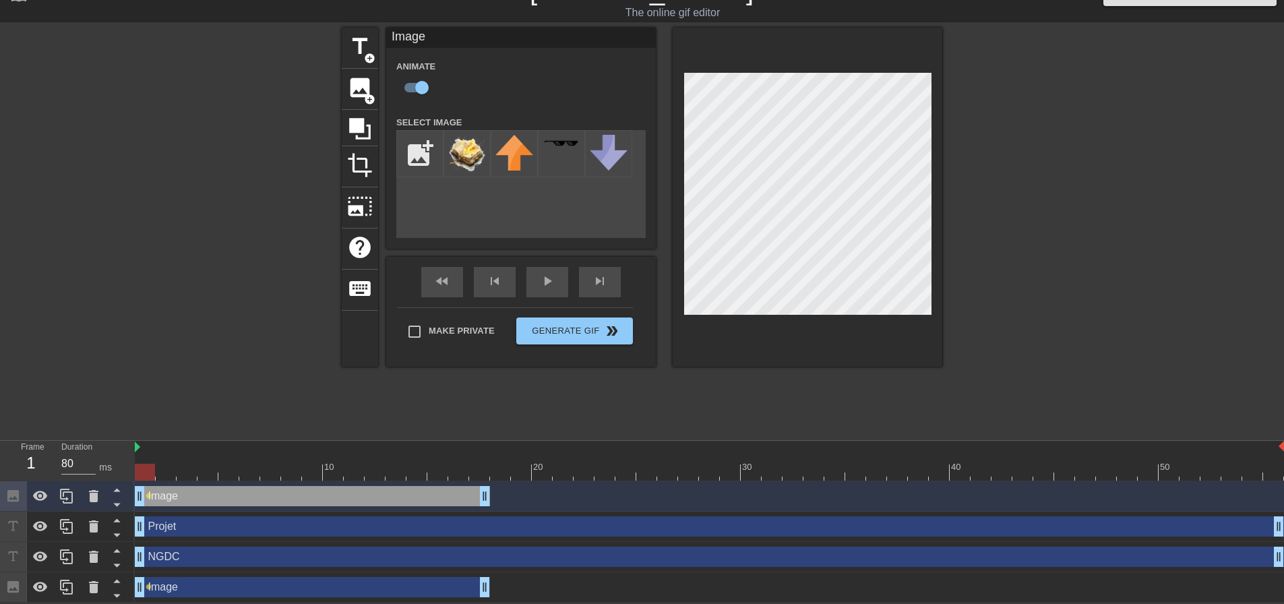
drag, startPoint x: 316, startPoint y: 490, endPoint x: 312, endPoint y: 532, distance: 42.7
click at [312, 532] on div "Image drag_handle drag_handle lens Projet drag_handle drag_handle NGDC drag_han…" at bounding box center [709, 541] width 1149 height 121
drag, startPoint x: 323, startPoint y: 500, endPoint x: 320, endPoint y: 527, distance: 27.1
click at [320, 527] on div "Image drag_handle drag_handle lens Projet drag_handle drag_handle NGDC drag_han…" at bounding box center [709, 541] width 1149 height 121
click at [120, 505] on icon at bounding box center [117, 504] width 17 height 17
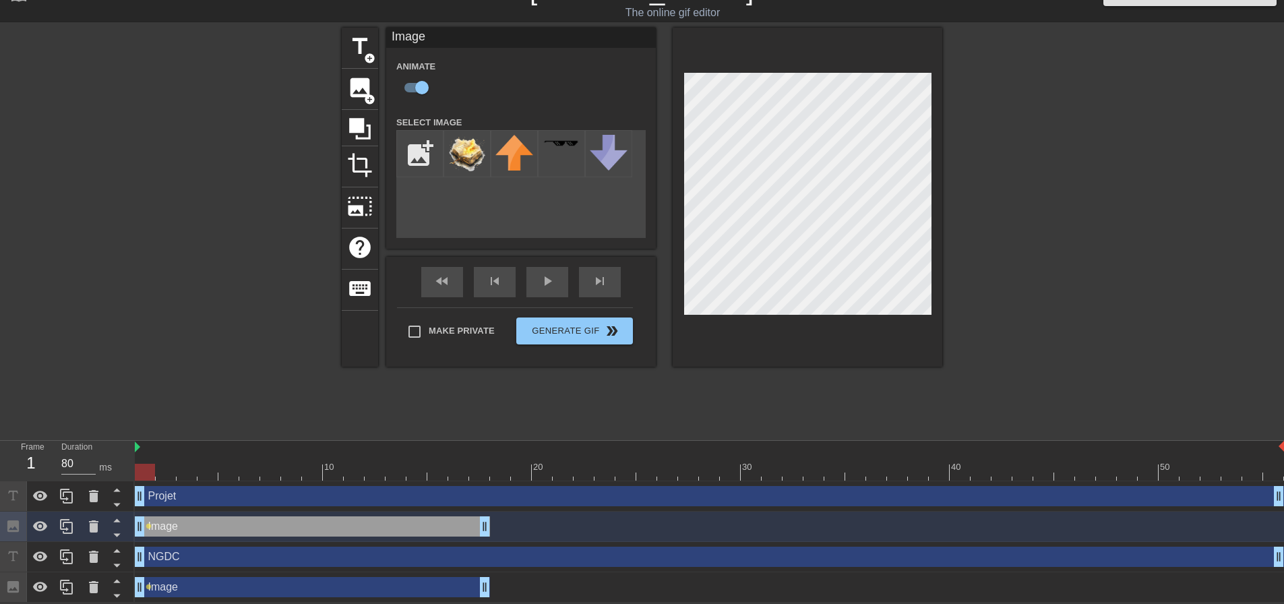
click at [120, 505] on icon at bounding box center [117, 504] width 17 height 17
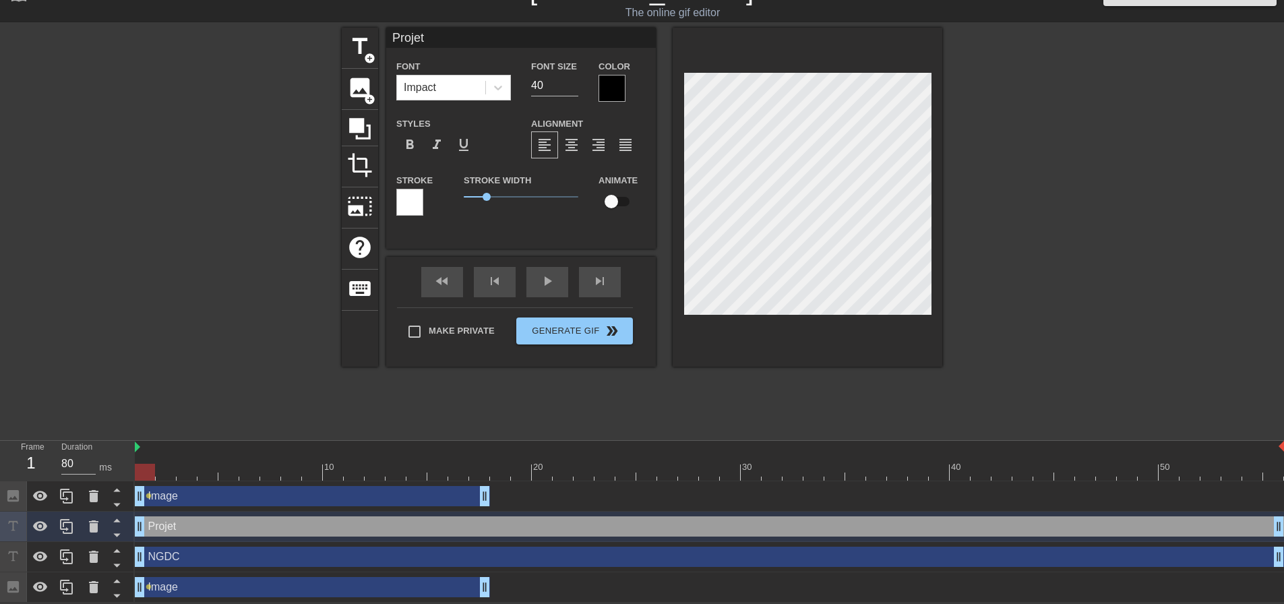
click at [120, 505] on icon at bounding box center [117, 504] width 17 height 17
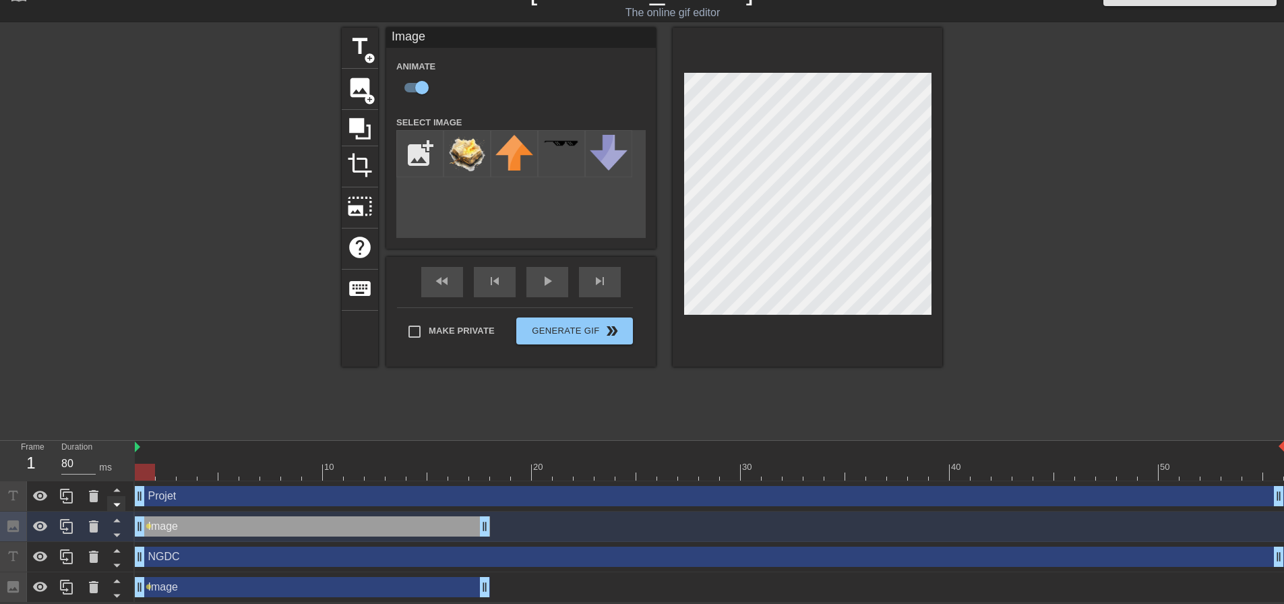
click at [119, 505] on icon at bounding box center [117, 504] width 17 height 17
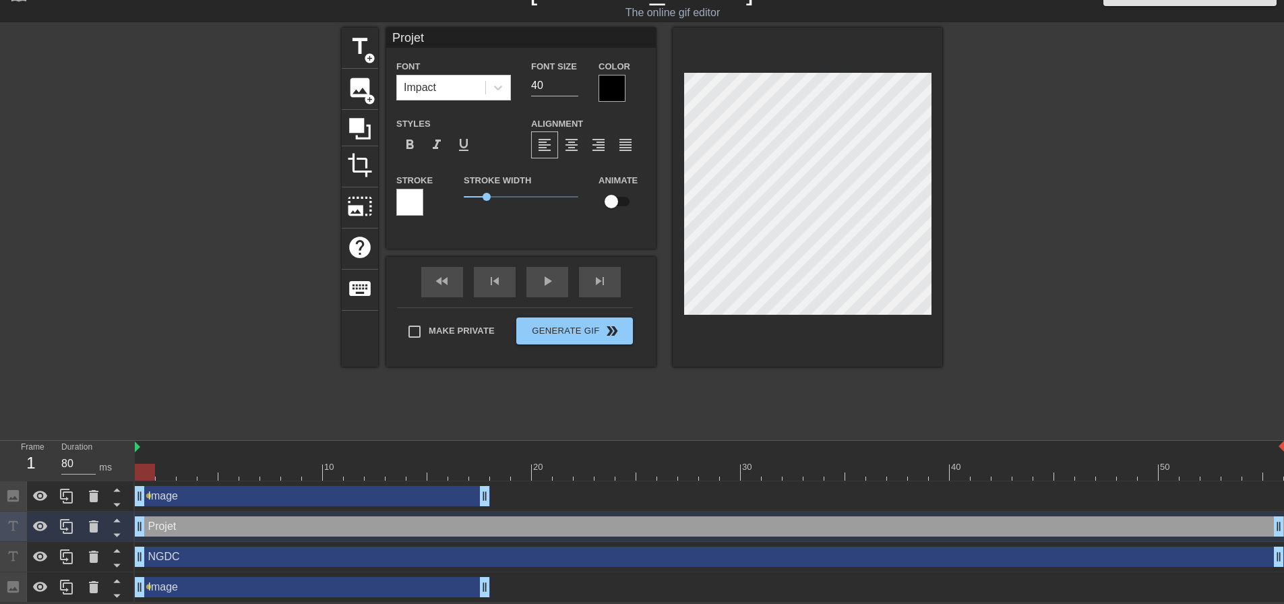
click at [119, 505] on icon at bounding box center [117, 504] width 17 height 17
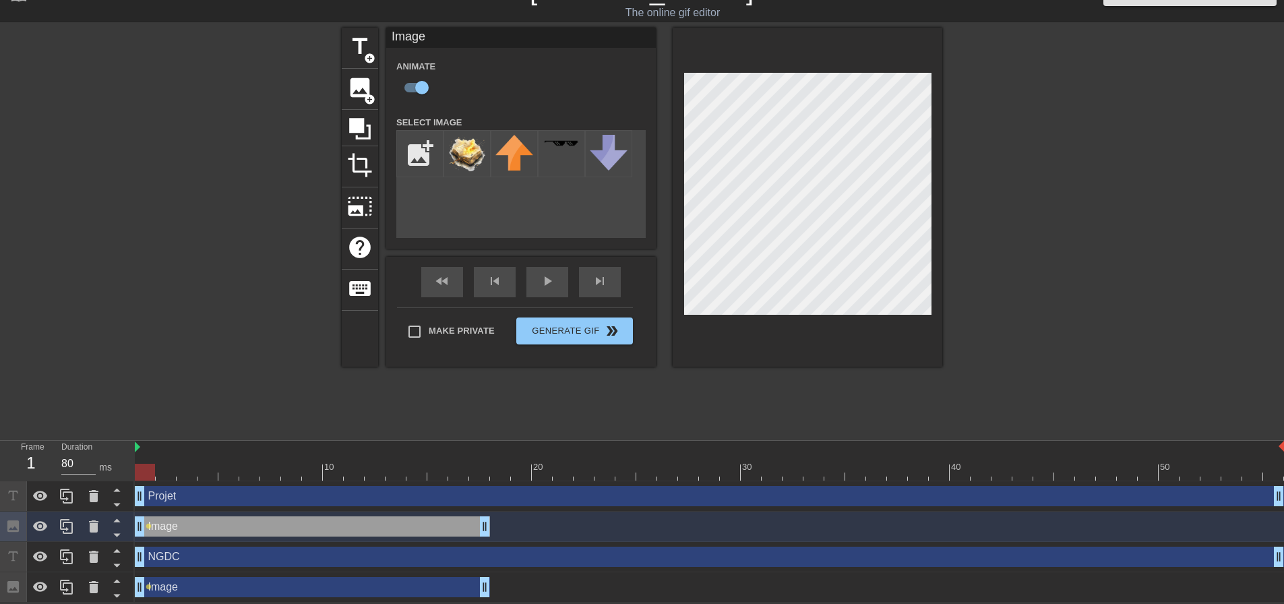
click at [119, 505] on icon at bounding box center [117, 504] width 17 height 17
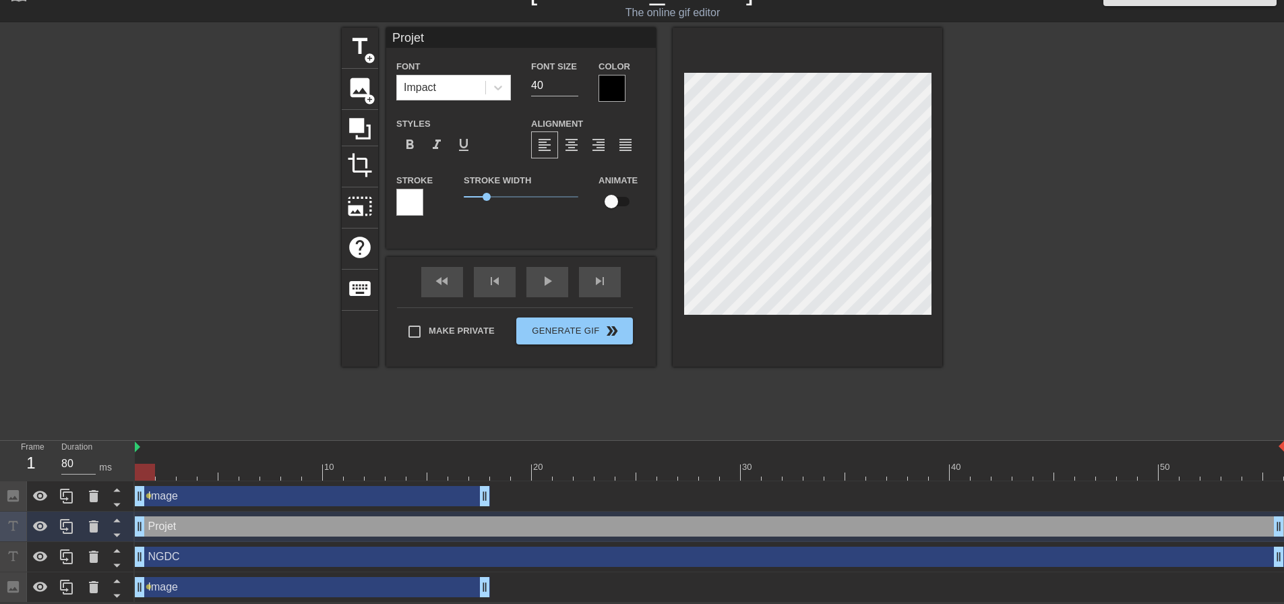
click at [162, 499] on div "Image drag_handle drag_handle" at bounding box center [312, 496] width 355 height 20
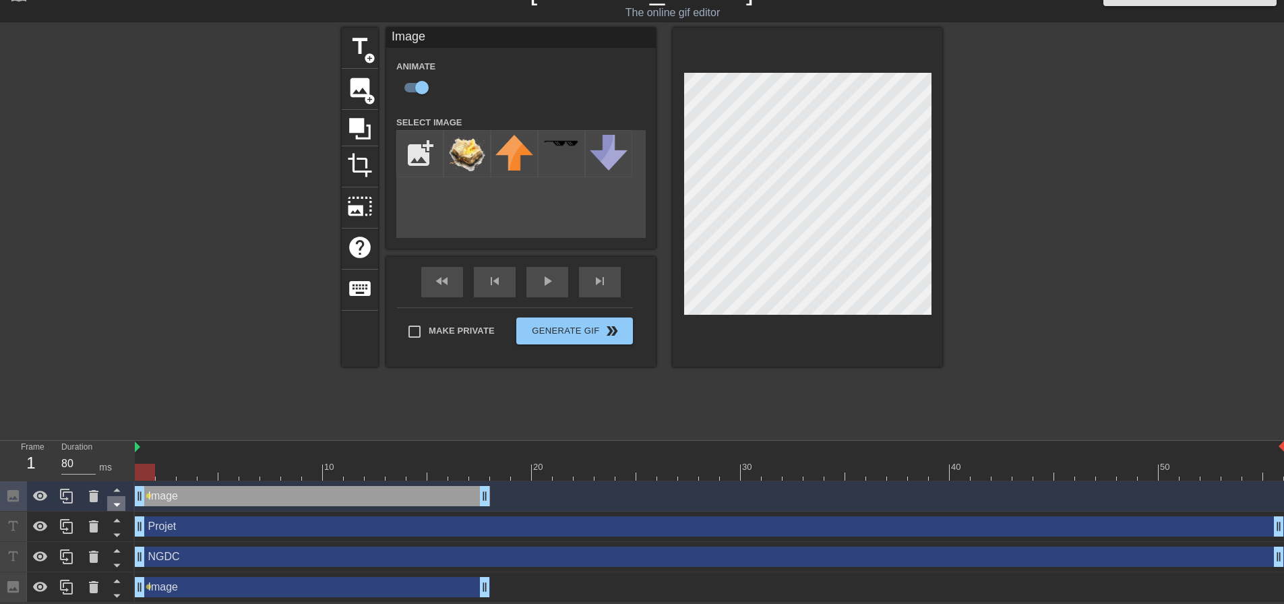
click at [116, 503] on icon at bounding box center [116, 504] width 7 height 3
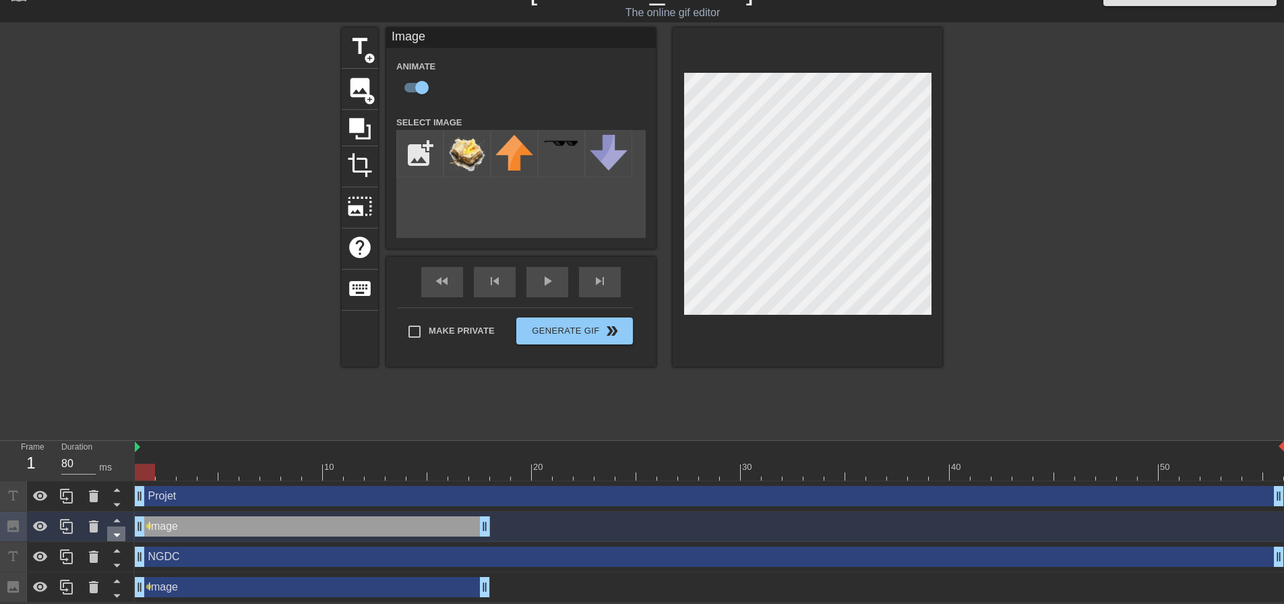
click at [121, 529] on icon at bounding box center [117, 534] width 17 height 17
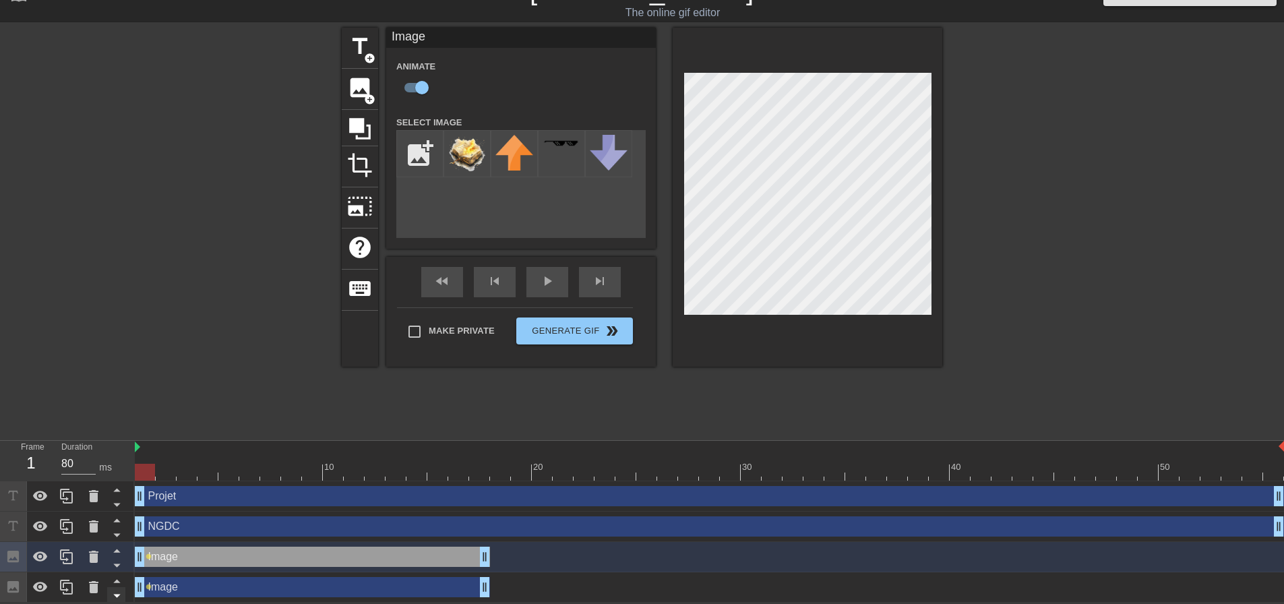
click at [121, 558] on icon at bounding box center [117, 565] width 17 height 17
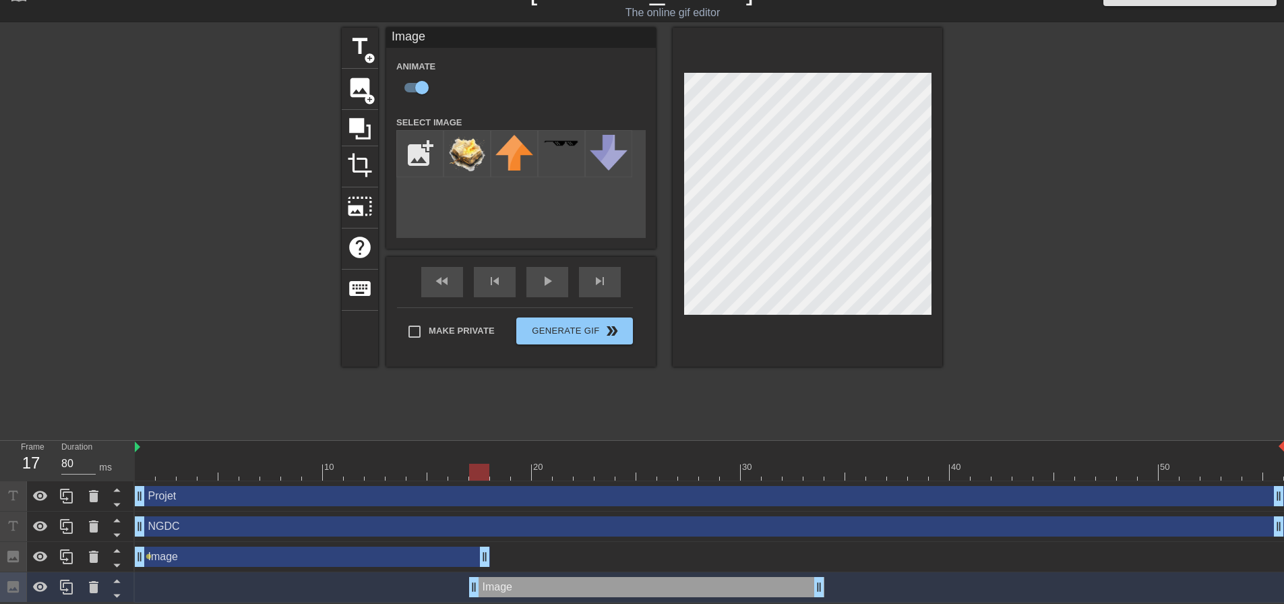
drag, startPoint x: 339, startPoint y: 584, endPoint x: 683, endPoint y: 579, distance: 343.8
click at [683, 579] on div "Image drag_handle drag_handle" at bounding box center [646, 587] width 355 height 20
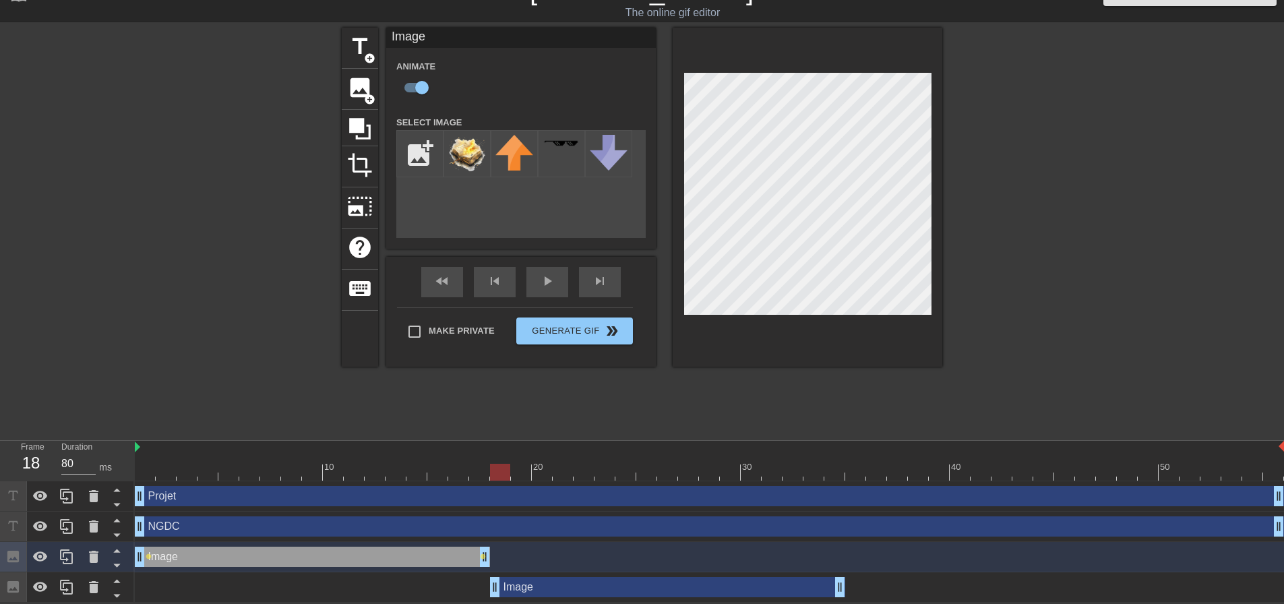
drag, startPoint x: 530, startPoint y: 582, endPoint x: 544, endPoint y: 585, distance: 14.4
click at [544, 585] on div "Image drag_handle drag_handle" at bounding box center [667, 587] width 355 height 20
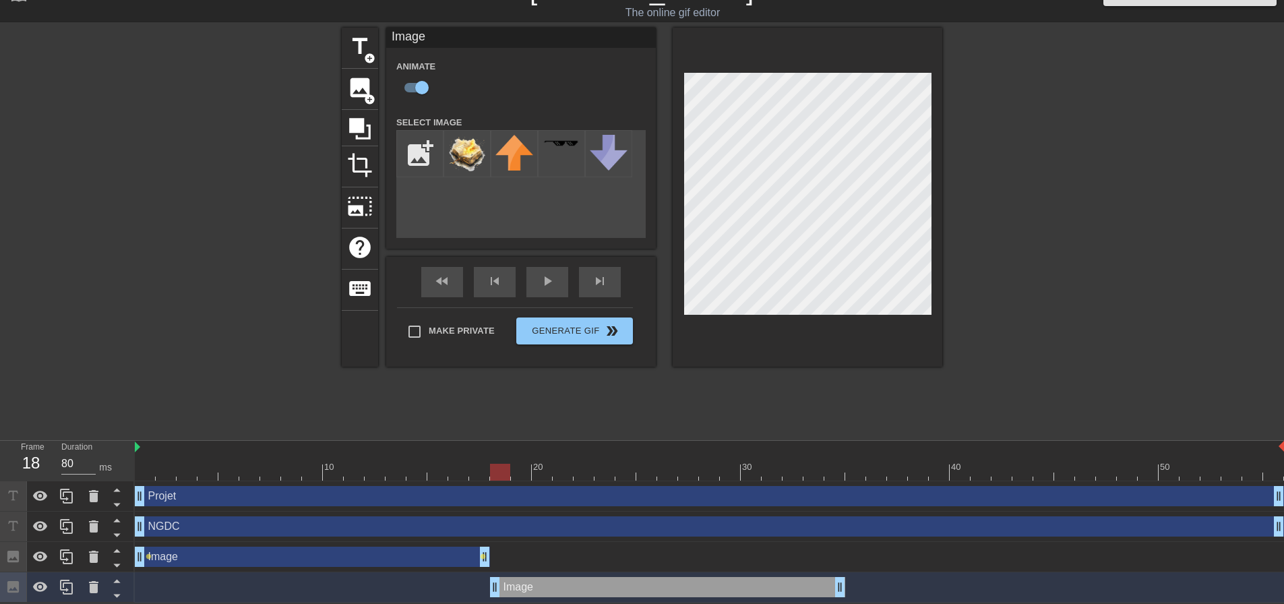
click at [491, 468] on div at bounding box center [500, 472] width 20 height 17
drag, startPoint x: 495, startPoint y: 468, endPoint x: 461, endPoint y: 468, distance: 33.7
click at [461, 468] on div at bounding box center [458, 472] width 20 height 17
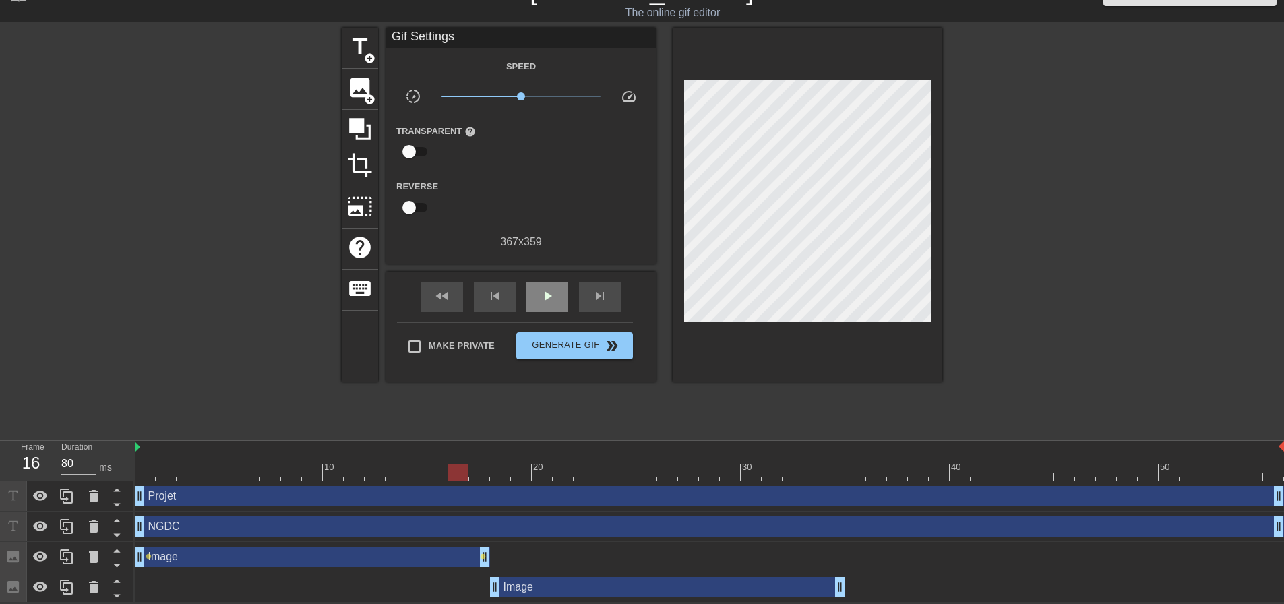
click at [554, 277] on div "fast_rewind skip_previous play_arrow skip_next" at bounding box center [521, 297] width 220 height 51
click at [551, 290] on span "play_arrow" at bounding box center [547, 296] width 16 height 16
click at [443, 464] on div at bounding box center [709, 472] width 1149 height 17
click at [543, 300] on span "play_arrow" at bounding box center [547, 296] width 16 height 16
click at [406, 465] on div at bounding box center [709, 472] width 1149 height 17
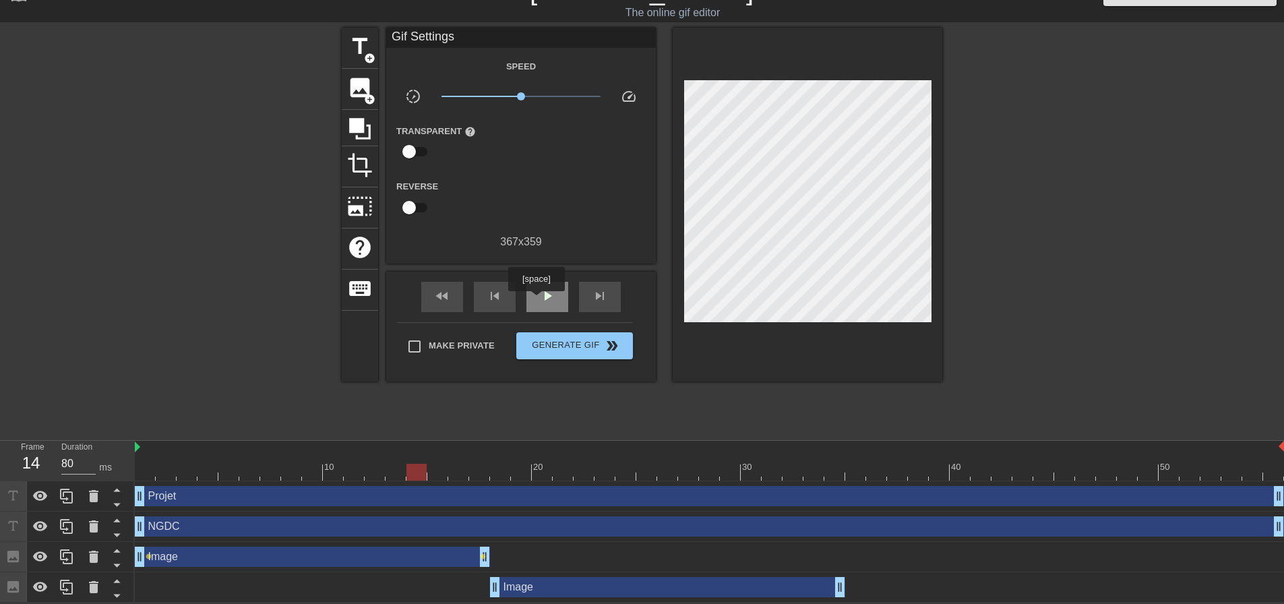
click at [536, 301] on div "play_arrow" at bounding box center [547, 297] width 42 height 30
click at [350, 251] on span "help" at bounding box center [360, 248] width 26 height 26
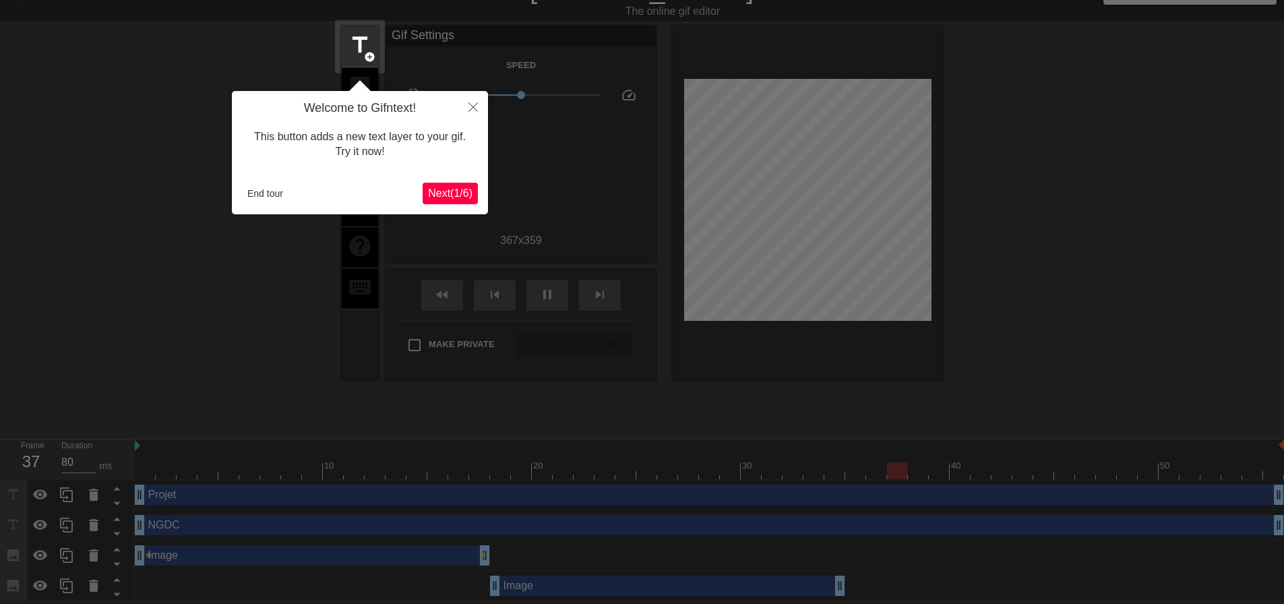
click at [435, 183] on button "Next ( 1 / 6 )" at bounding box center [450, 194] width 55 height 22
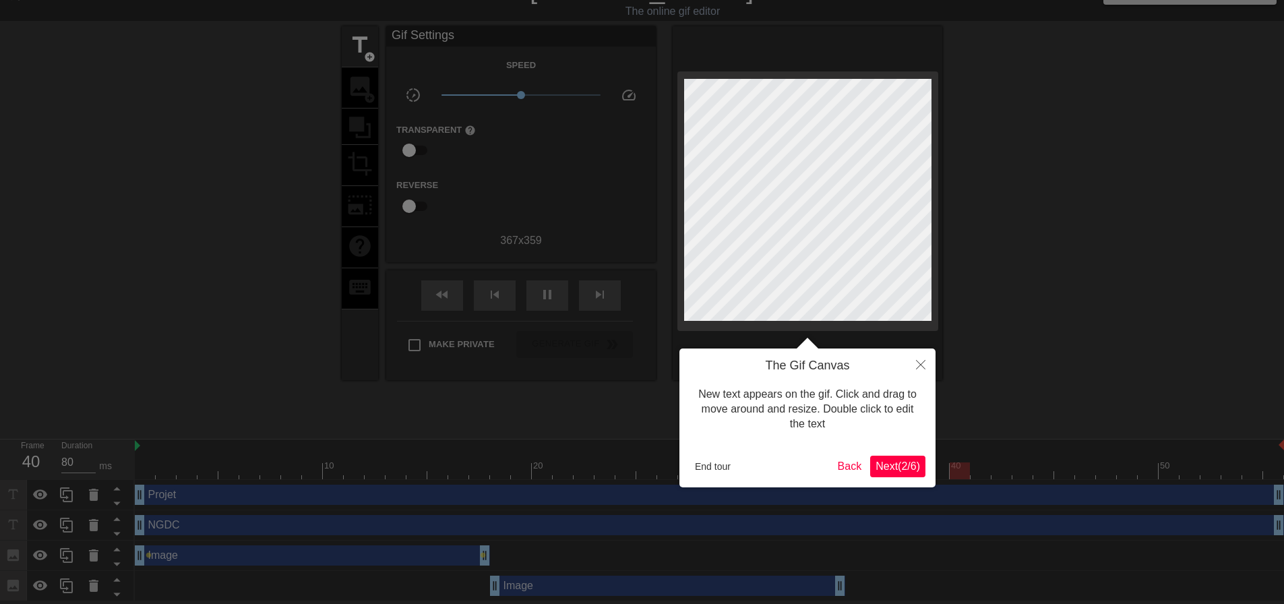
scroll to position [0, 0]
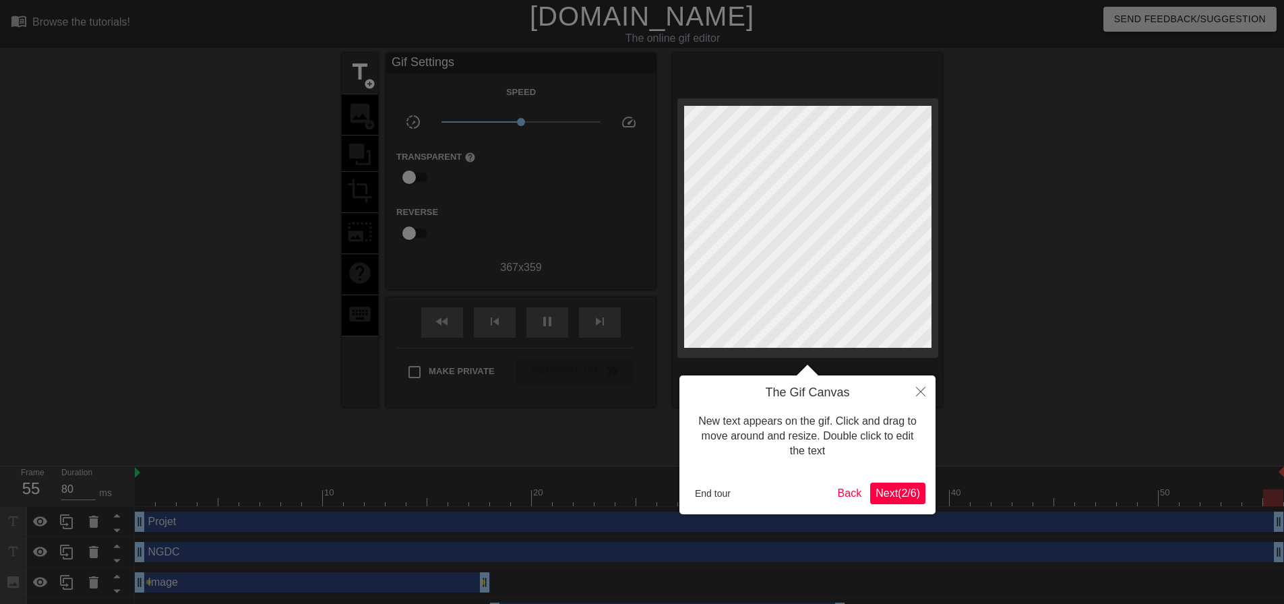
click at [900, 497] on span "Next ( 2 / 6 )" at bounding box center [897, 492] width 44 height 11
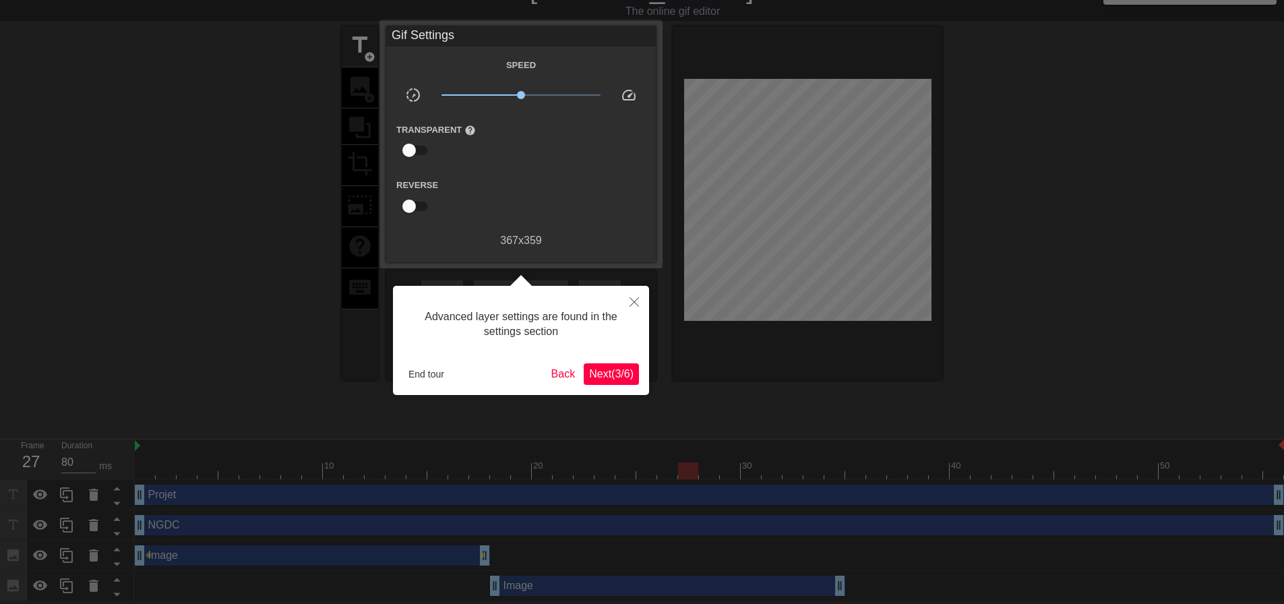
click at [610, 369] on span "Next ( 3 / 6 )" at bounding box center [611, 373] width 44 height 11
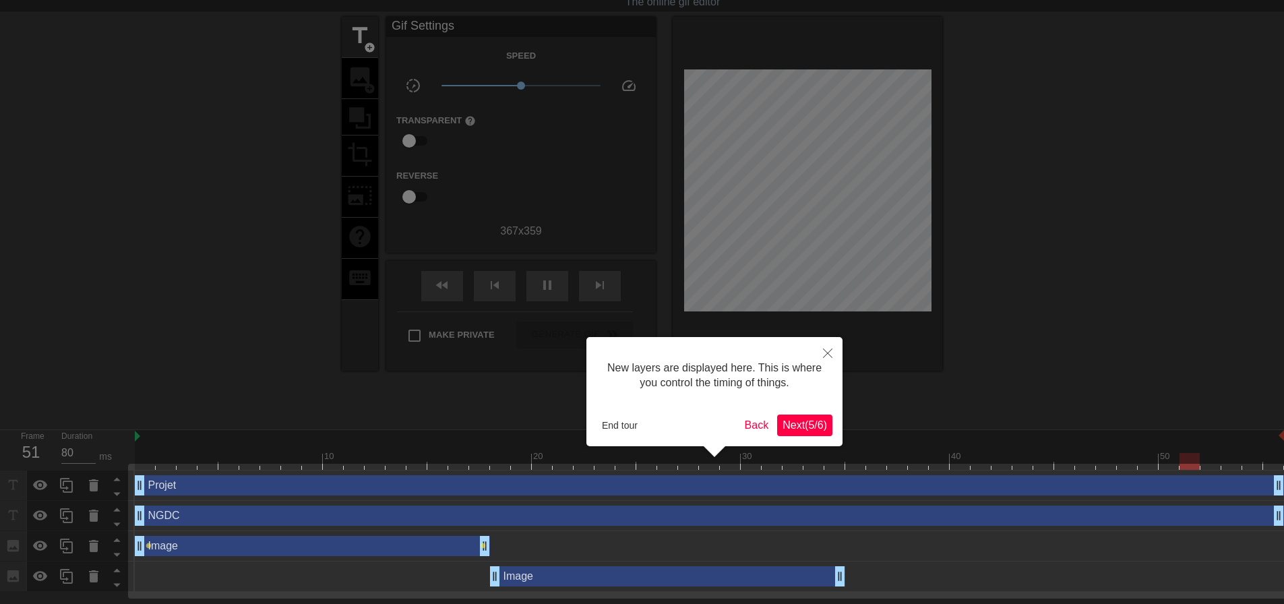
click at [818, 428] on span "Next ( 5 / 6 )" at bounding box center [804, 424] width 44 height 11
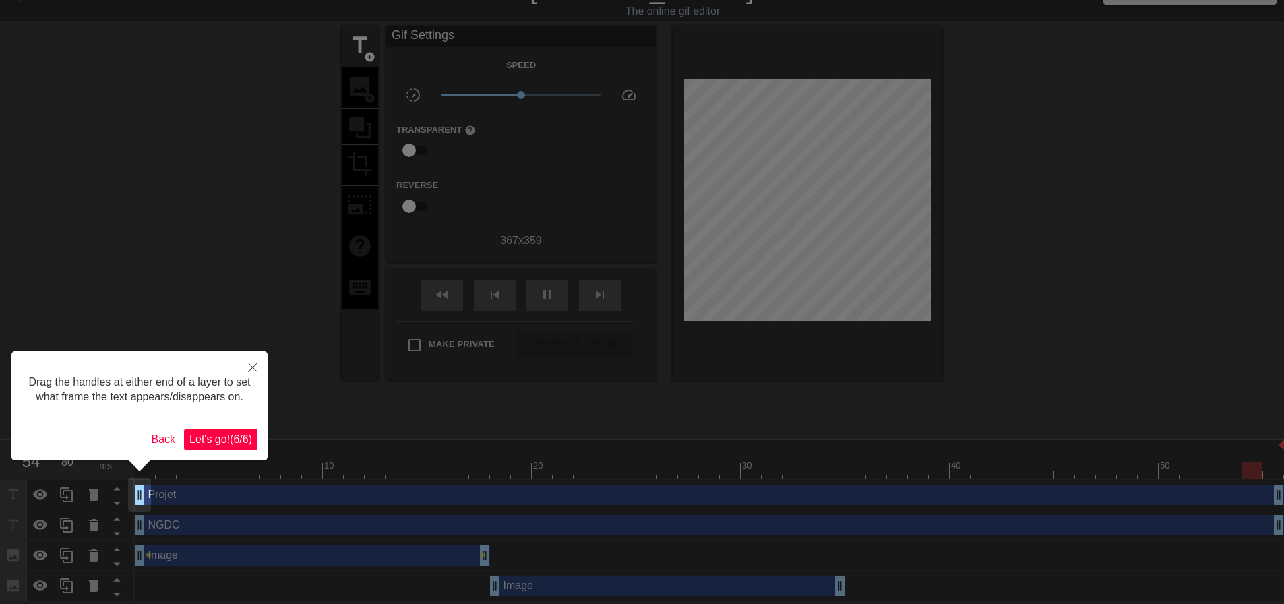
scroll to position [0, 0]
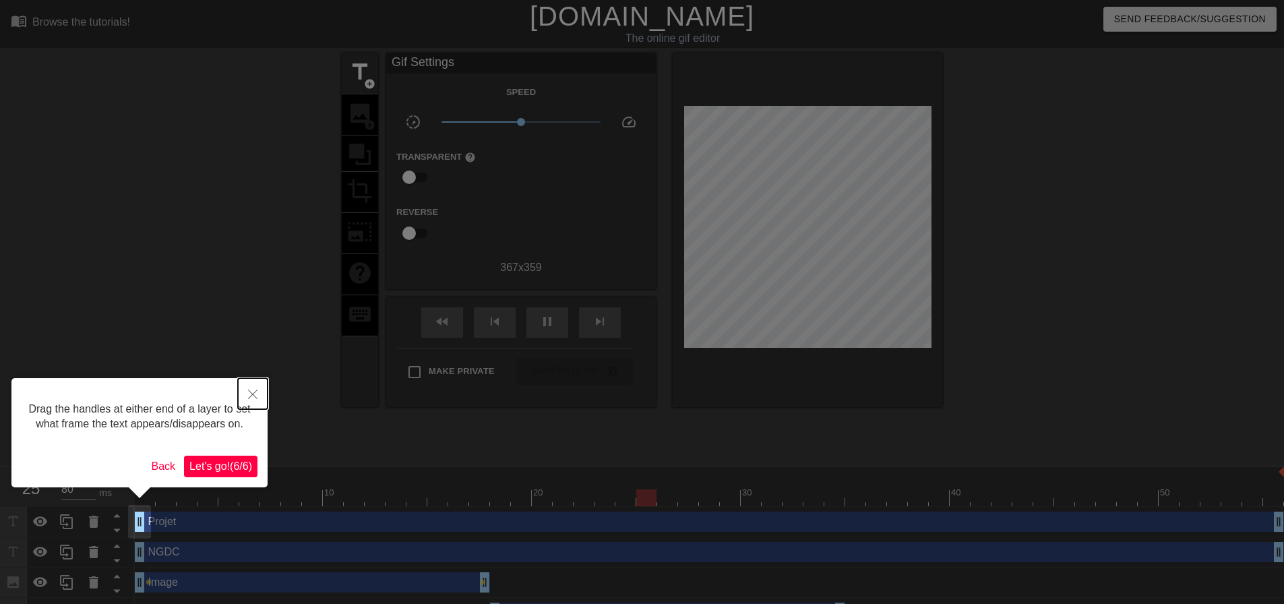
click at [256, 391] on icon "Close" at bounding box center [252, 394] width 9 height 9
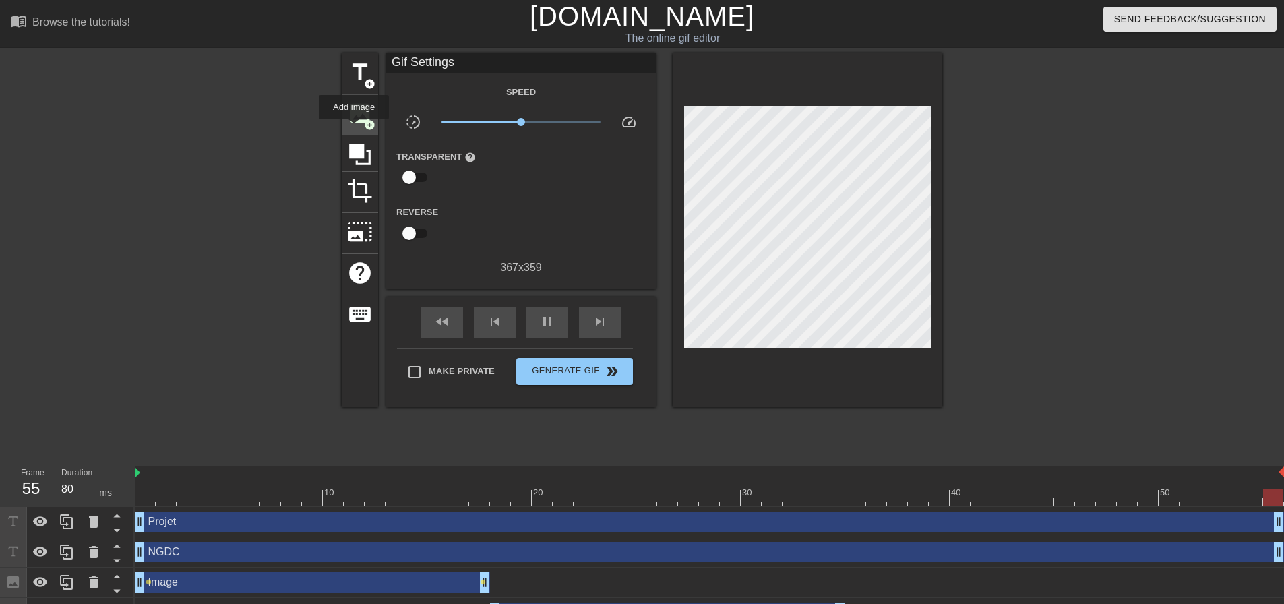
click at [354, 129] on div "image add_circle" at bounding box center [360, 114] width 36 height 41
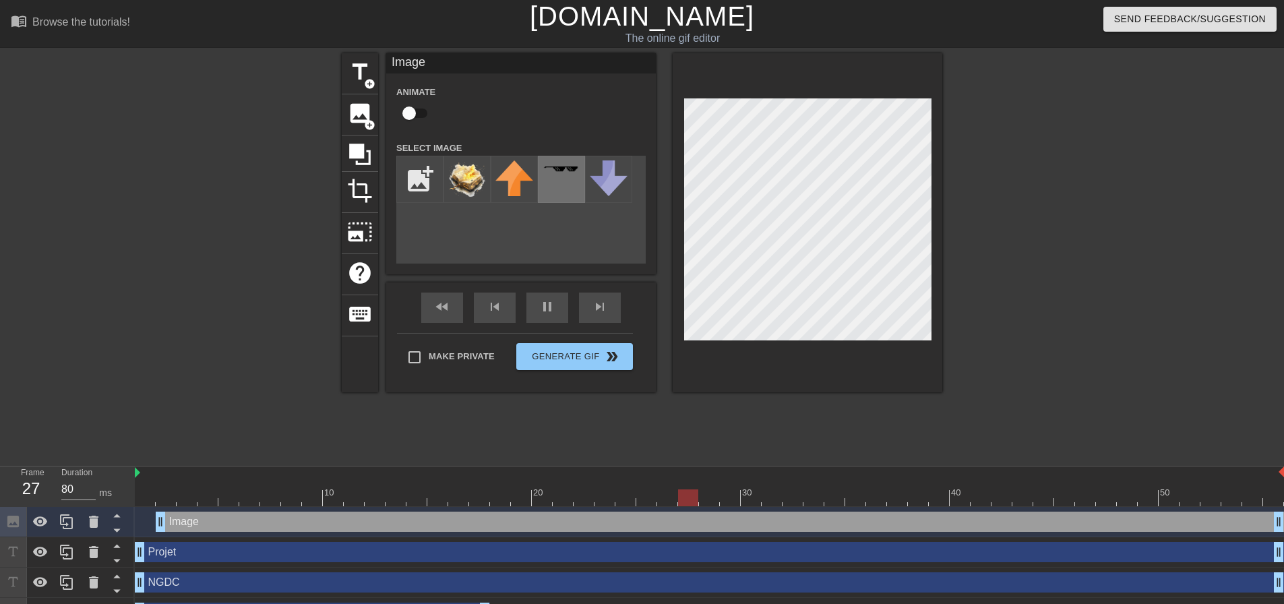
click at [579, 173] on img at bounding box center [562, 168] width 38 height 7
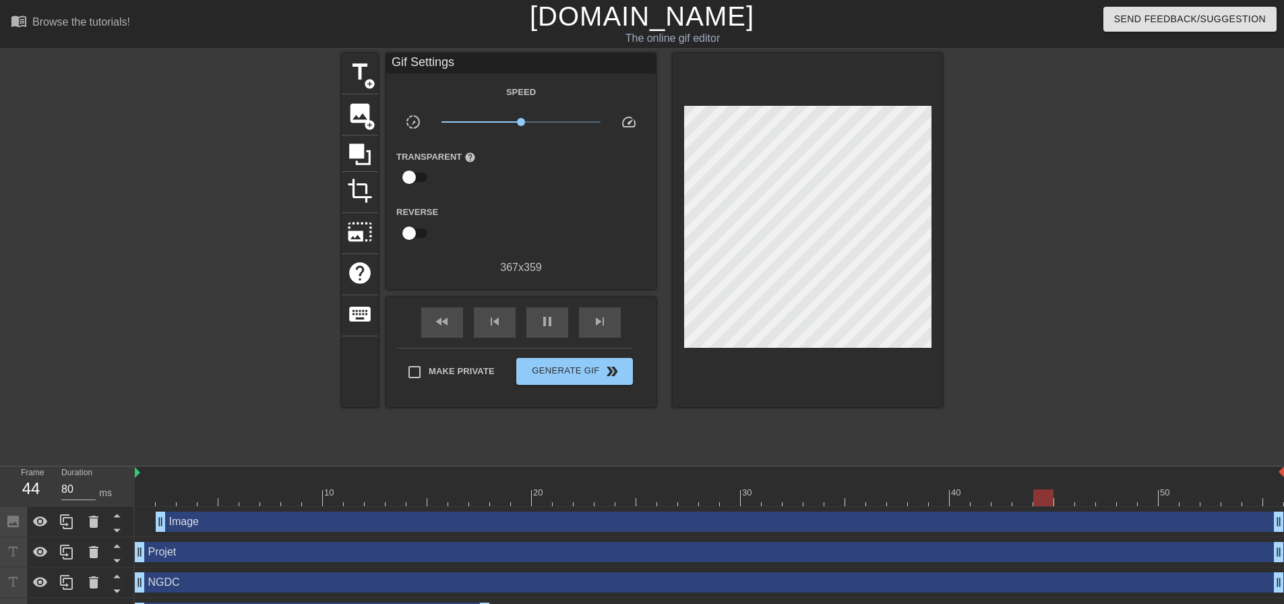
click at [495, 448] on div "title add_circle image add_circle crop photo_size_select_large help keyboard Gi…" at bounding box center [642, 255] width 600 height 404
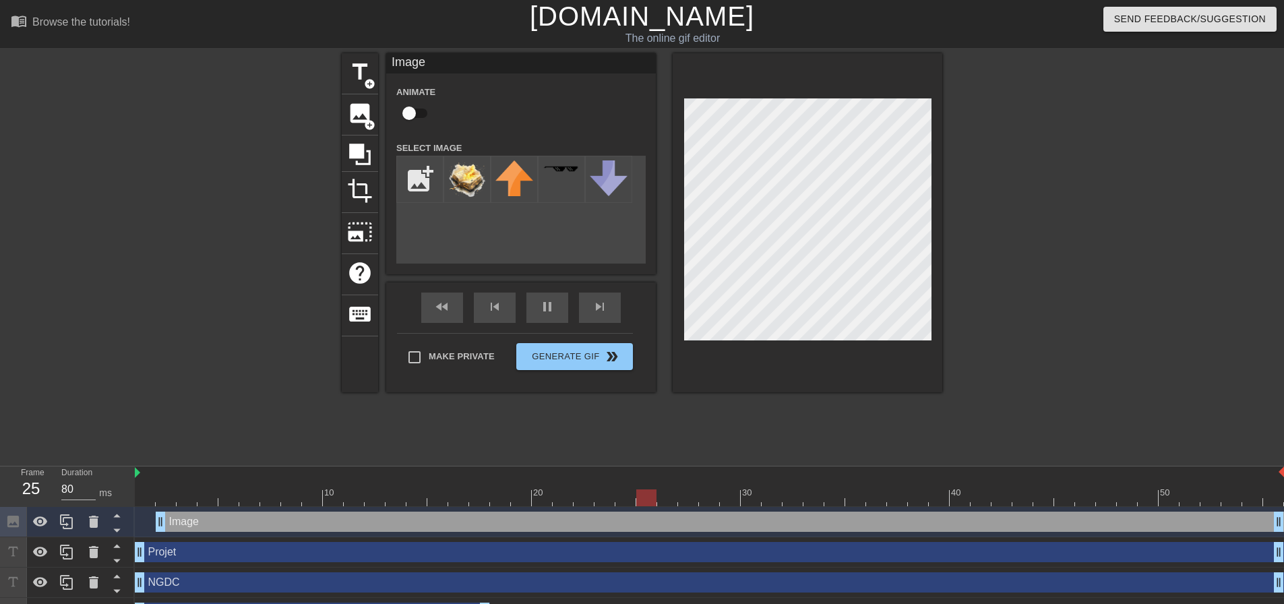
click at [526, 418] on div "title add_circle image add_circle crop photo_size_select_large help keyboard Im…" at bounding box center [642, 255] width 600 height 404
click at [415, 112] on input "checkbox" at bounding box center [409, 113] width 77 height 26
checkbox input "true"
click at [210, 523] on div "Image drag_handle drag_handle" at bounding box center [720, 522] width 1128 height 20
click at [82, 522] on div at bounding box center [93, 522] width 27 height 30
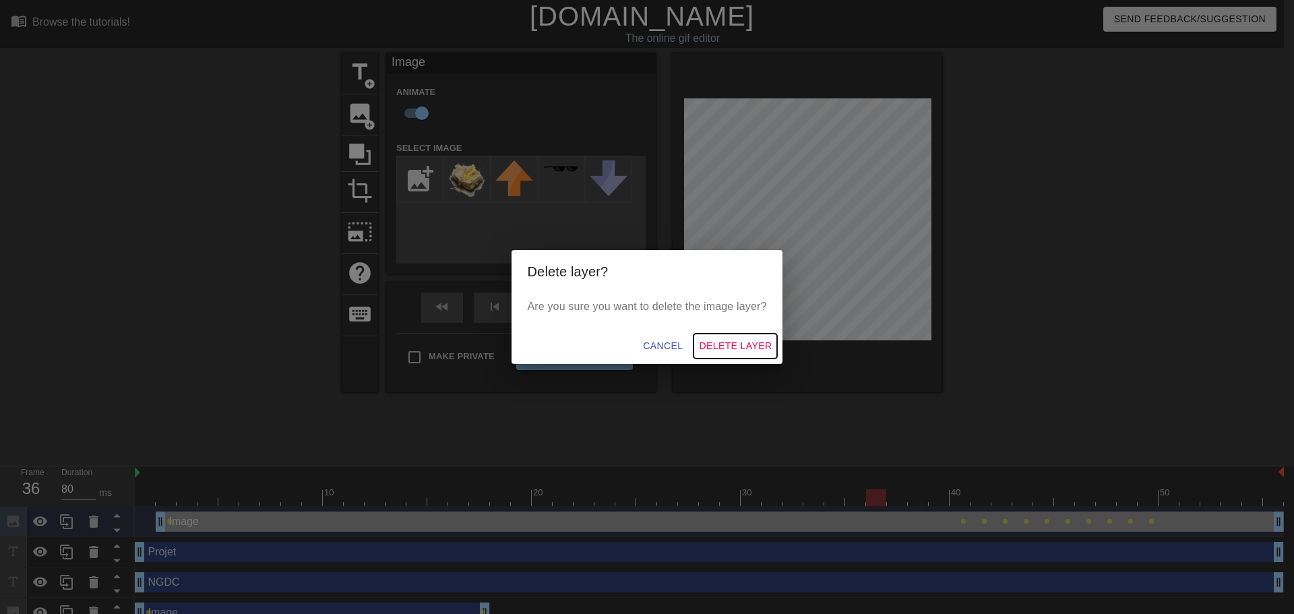
click at [735, 342] on span "Delete Layer" at bounding box center [735, 346] width 73 height 17
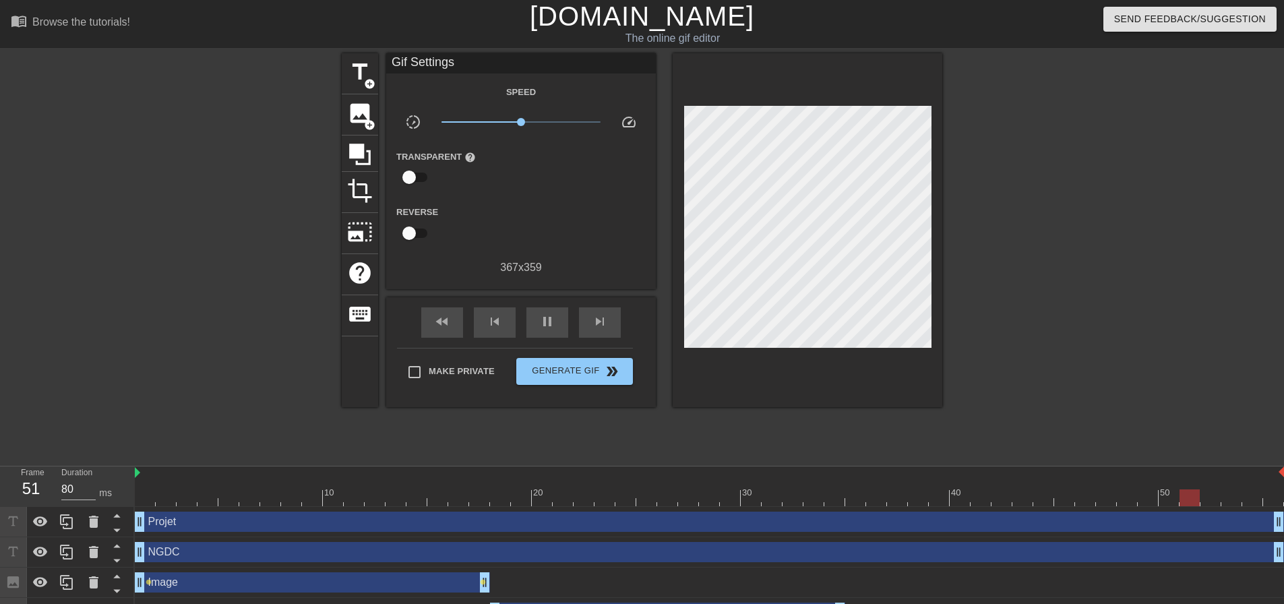
scroll to position [27, 0]
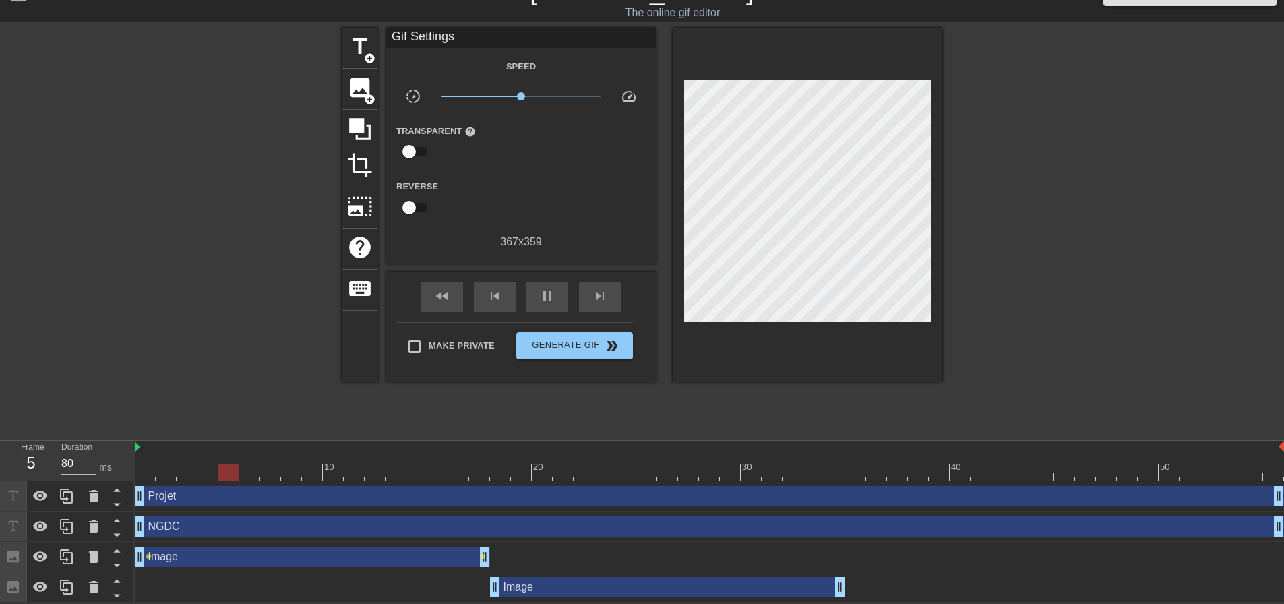
click at [548, 590] on div "Image drag_handle drag_handle" at bounding box center [667, 587] width 355 height 20
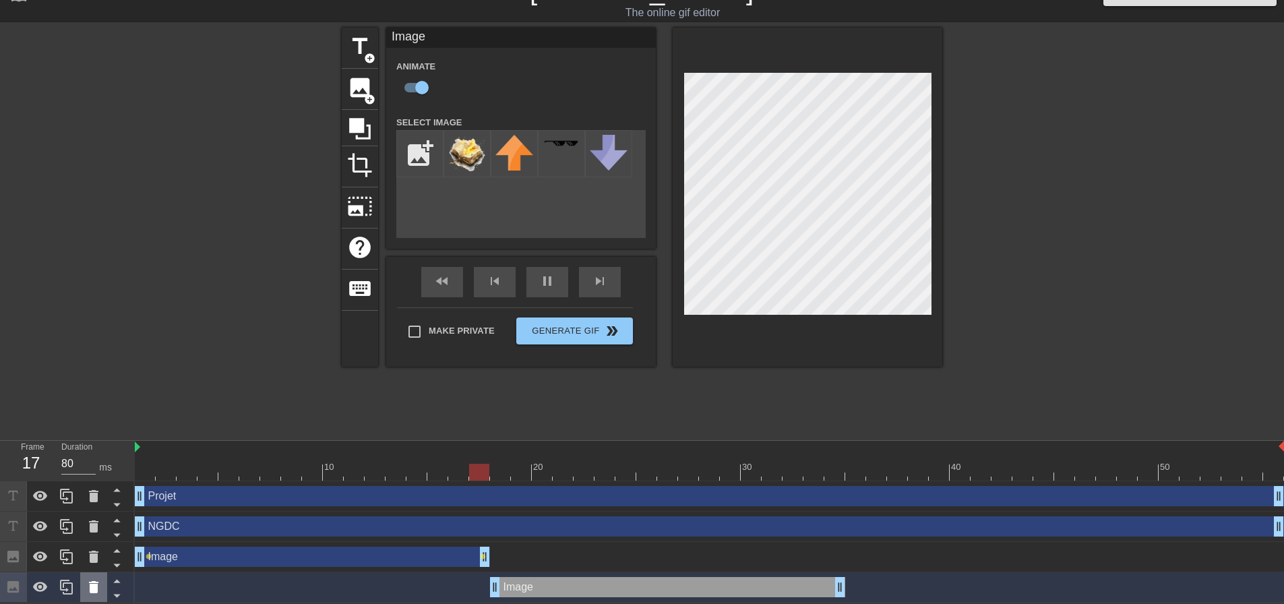
click at [102, 591] on div at bounding box center [93, 587] width 27 height 30
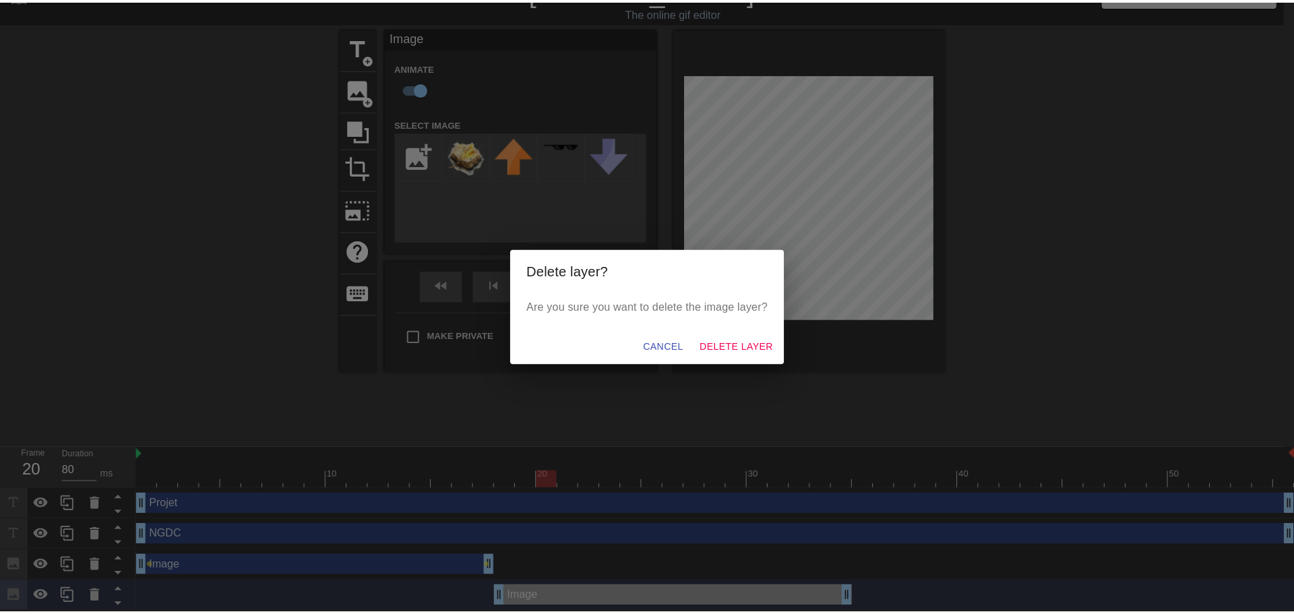
scroll to position [17, 0]
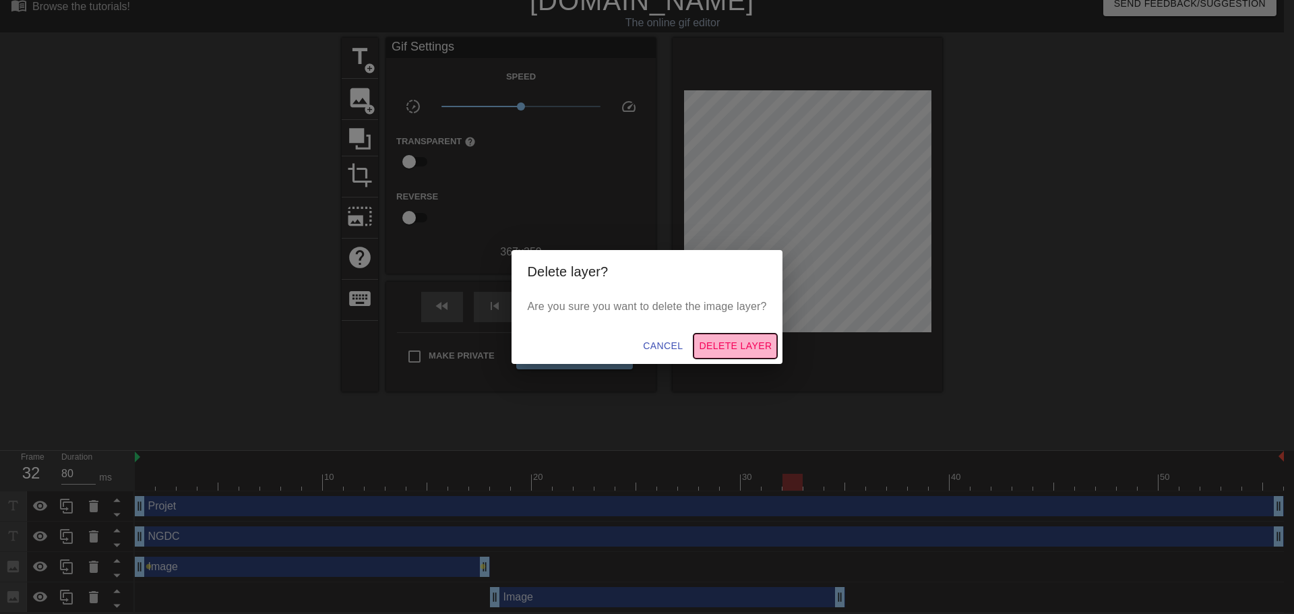
click at [741, 341] on span "Delete Layer" at bounding box center [735, 346] width 73 height 17
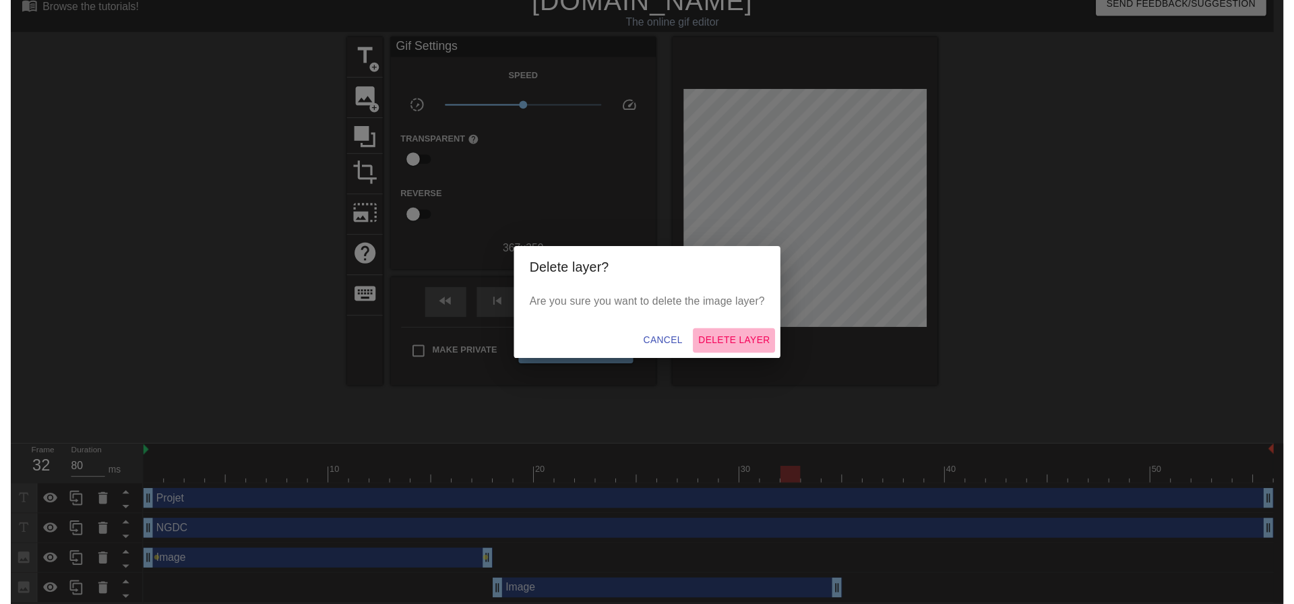
scroll to position [0, 0]
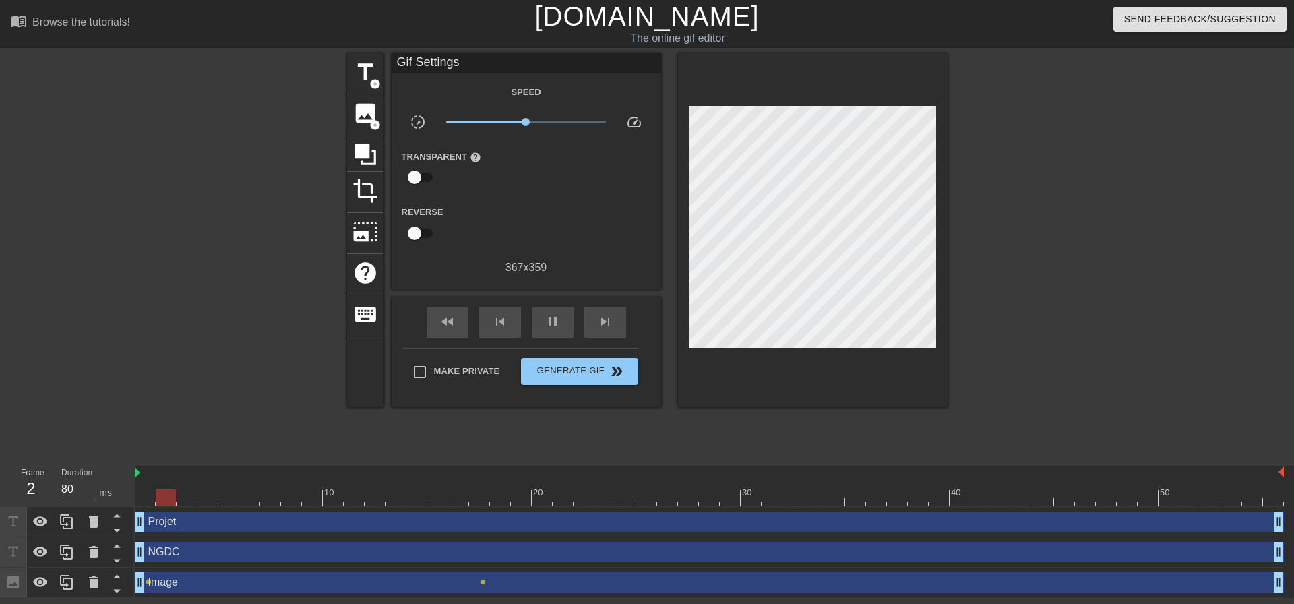
drag, startPoint x: 488, startPoint y: 584, endPoint x: 1282, endPoint y: 582, distance: 793.9
click at [224, 590] on div "Image drag_handle drag_handle" at bounding box center [709, 582] width 1149 height 20
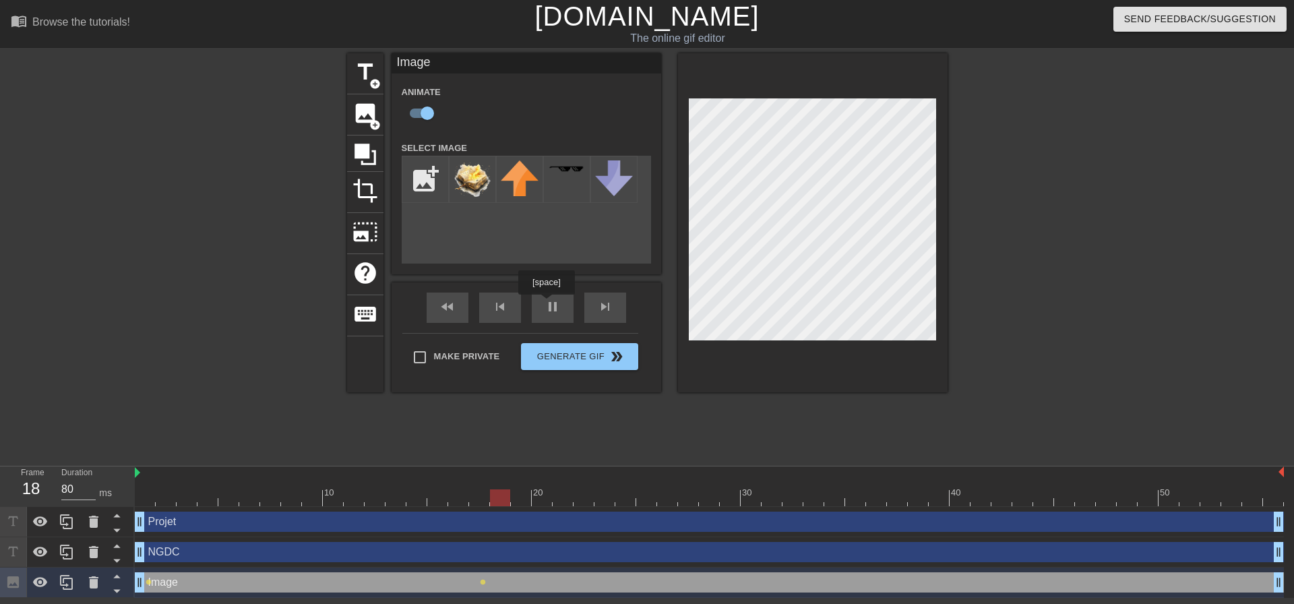
click at [546, 305] on div "fast_rewind skip_previous pause skip_next" at bounding box center [527, 307] width 220 height 51
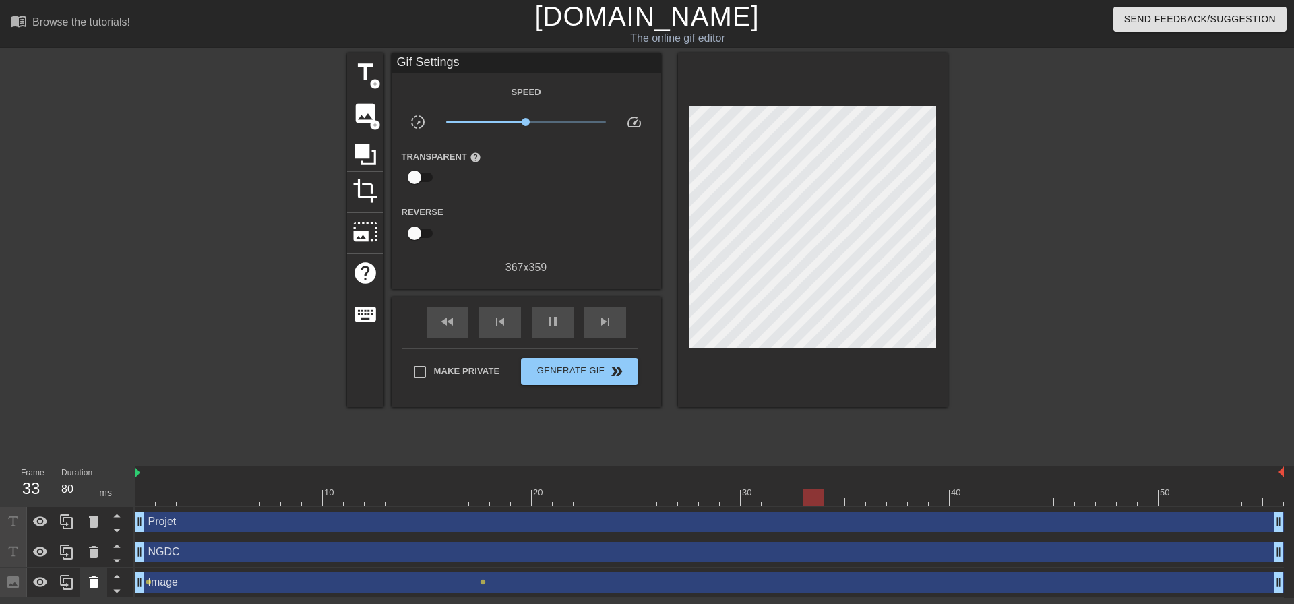
click at [99, 587] on icon at bounding box center [94, 582] width 16 height 16
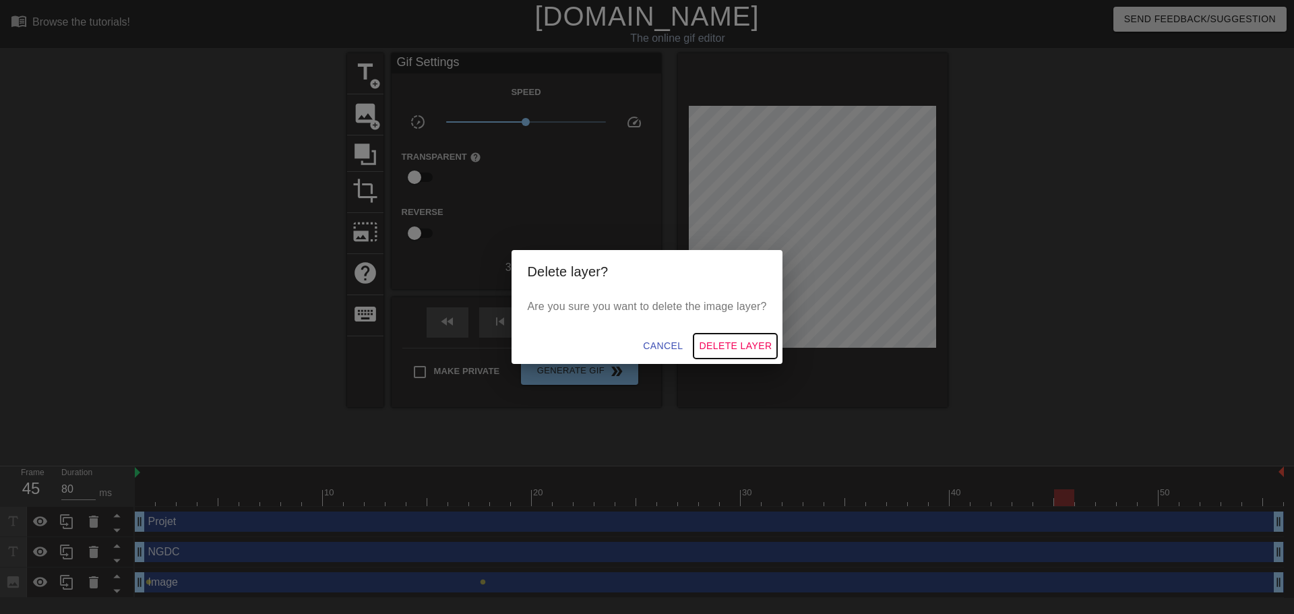
click at [768, 346] on span "Delete Layer" at bounding box center [735, 346] width 73 height 17
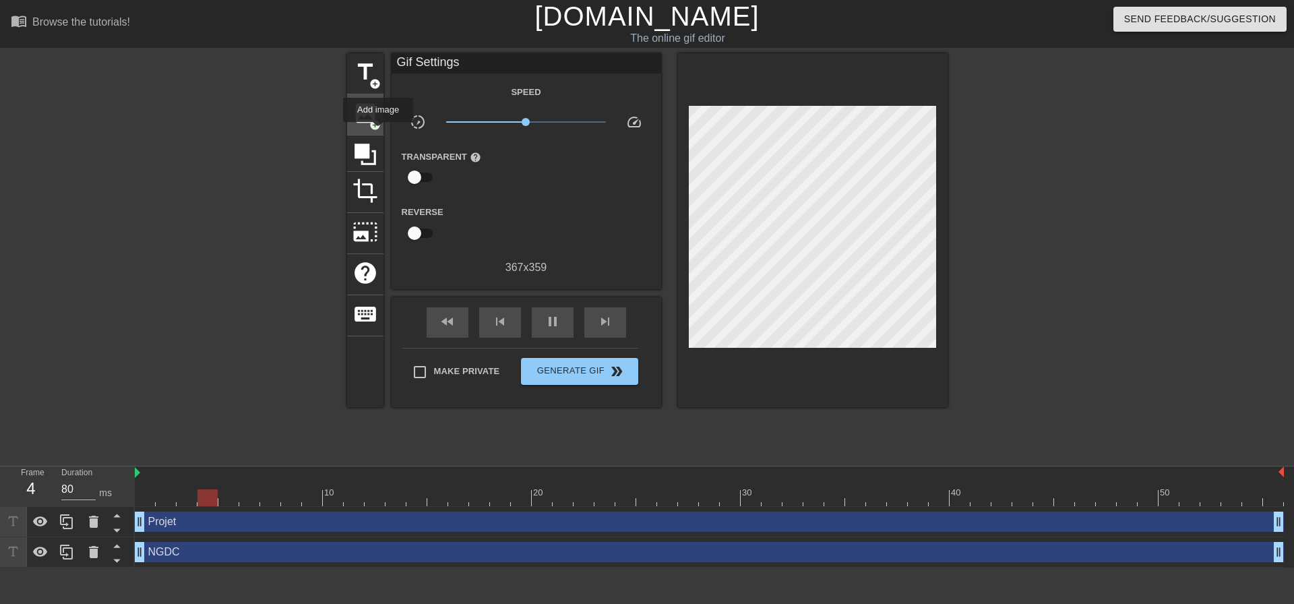
click at [377, 127] on span "add_circle" at bounding box center [374, 124] width 11 height 11
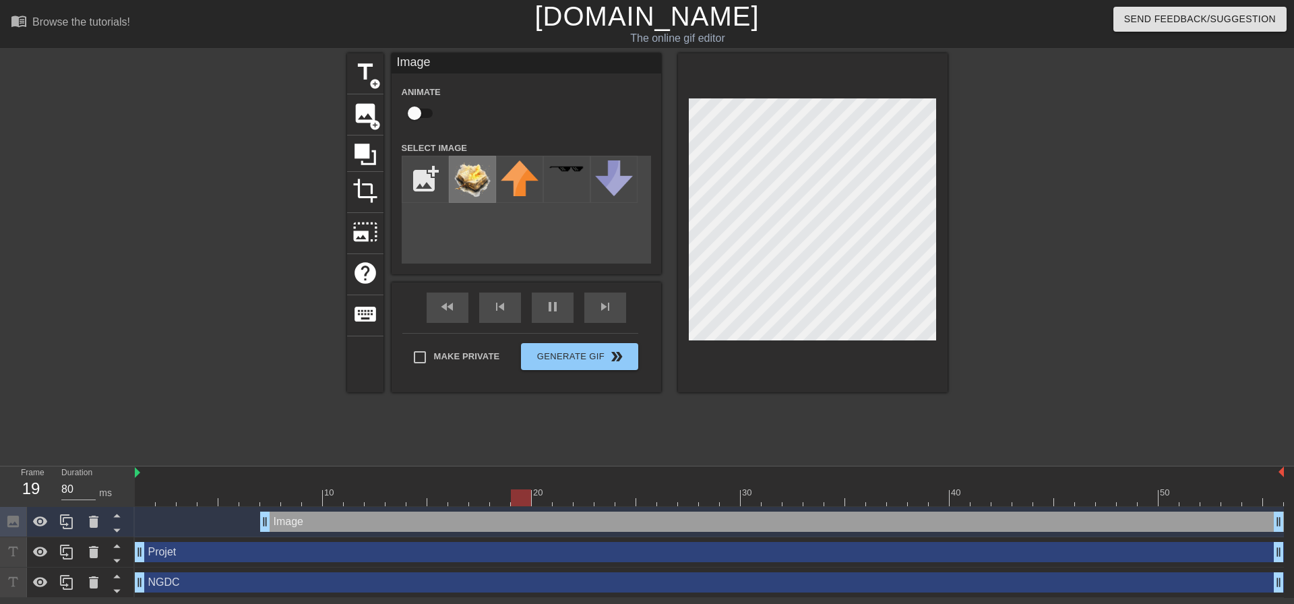
click at [468, 187] on img at bounding box center [473, 179] width 38 height 38
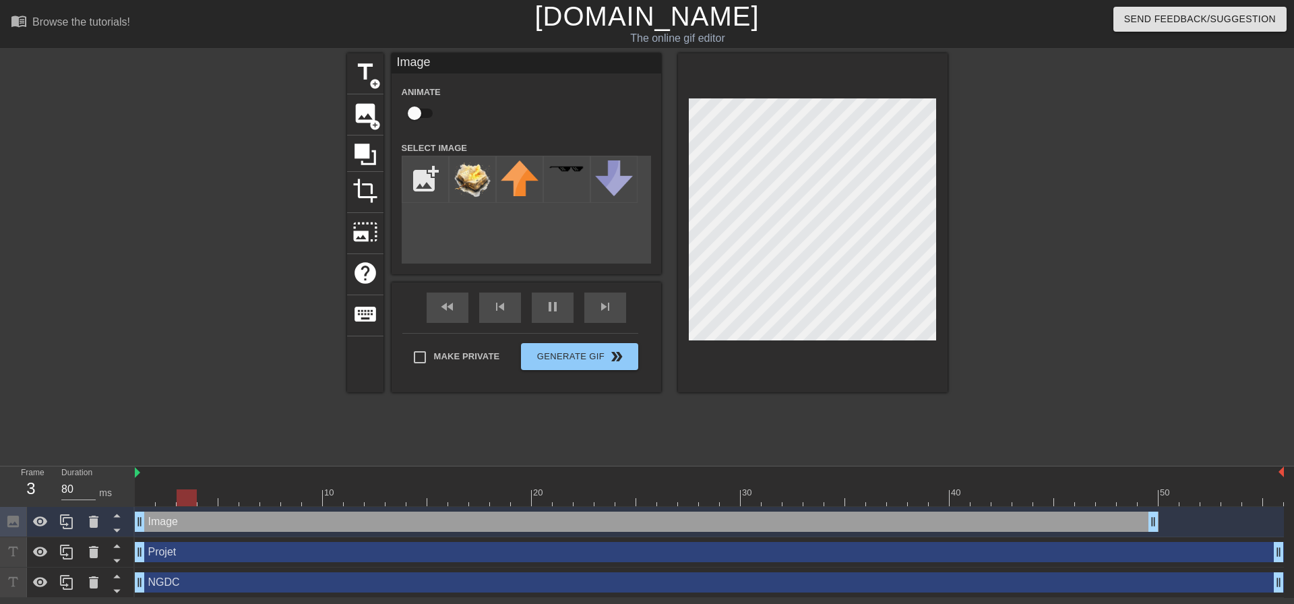
drag, startPoint x: 333, startPoint y: 519, endPoint x: 207, endPoint y: 530, distance: 126.5
click at [207, 530] on div "Image drag_handle drag_handle" at bounding box center [647, 522] width 1024 height 20
click at [556, 303] on div "fast_rewind skip_previous pause skip_next" at bounding box center [527, 307] width 220 height 51
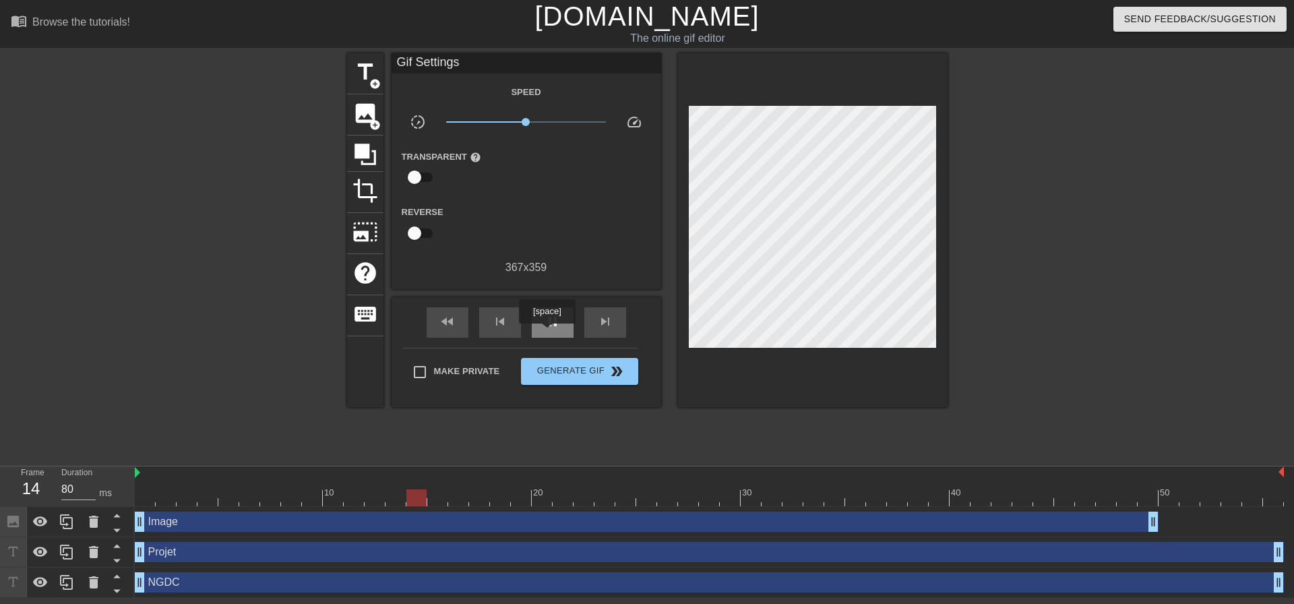
click at [547, 326] on span "pause" at bounding box center [553, 321] width 16 height 16
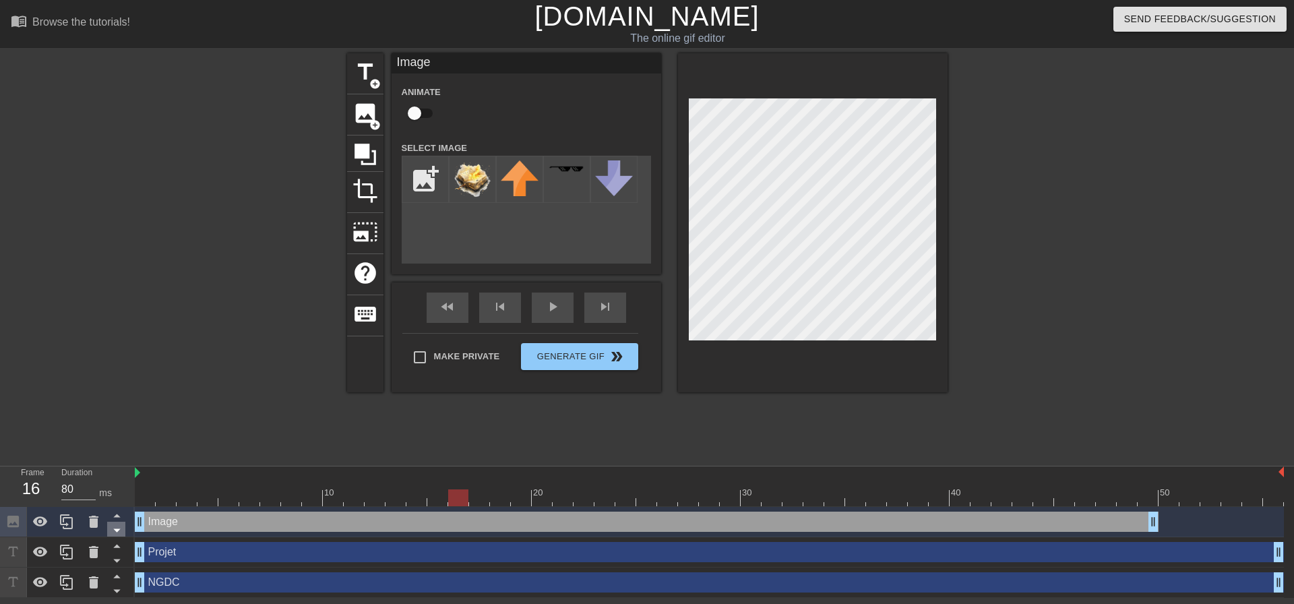
click at [110, 526] on icon at bounding box center [117, 530] width 17 height 17
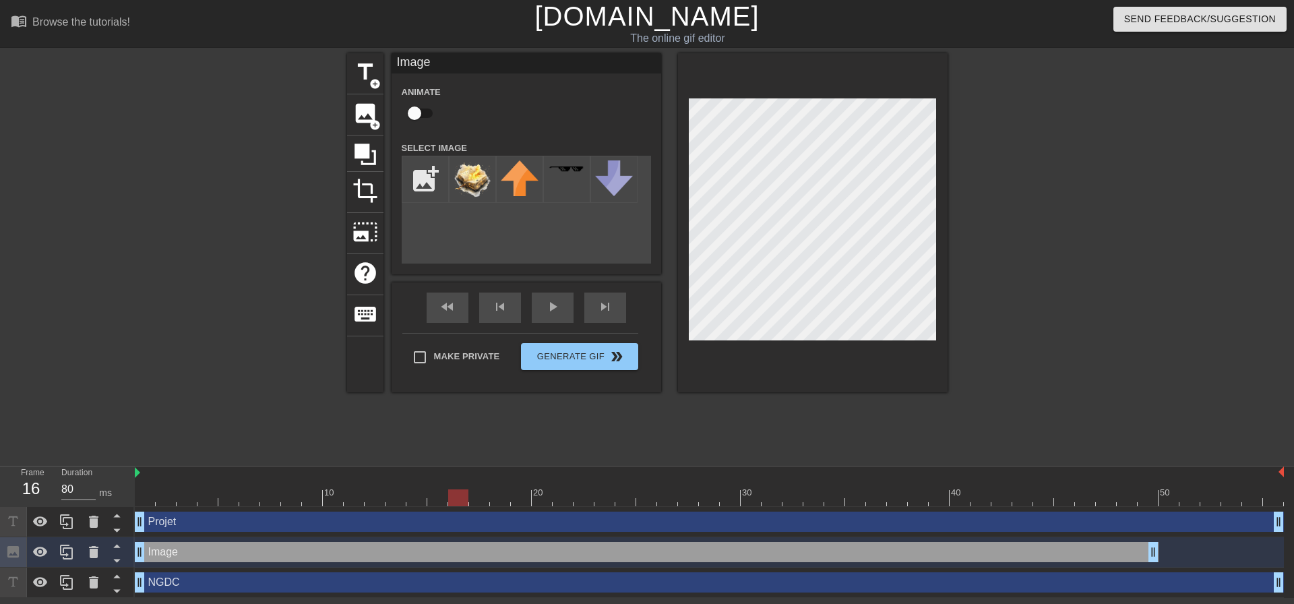
click at [110, 526] on icon at bounding box center [117, 530] width 17 height 17
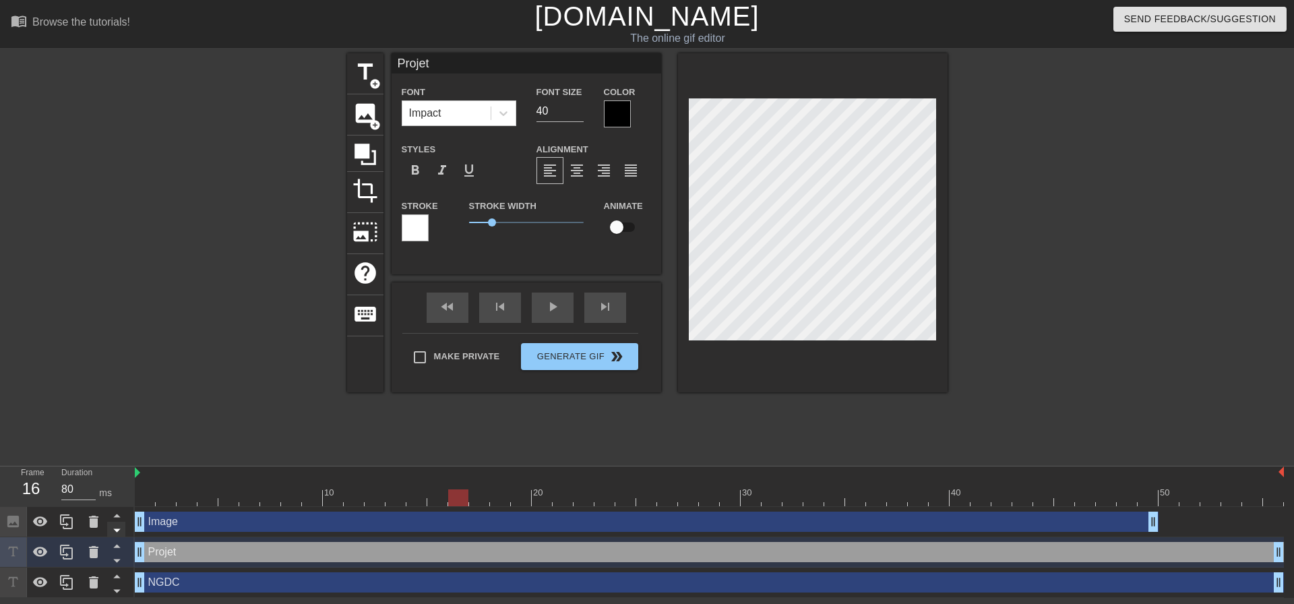
click at [117, 531] on icon at bounding box center [116, 530] width 7 height 3
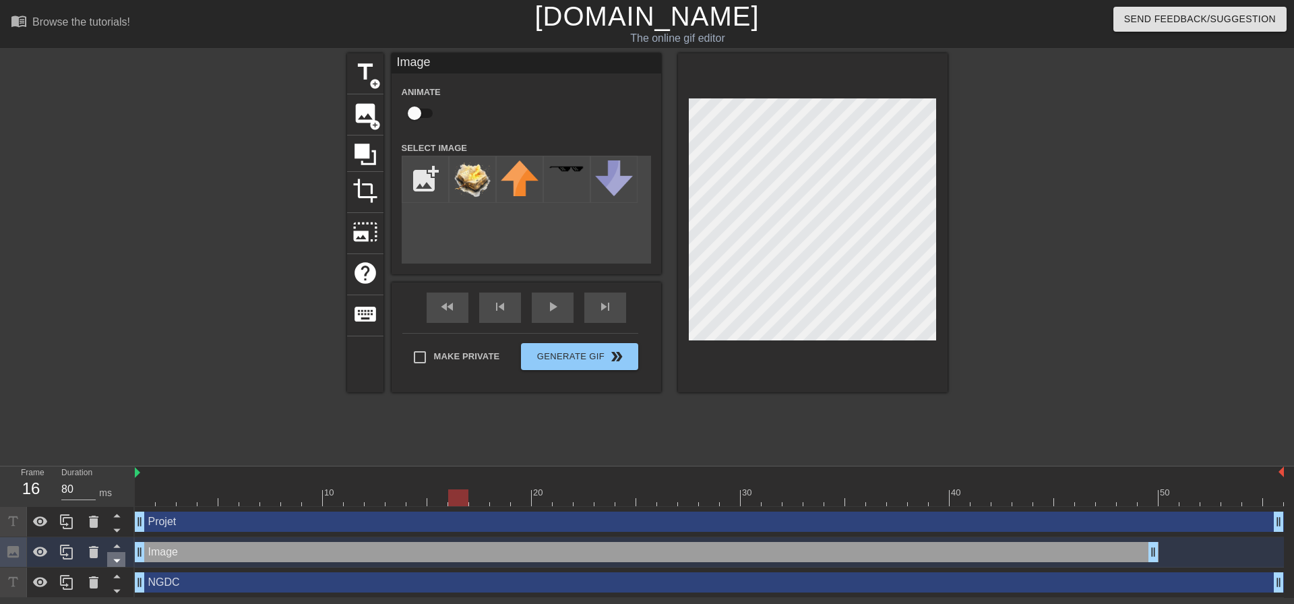
click at [116, 559] on icon at bounding box center [117, 560] width 17 height 17
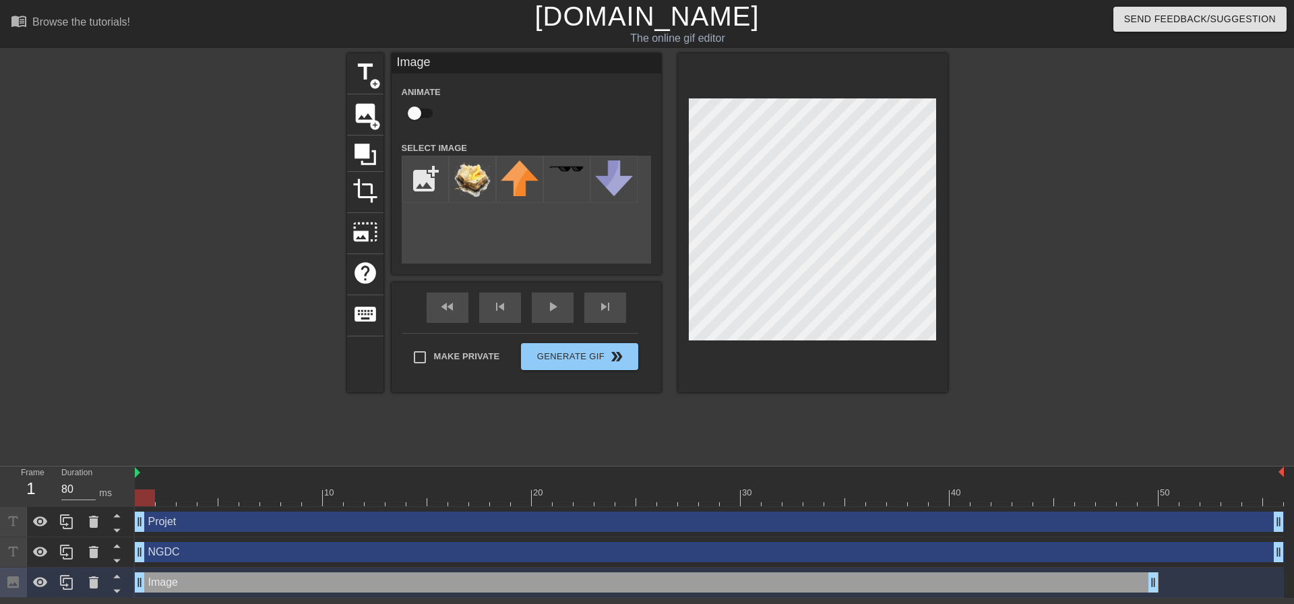
drag, startPoint x: 462, startPoint y: 497, endPoint x: 142, endPoint y: 507, distance: 320.3
click at [142, 507] on div "10 20 30 40 50 Projet drag_handle drag_handle NGDC drag_handle drag_handle Imag…" at bounding box center [714, 531] width 1159 height 131
click at [431, 117] on input "checkbox" at bounding box center [414, 113] width 77 height 26
checkbox input "true"
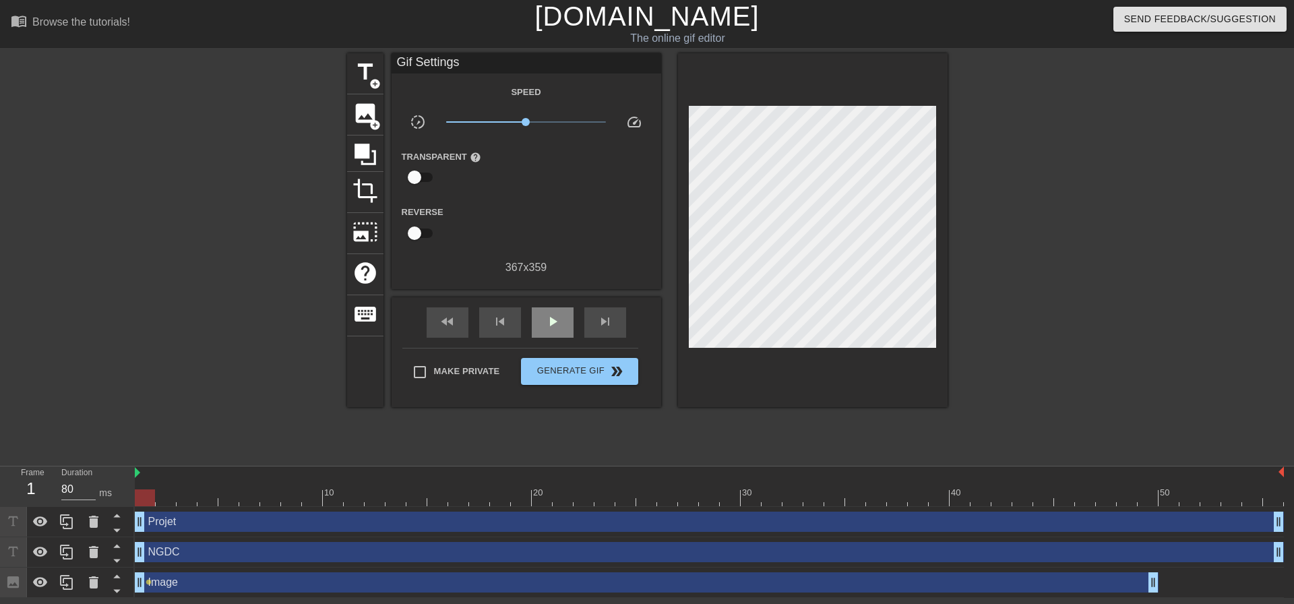
click at [545, 305] on div "fast_rewind skip_previous play_arrow skip_next" at bounding box center [527, 322] width 220 height 51
click at [561, 315] on div "play_arrow" at bounding box center [553, 322] width 42 height 30
click at [669, 584] on span "lens" at bounding box center [671, 582] width 6 height 6
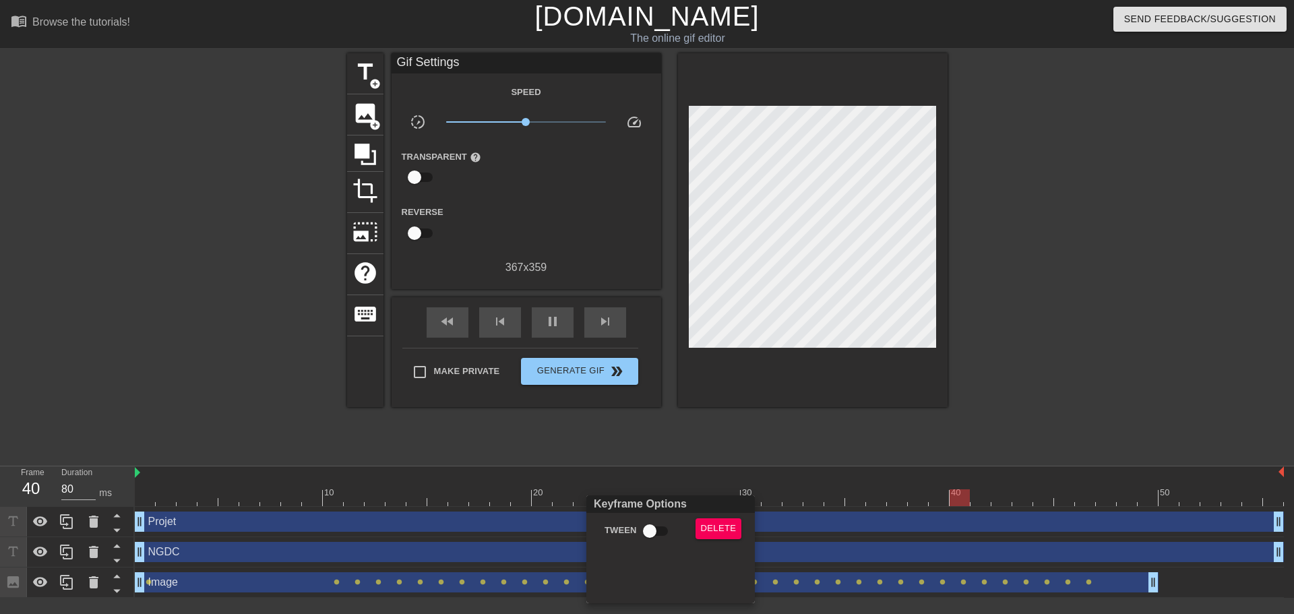
click at [563, 448] on div at bounding box center [647, 307] width 1294 height 614
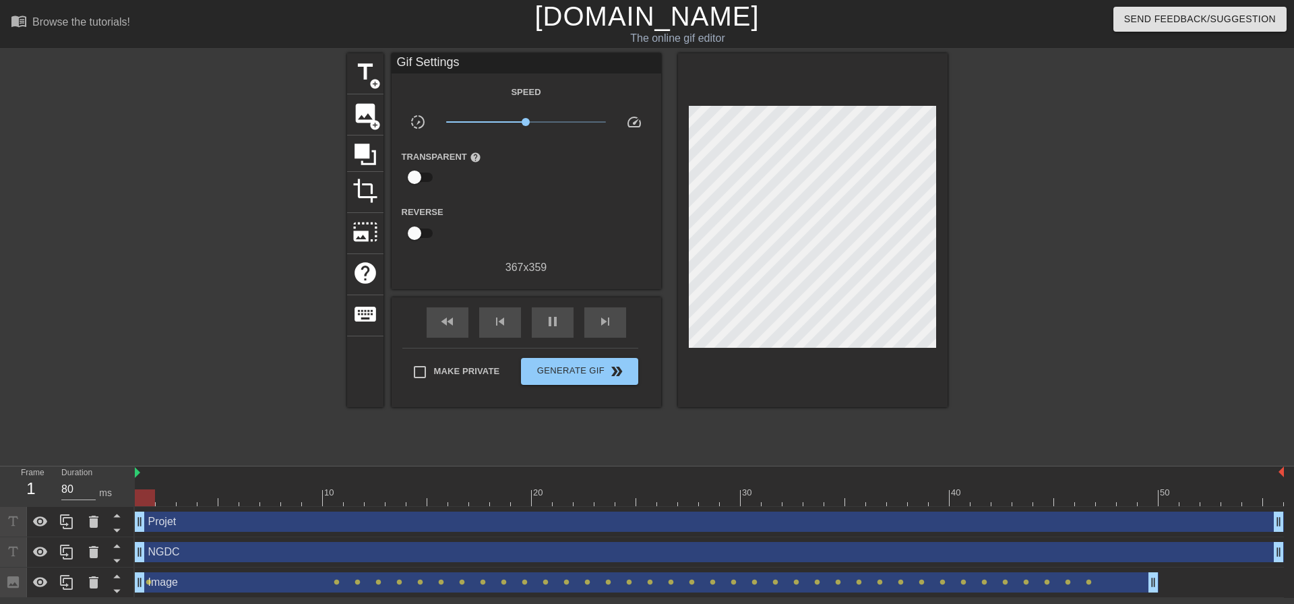
click at [349, 581] on div "Image drag_handle drag_handle" at bounding box center [647, 582] width 1024 height 20
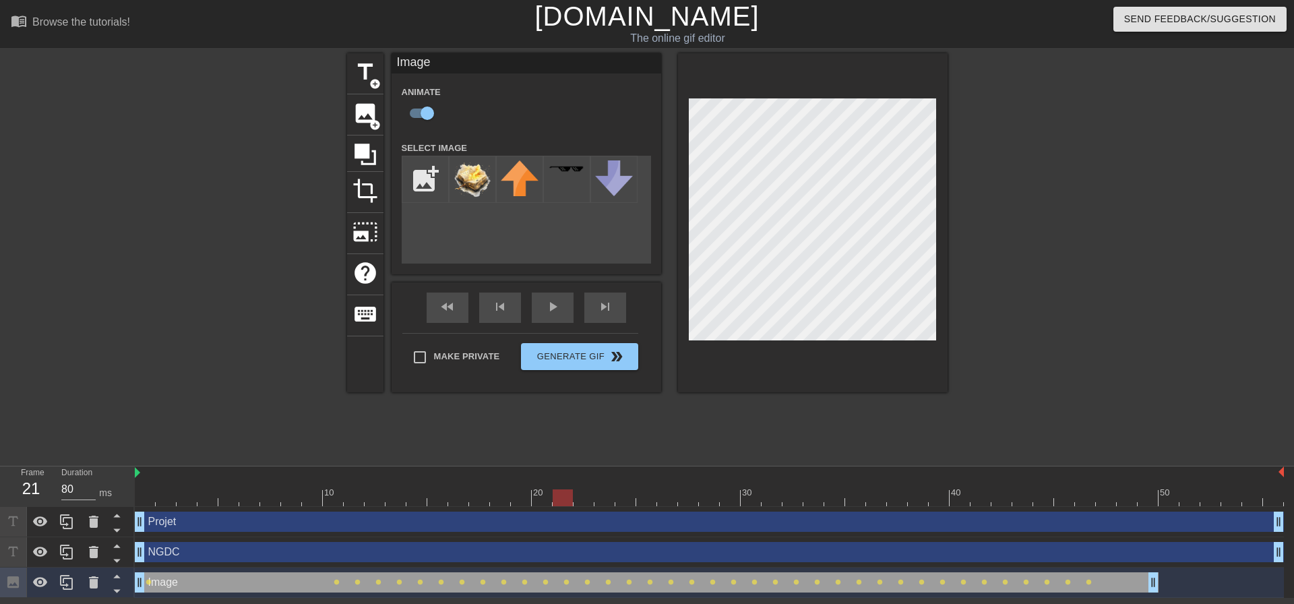
click at [562, 497] on div at bounding box center [709, 497] width 1149 height 17
click at [534, 500] on div at bounding box center [709, 497] width 1149 height 17
click at [521, 499] on div at bounding box center [709, 497] width 1149 height 17
click at [503, 499] on div at bounding box center [709, 497] width 1149 height 17
click at [473, 501] on div at bounding box center [709, 497] width 1149 height 17
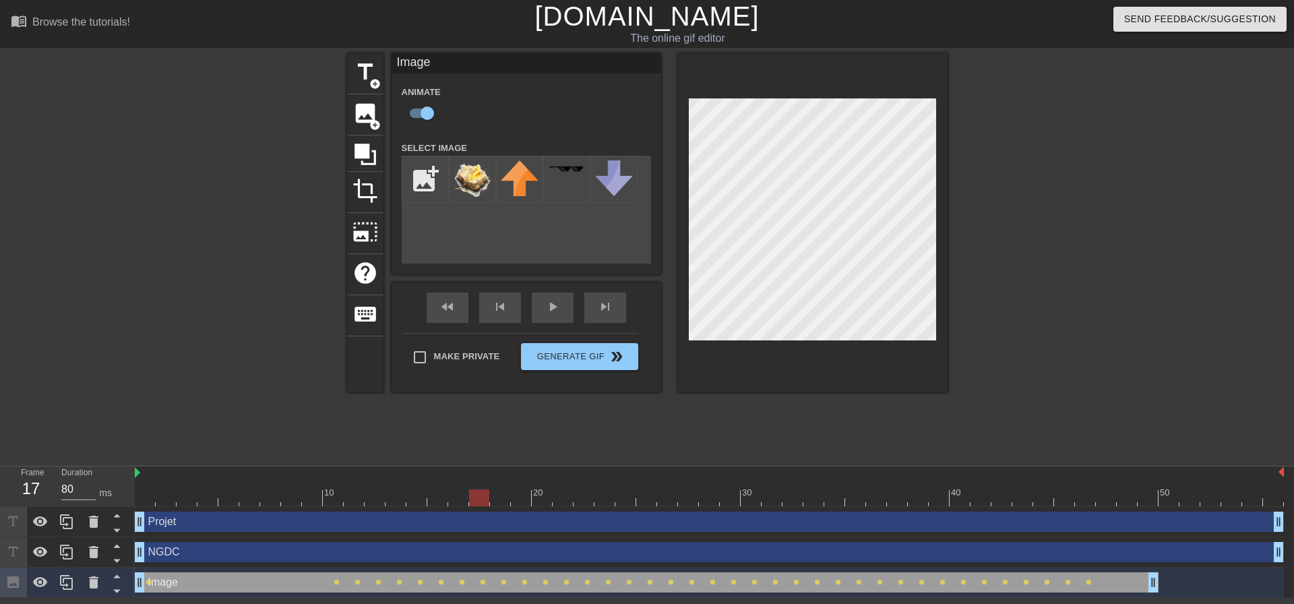
click at [495, 498] on div at bounding box center [709, 497] width 1149 height 17
click at [514, 496] on div at bounding box center [709, 497] width 1149 height 17
click at [540, 495] on div at bounding box center [709, 497] width 1149 height 17
click at [559, 496] on div at bounding box center [709, 497] width 1149 height 17
click at [572, 494] on div at bounding box center [563, 497] width 20 height 17
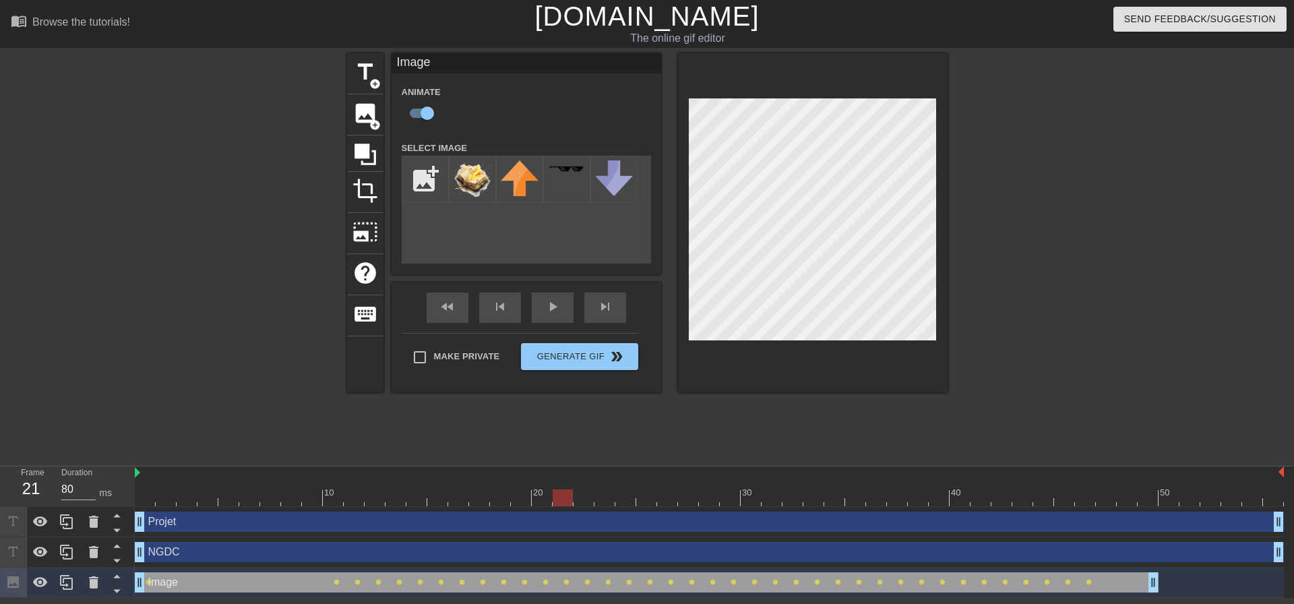
click at [582, 493] on div at bounding box center [709, 497] width 1149 height 17
click at [601, 493] on div at bounding box center [709, 497] width 1149 height 17
click at [627, 494] on div at bounding box center [709, 497] width 1149 height 17
click at [650, 498] on div at bounding box center [709, 497] width 1149 height 17
click at [669, 497] on div at bounding box center [709, 497] width 1149 height 17
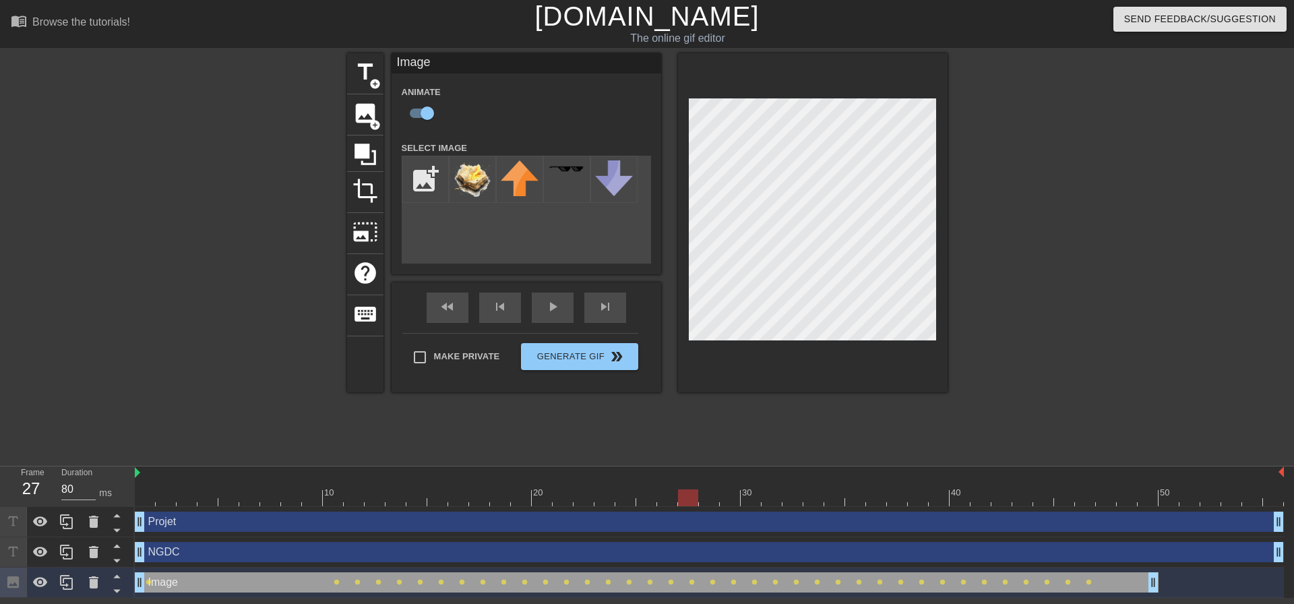
click at [692, 501] on div at bounding box center [709, 497] width 1149 height 17
click at [709, 497] on div at bounding box center [709, 497] width 1149 height 17
click at [726, 495] on div at bounding box center [709, 497] width 1149 height 17
click at [753, 499] on div at bounding box center [709, 497] width 1149 height 17
click at [776, 501] on div at bounding box center [709, 497] width 1149 height 17
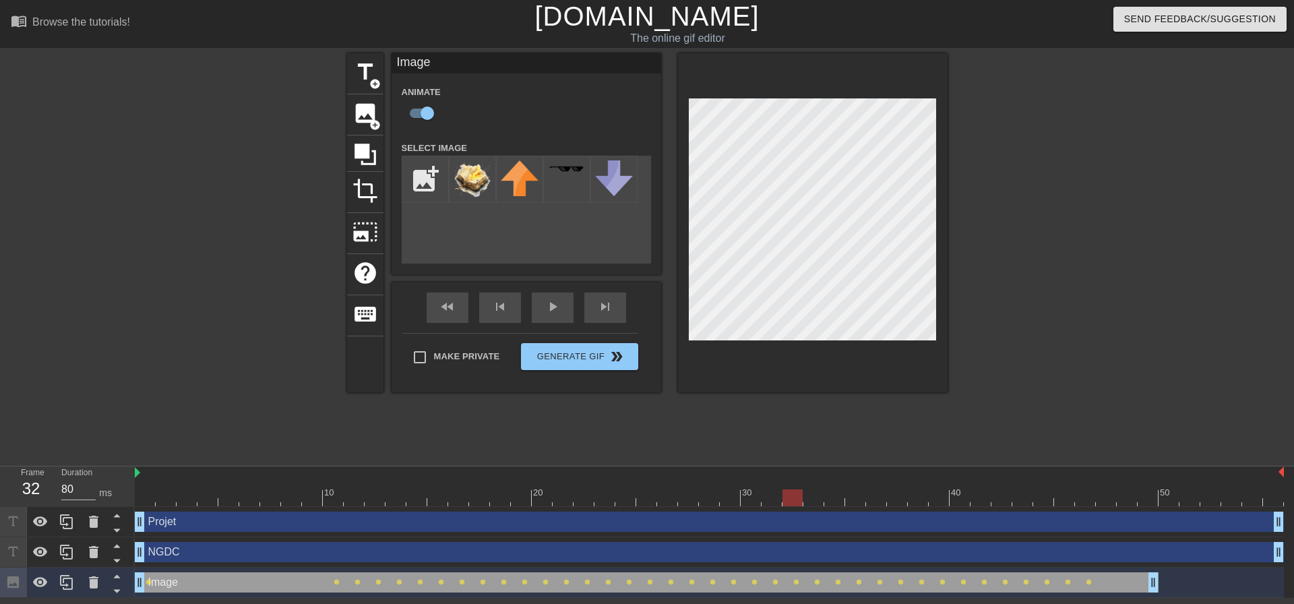
click at [798, 502] on div at bounding box center [709, 497] width 1149 height 17
click at [820, 499] on div at bounding box center [709, 497] width 1149 height 17
click at [834, 491] on div at bounding box center [709, 497] width 1149 height 17
click at [855, 503] on div at bounding box center [709, 497] width 1149 height 17
click at [877, 498] on div at bounding box center [709, 497] width 1149 height 17
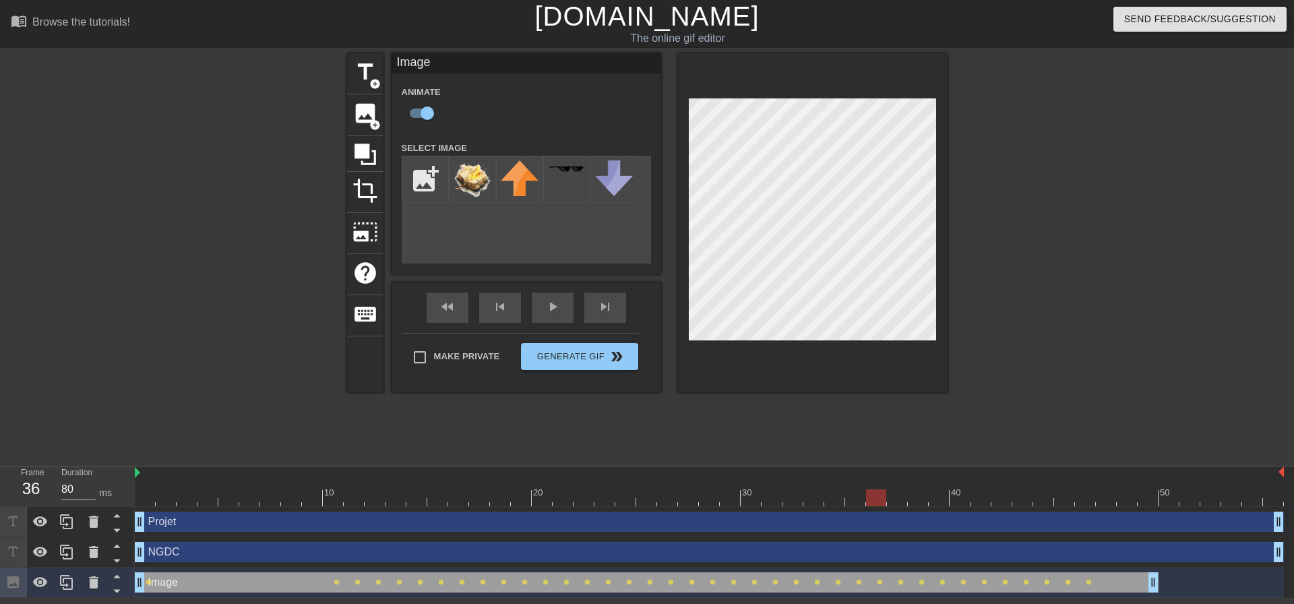
click at [897, 495] on div at bounding box center [709, 497] width 1149 height 17
click at [921, 497] on div at bounding box center [709, 497] width 1149 height 17
click at [755, 498] on div at bounding box center [709, 497] width 1149 height 17
click at [770, 493] on div at bounding box center [709, 497] width 1149 height 17
click at [796, 492] on div at bounding box center [709, 497] width 1149 height 17
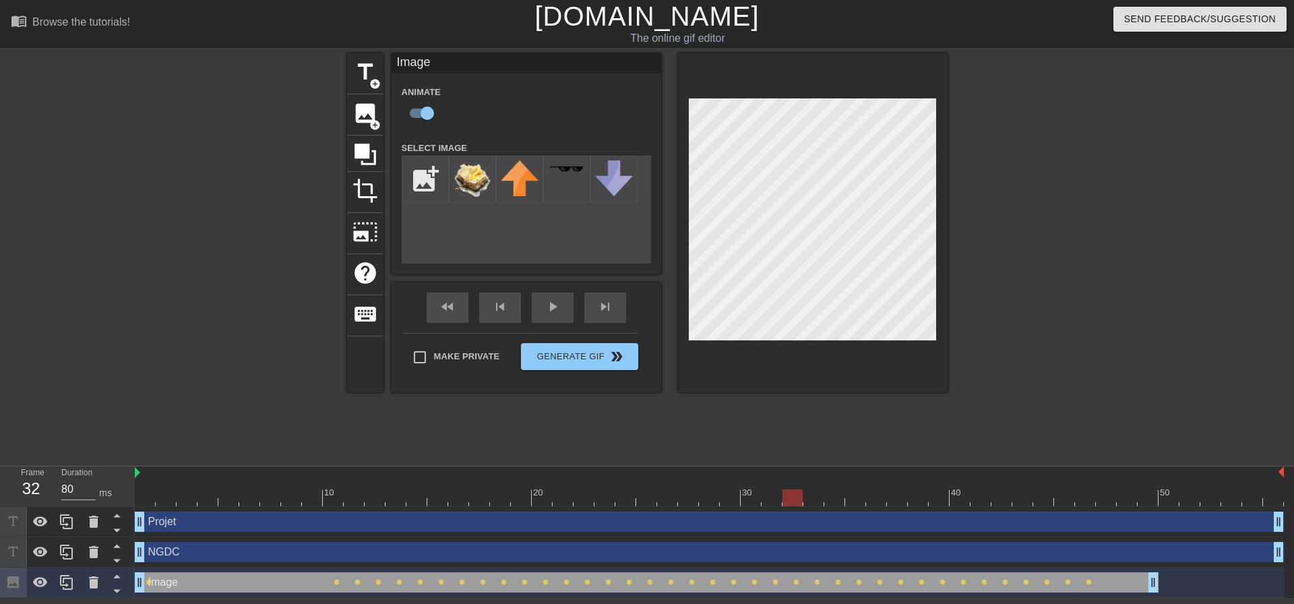
click at [813, 490] on div at bounding box center [709, 497] width 1149 height 17
click at [836, 496] on div at bounding box center [709, 497] width 1149 height 17
click at [855, 497] on div at bounding box center [709, 497] width 1149 height 17
click at [878, 497] on div at bounding box center [709, 497] width 1149 height 17
click at [853, 495] on div at bounding box center [709, 497] width 1149 height 17
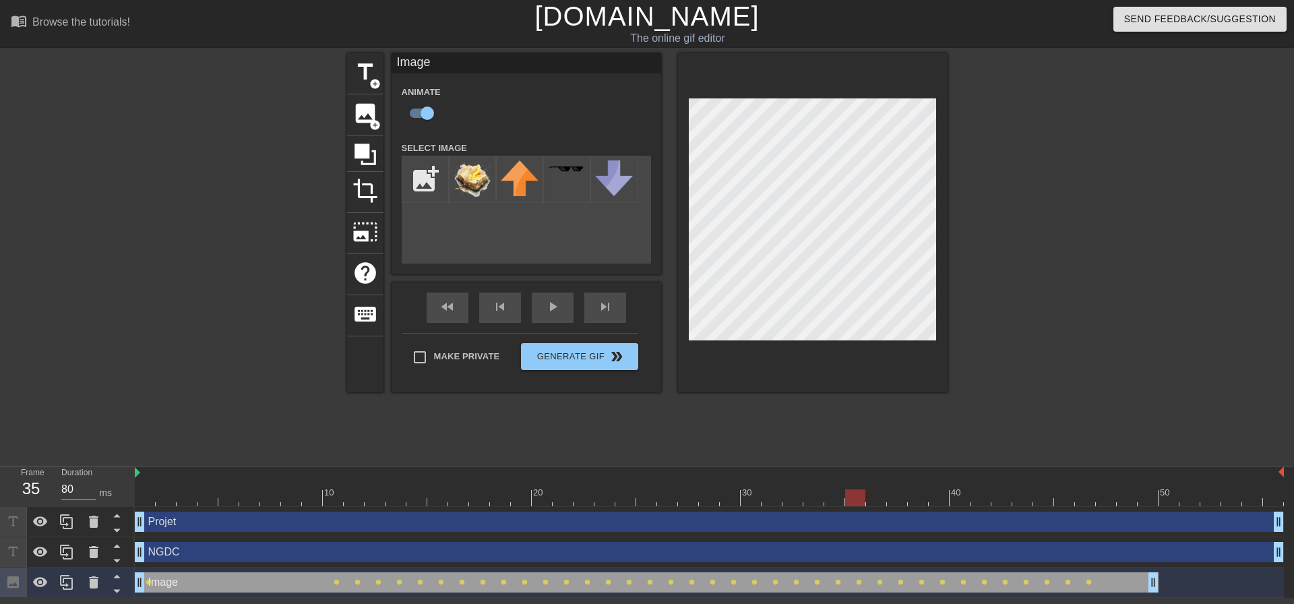
click at [871, 494] on div at bounding box center [709, 497] width 1149 height 17
click at [891, 491] on div at bounding box center [709, 497] width 1149 height 17
click at [916, 504] on div at bounding box center [709, 497] width 1149 height 17
click at [945, 493] on div at bounding box center [709, 497] width 1149 height 17
click at [958, 489] on div "40" at bounding box center [957, 492] width 12 height 13
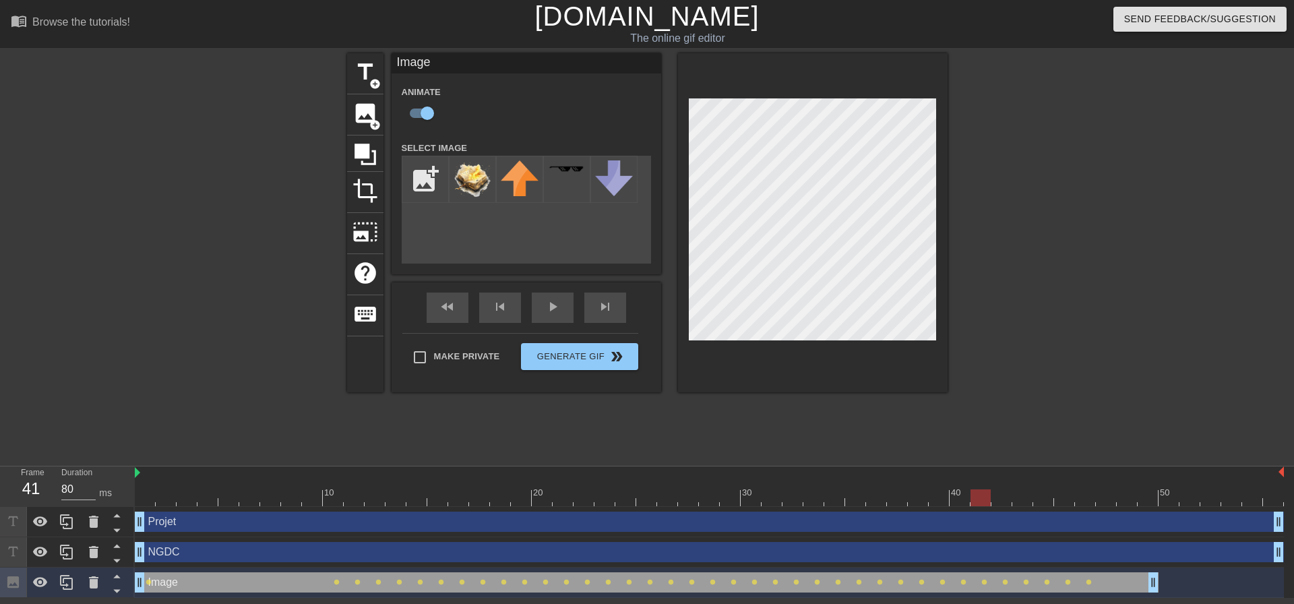
click at [980, 503] on div at bounding box center [709, 497] width 1149 height 17
click at [1005, 497] on div at bounding box center [709, 497] width 1149 height 17
click at [1016, 493] on div at bounding box center [709, 497] width 1149 height 17
click at [1043, 500] on div at bounding box center [709, 497] width 1149 height 17
click at [1077, 498] on div at bounding box center [709, 497] width 1149 height 17
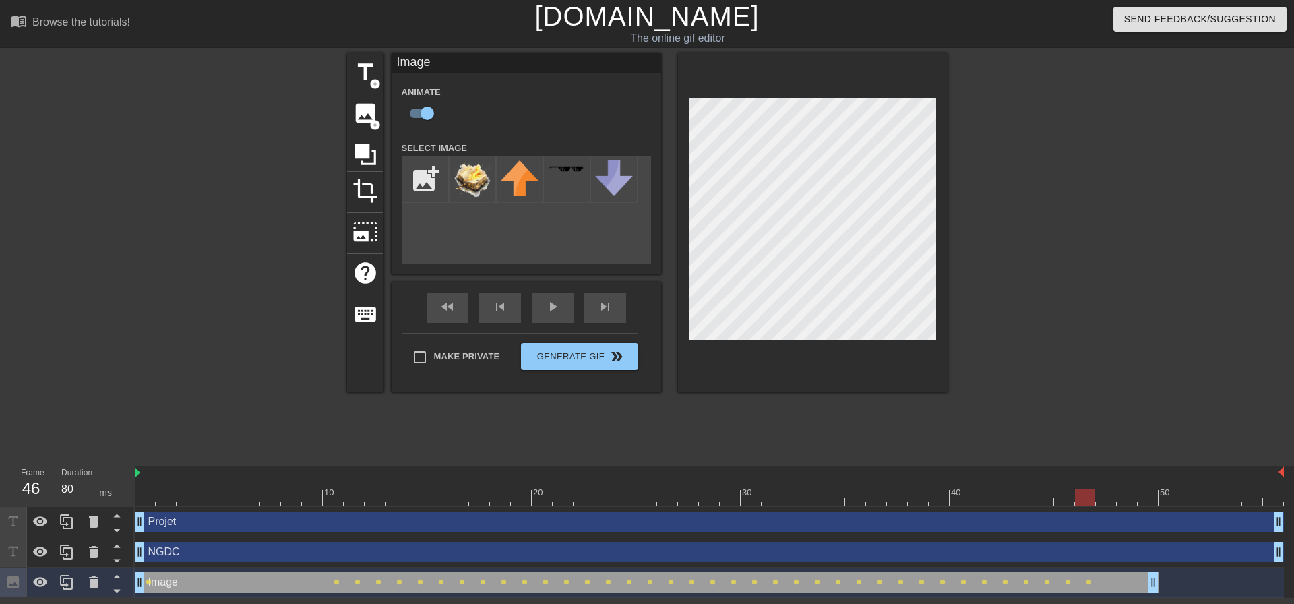
click at [1109, 494] on div at bounding box center [709, 497] width 1149 height 17
click at [1123, 493] on div at bounding box center [709, 497] width 1149 height 17
click at [1135, 493] on div at bounding box center [1127, 497] width 20 height 17
click at [1145, 493] on div at bounding box center [709, 497] width 1149 height 17
click at [1174, 495] on div at bounding box center [709, 497] width 1149 height 17
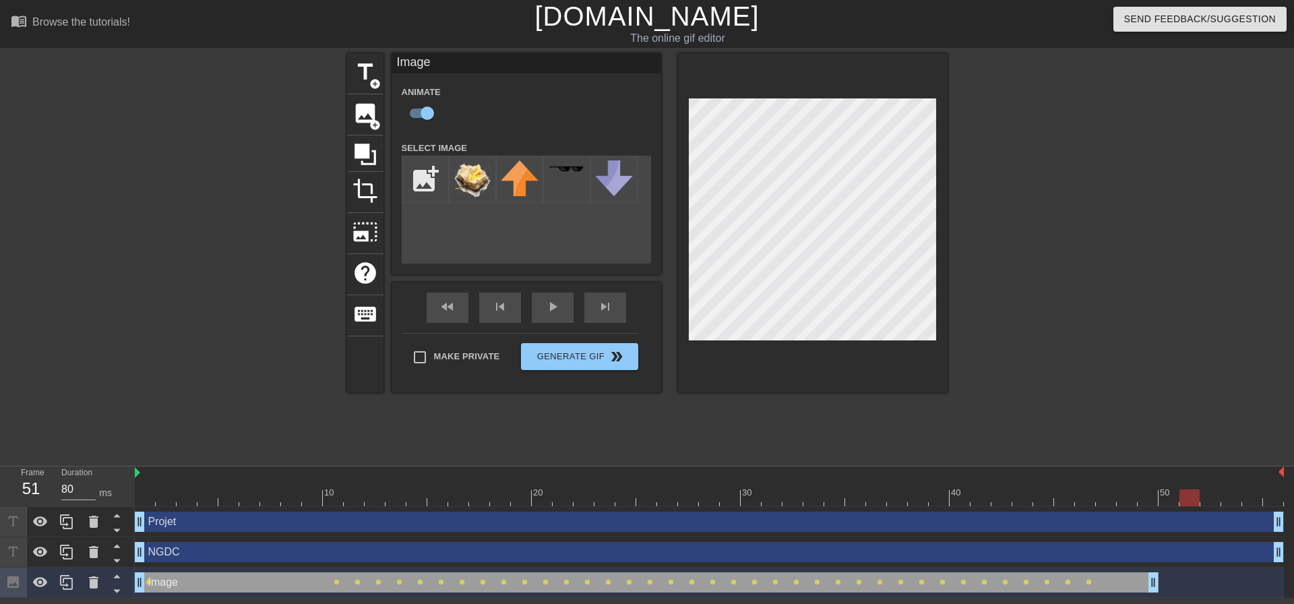
click at [1194, 495] on div at bounding box center [709, 497] width 1149 height 17
click at [1206, 492] on div at bounding box center [709, 497] width 1149 height 17
click at [1226, 490] on div at bounding box center [709, 497] width 1149 height 17
click at [1241, 490] on div at bounding box center [709, 497] width 1149 height 17
click at [1247, 489] on div at bounding box center [709, 497] width 1149 height 17
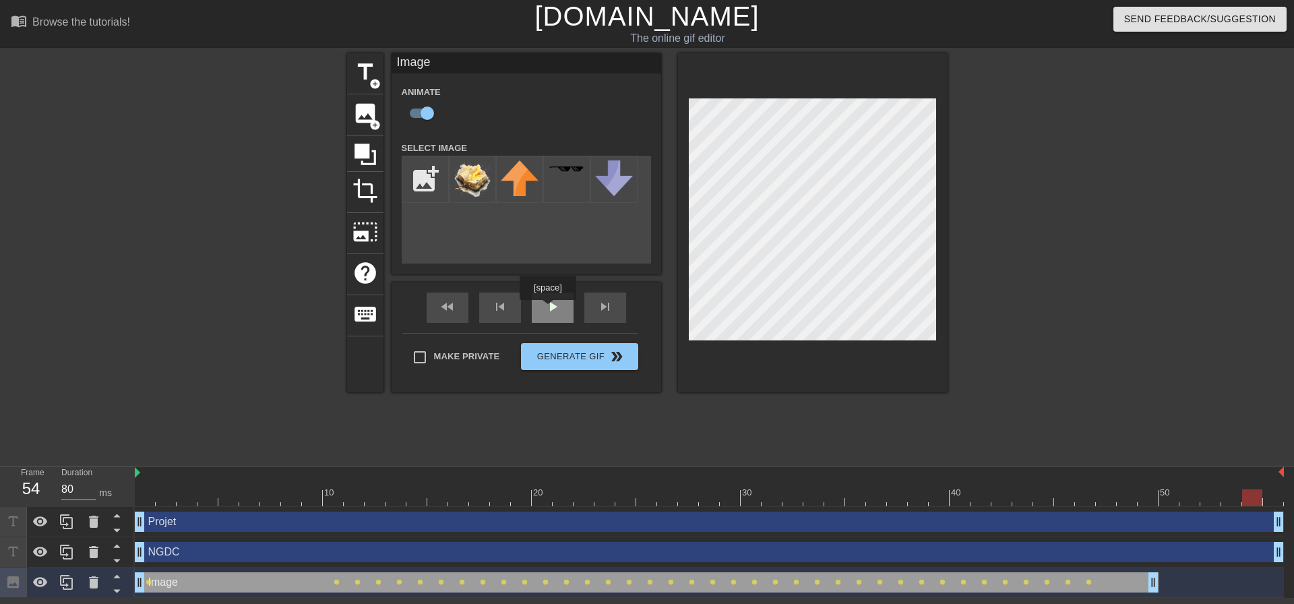
click at [547, 309] on div "play_arrow" at bounding box center [553, 307] width 42 height 30
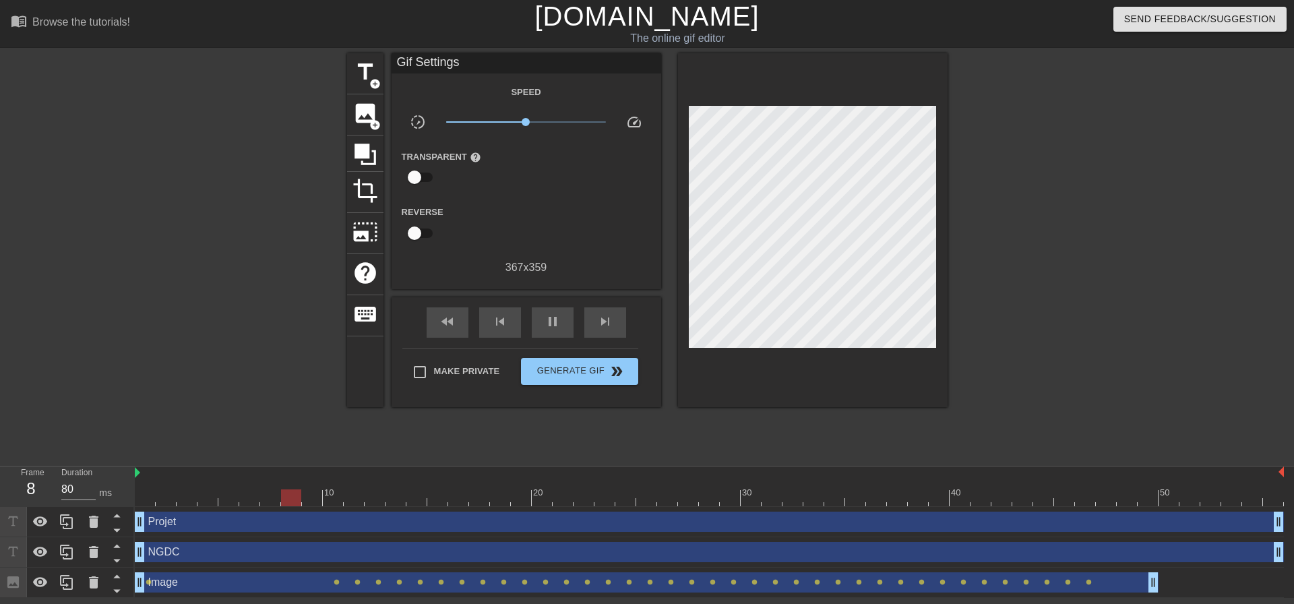
click at [1079, 493] on div at bounding box center [709, 497] width 1149 height 17
click at [1053, 497] on div at bounding box center [709, 497] width 1149 height 17
click at [1028, 495] on div at bounding box center [709, 497] width 1149 height 17
click at [1004, 493] on div at bounding box center [709, 497] width 1149 height 17
click at [1033, 493] on div at bounding box center [709, 497] width 1149 height 17
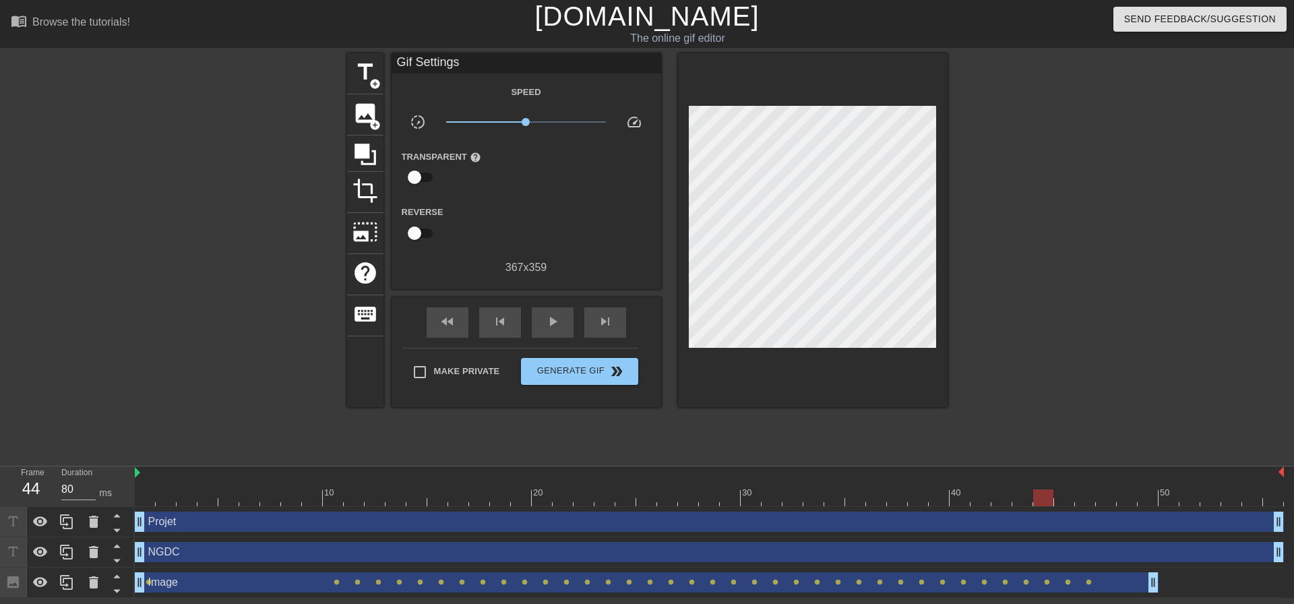
click at [1050, 490] on div at bounding box center [1043, 497] width 20 height 17
click at [1071, 489] on div at bounding box center [709, 497] width 1149 height 17
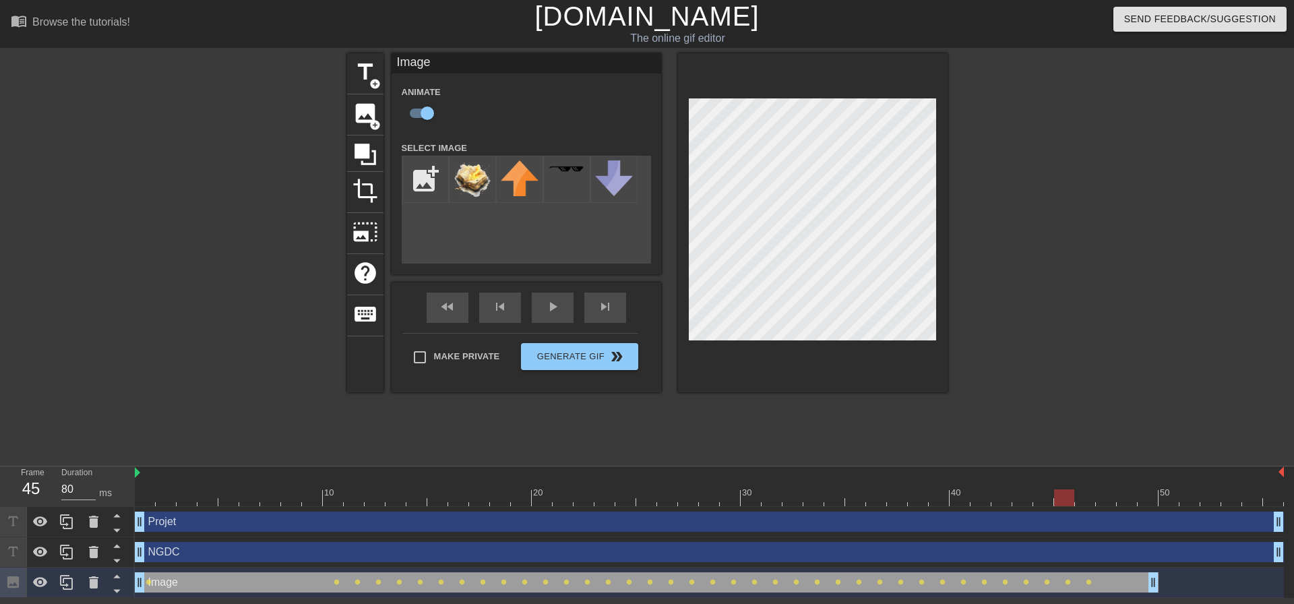
click at [1041, 497] on div at bounding box center [709, 497] width 1149 height 17
click at [1064, 493] on div at bounding box center [709, 497] width 1149 height 17
click at [1082, 492] on div at bounding box center [709, 497] width 1149 height 17
click at [1106, 492] on div at bounding box center [709, 497] width 1149 height 17
click at [1126, 493] on div at bounding box center [709, 497] width 1149 height 17
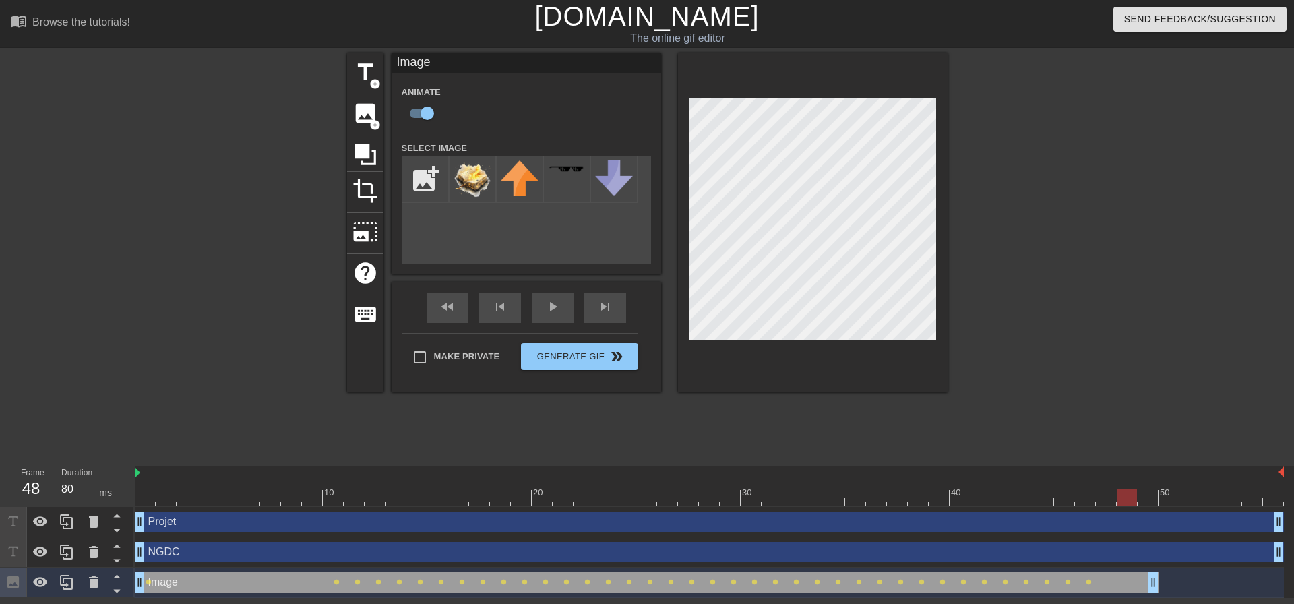
click at [1151, 488] on div at bounding box center [1148, 488] width 21 height 17
click at [1173, 486] on div "50" at bounding box center [1169, 488] width 21 height 17
click at [1149, 488] on div at bounding box center [1148, 488] width 21 height 17
click at [1167, 493] on div at bounding box center [709, 497] width 1149 height 17
click at [1187, 491] on div at bounding box center [709, 497] width 1149 height 17
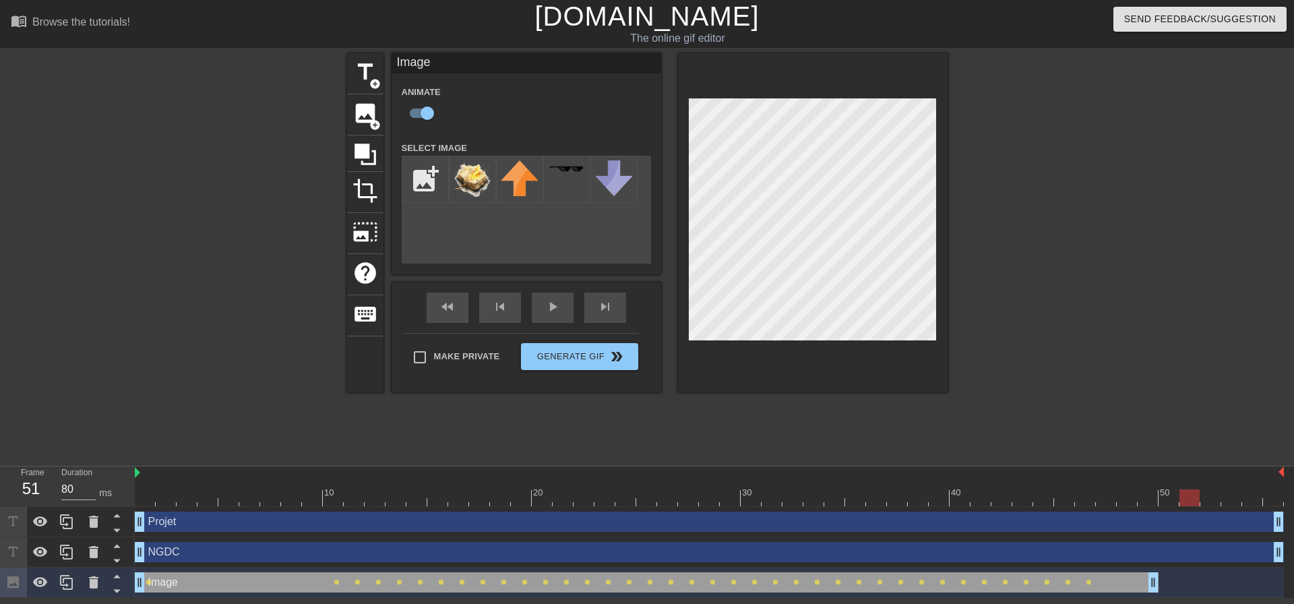
click at [1196, 487] on div at bounding box center [1189, 488] width 21 height 17
click at [1209, 483] on div at bounding box center [1210, 488] width 21 height 17
click at [1233, 484] on div at bounding box center [1231, 488] width 21 height 17
click at [1254, 483] on div at bounding box center [1252, 488] width 21 height 17
click at [1273, 483] on div at bounding box center [1273, 488] width 21 height 17
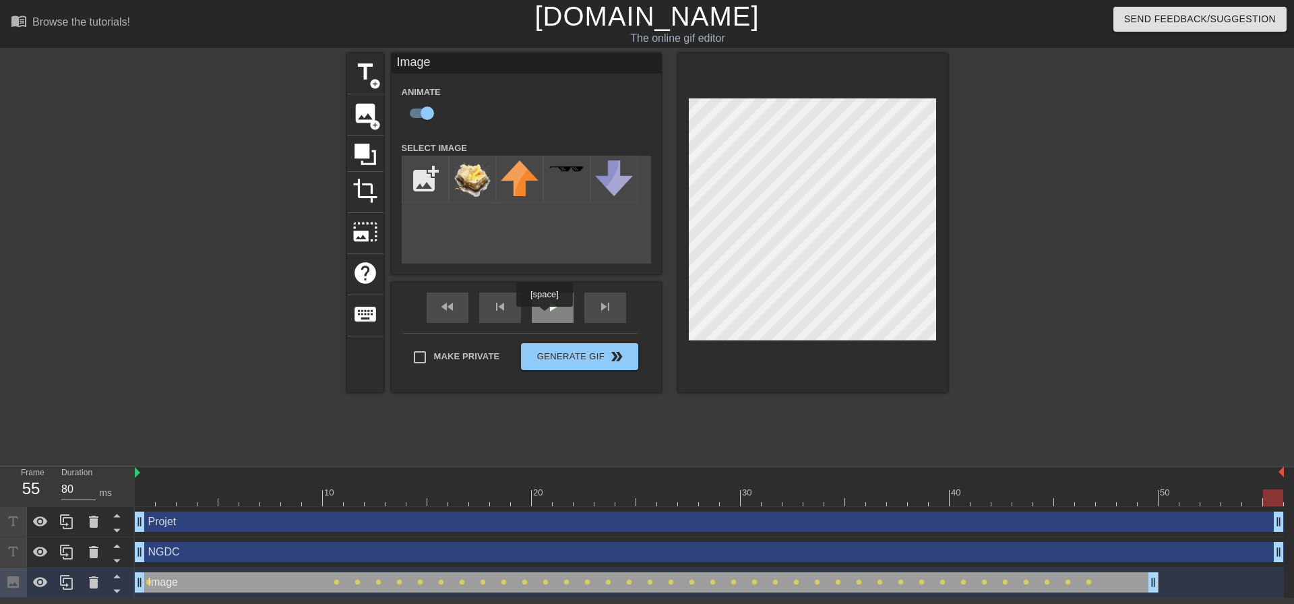
click at [545, 312] on span "play_arrow" at bounding box center [553, 307] width 16 height 16
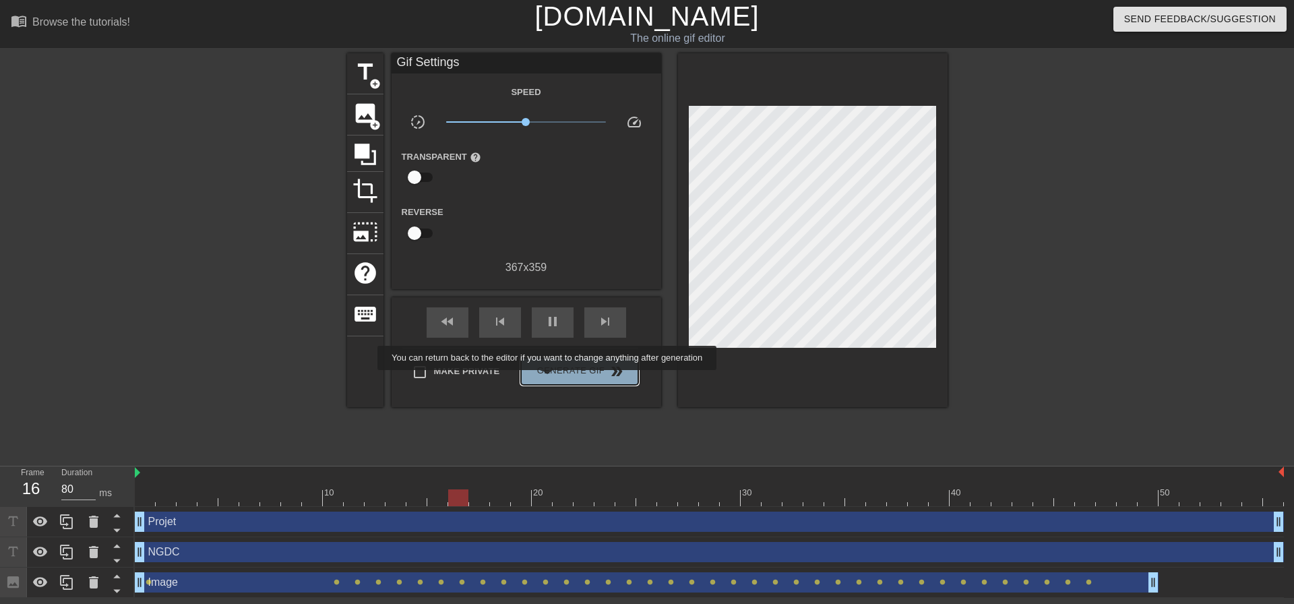
click at [549, 379] on button "Generate Gif double_arrow" at bounding box center [579, 371] width 117 height 27
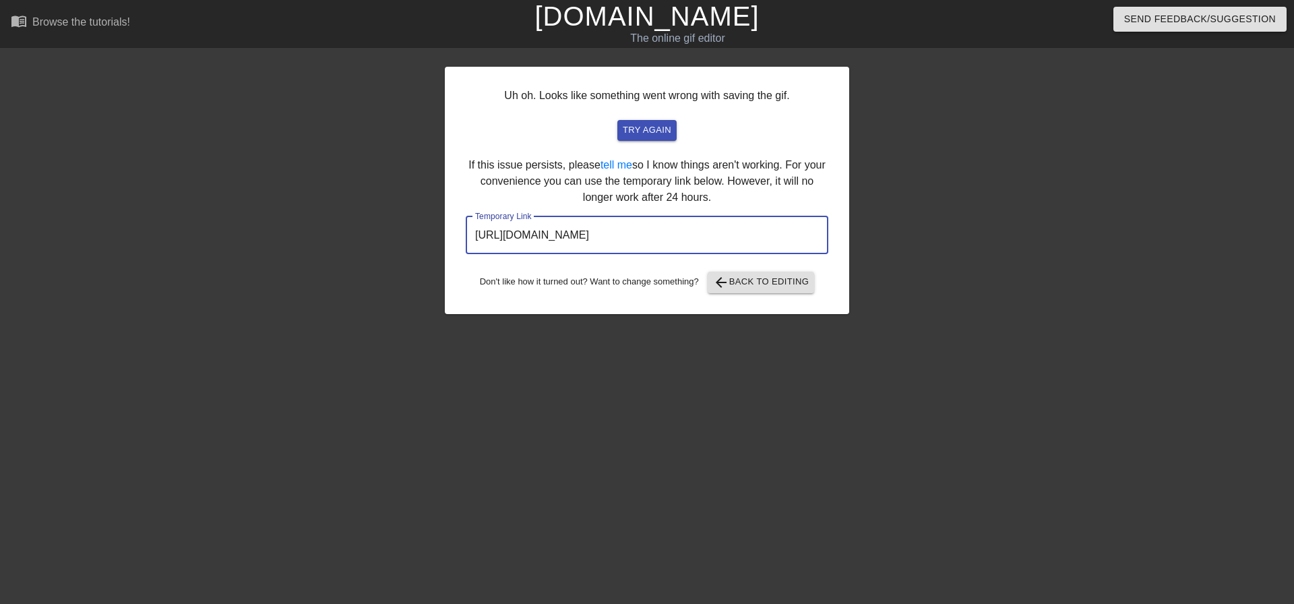
click at [765, 230] on input "[URL][DOMAIN_NAME]" at bounding box center [647, 235] width 363 height 38
drag, startPoint x: 768, startPoint y: 231, endPoint x: 484, endPoint y: 251, distance: 284.4
click at [484, 251] on input "[URL][DOMAIN_NAME]" at bounding box center [647, 235] width 363 height 38
click at [739, 280] on span "arrow_back Back to Editing" at bounding box center [761, 282] width 96 height 16
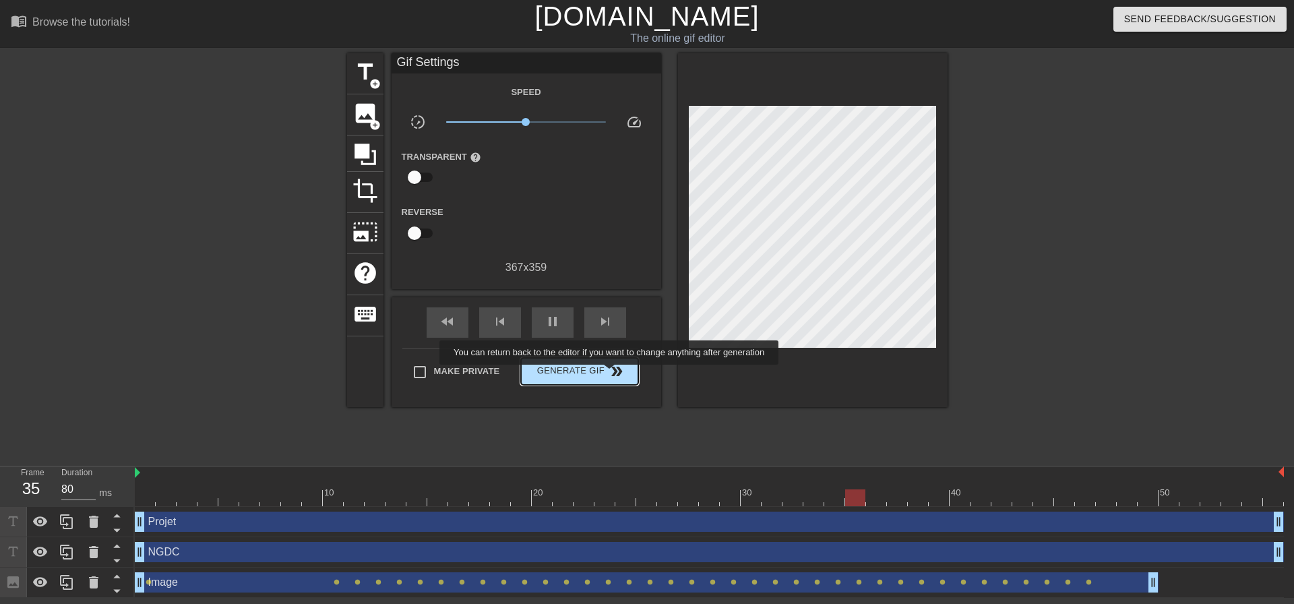
click at [611, 374] on span "double_arrow" at bounding box center [617, 371] width 16 height 16
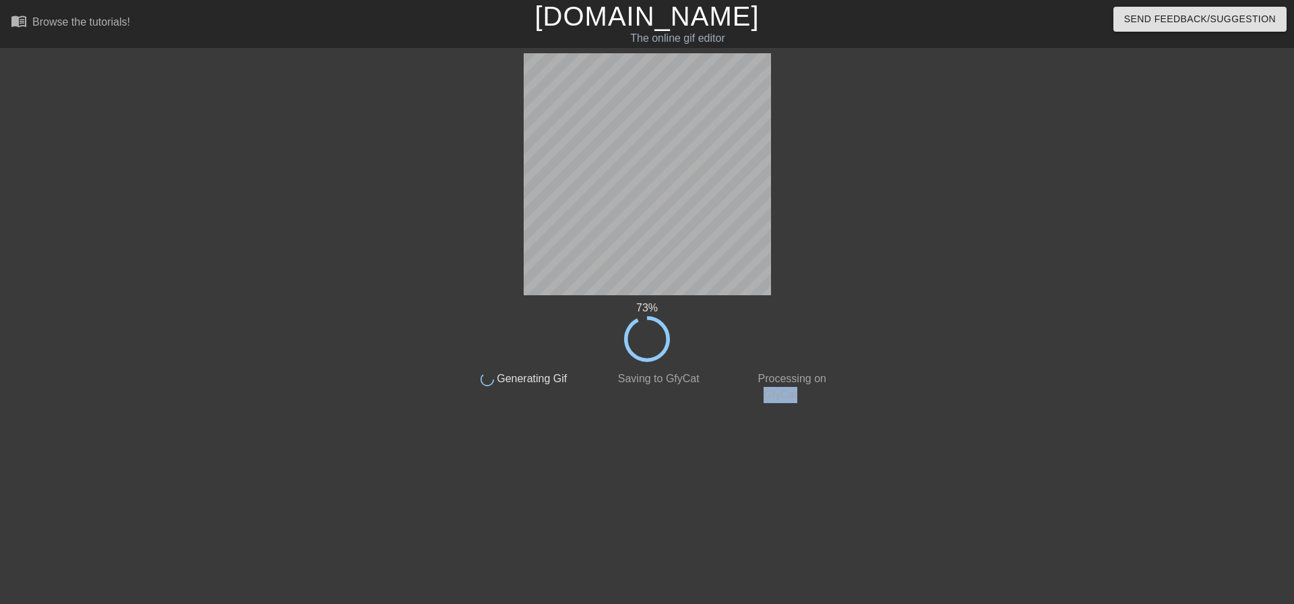
drag, startPoint x: 795, startPoint y: 392, endPoint x: 756, endPoint y: 394, distance: 39.8
click at [756, 394] on div "done Processing on GfyCat" at bounding box center [780, 382] width 133 height 41
copy span "GfyCat"
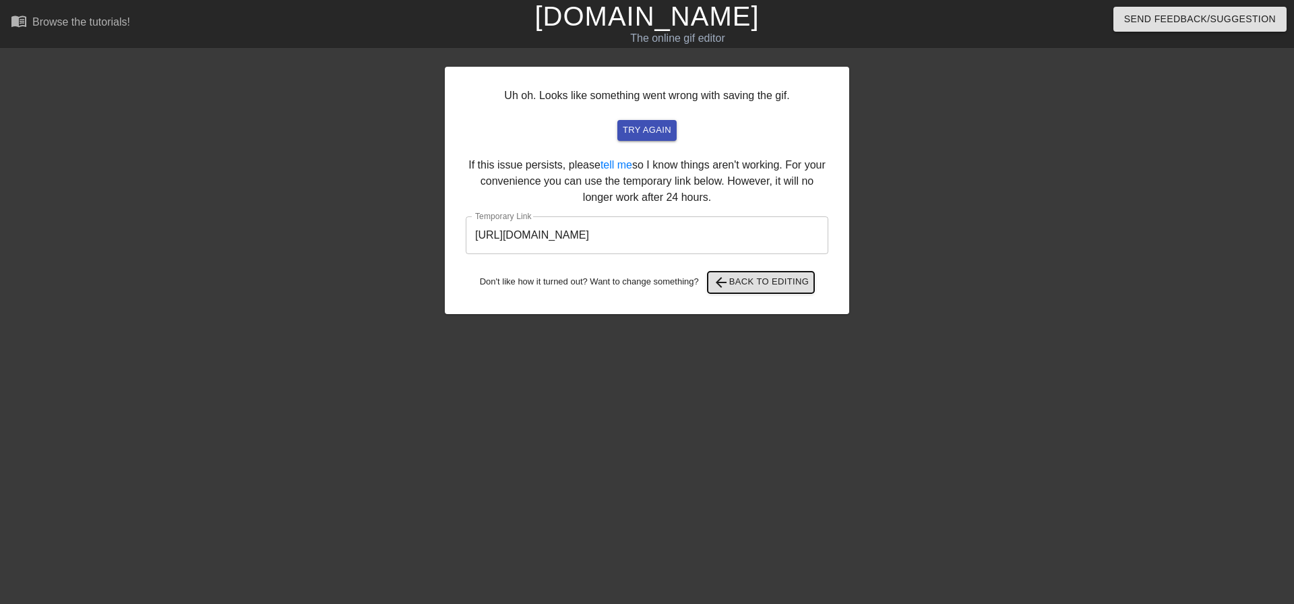
click at [730, 286] on span "arrow_back Back to Editing" at bounding box center [761, 282] width 96 height 16
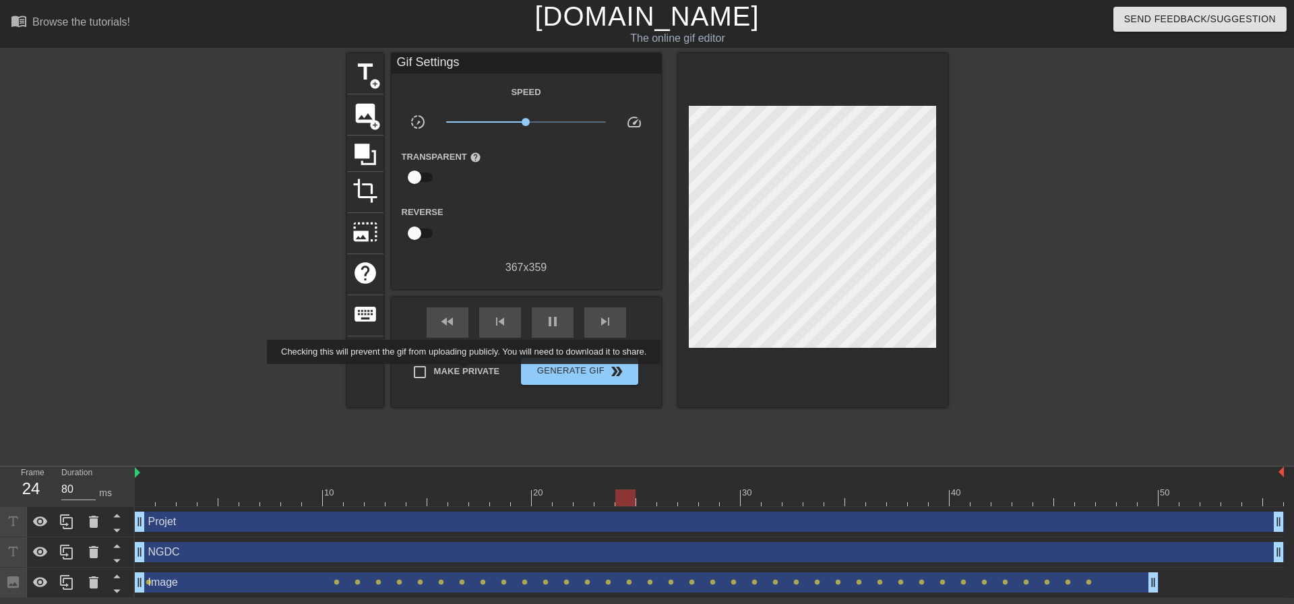
click at [466, 373] on span "Make Private" at bounding box center [467, 371] width 66 height 13
click at [434, 373] on input "Make Private" at bounding box center [420, 372] width 28 height 28
checkbox input "true"
click at [576, 375] on span "Generate Gif double_arrow" at bounding box center [579, 371] width 106 height 16
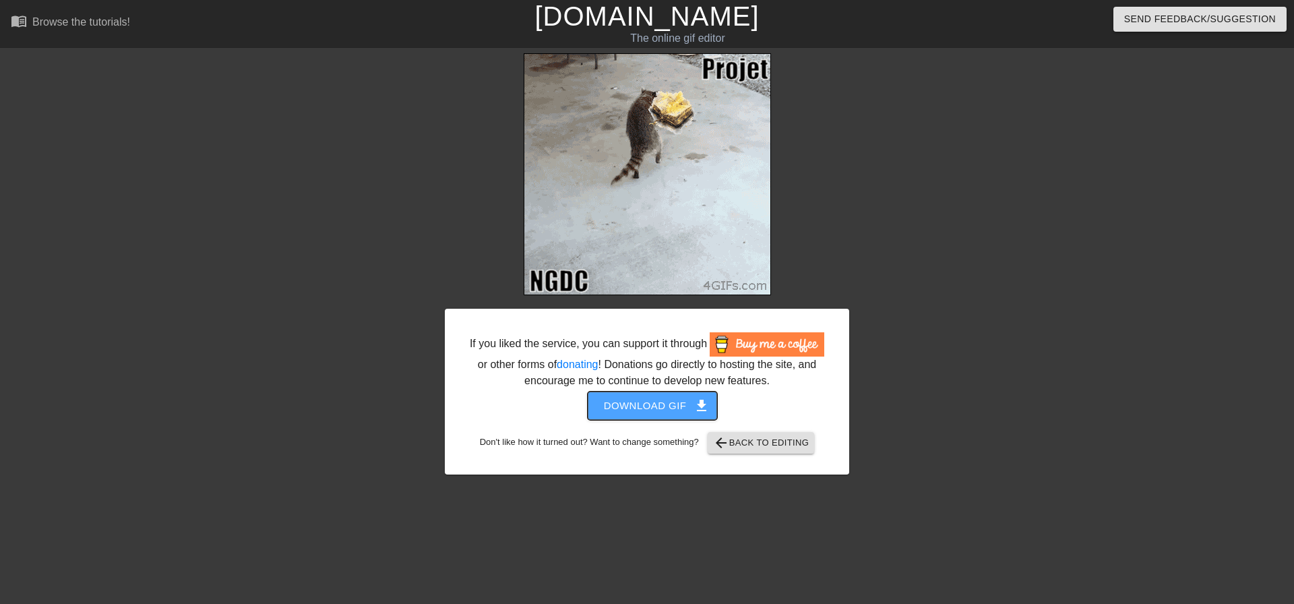
click at [652, 411] on span "Download gif get_app" at bounding box center [653, 406] width 98 height 18
